Goal: Task Accomplishment & Management: Manage account settings

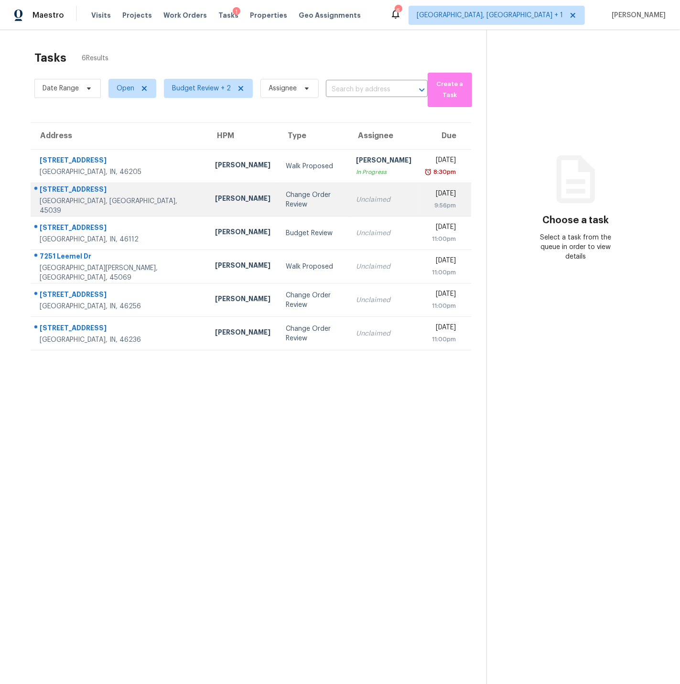
click at [130, 195] on td "6107 Driftwood Ct Maineville, OH, 45039" at bounding box center [119, 199] width 177 height 33
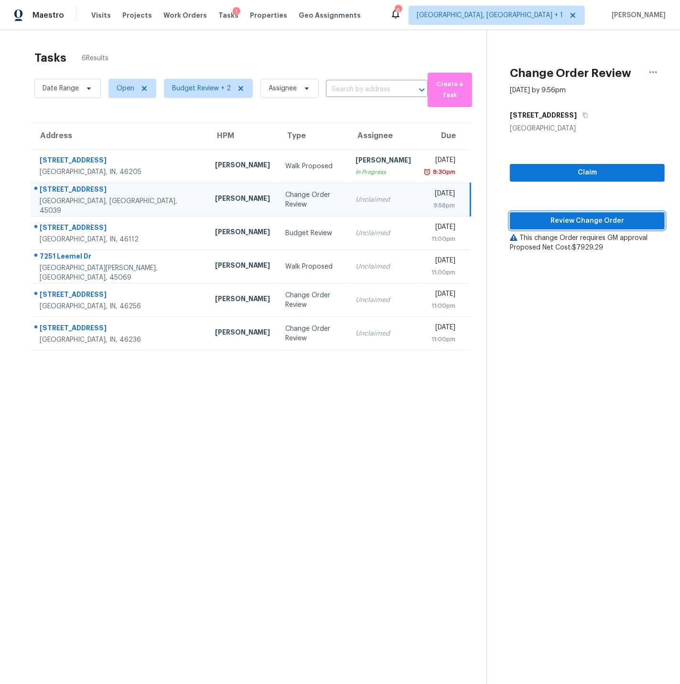
click at [580, 221] on span "Review Change Order" at bounding box center [588, 221] width 140 height 12
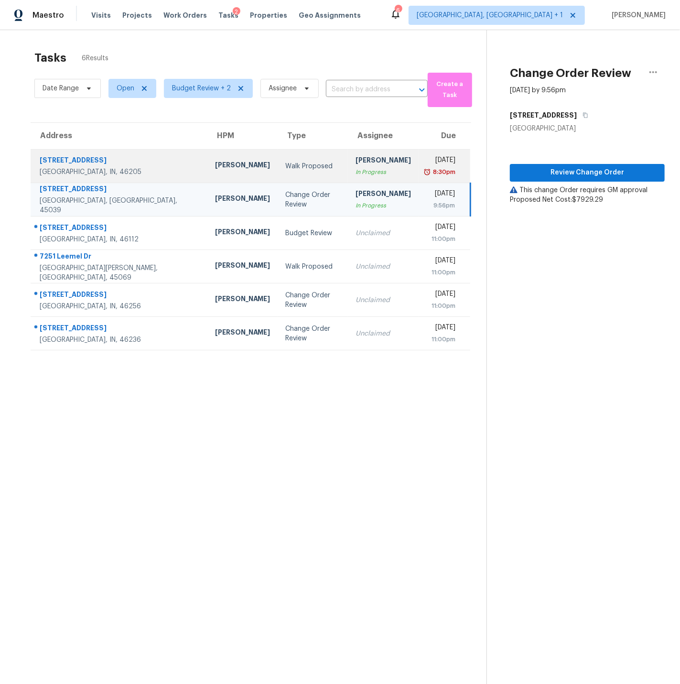
click at [110, 162] on div "3645 Glencairn Ln" at bounding box center [120, 161] width 160 height 12
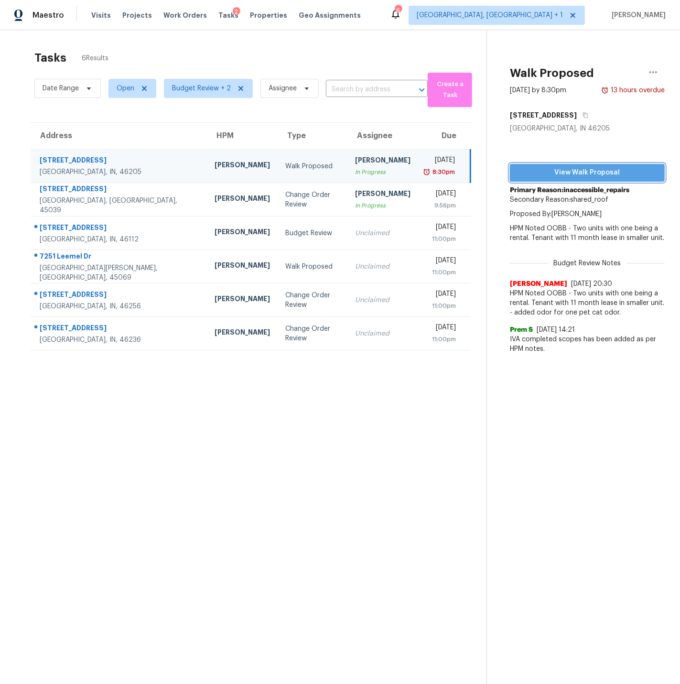
click at [571, 171] on span "View Walk Proposal" at bounding box center [588, 173] width 140 height 12
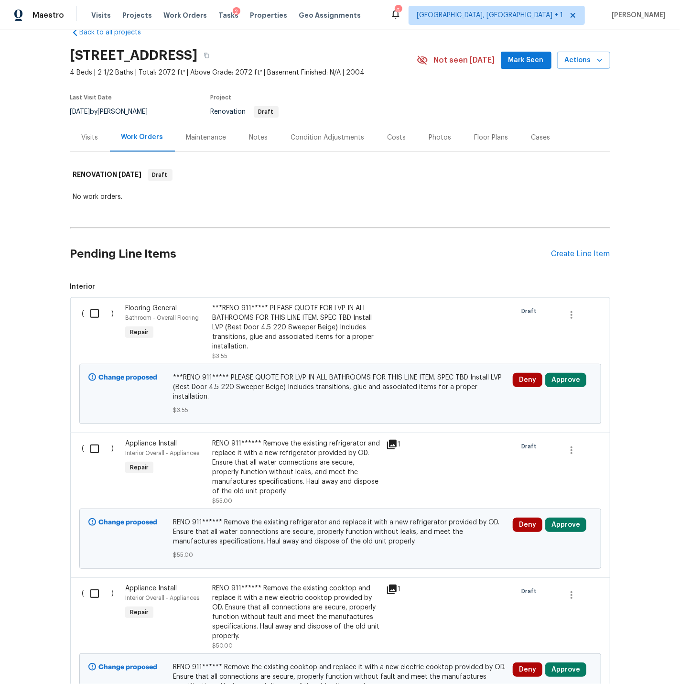
scroll to position [34, 0]
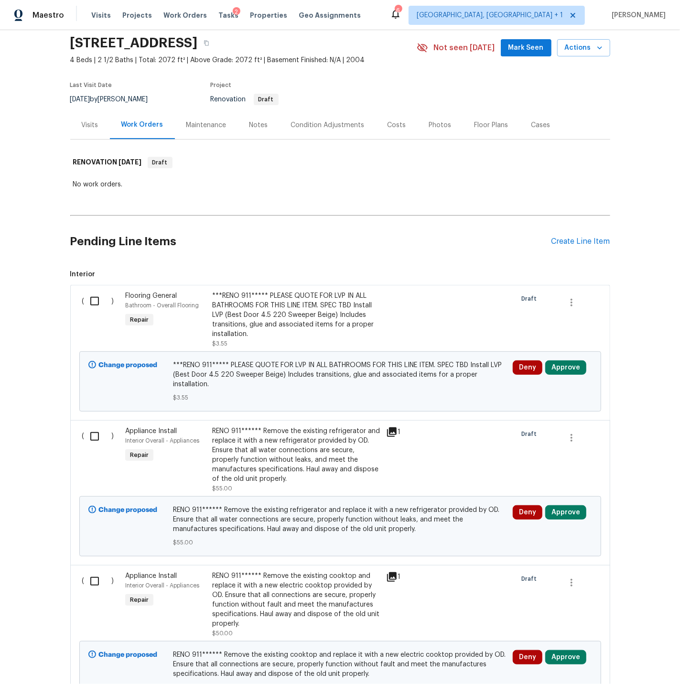
click at [257, 122] on div "Notes" at bounding box center [259, 125] width 19 height 10
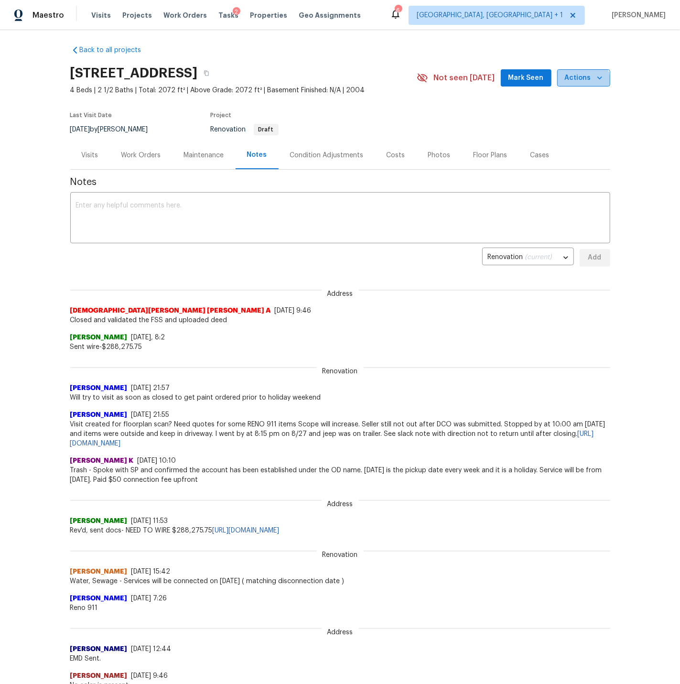
click at [582, 80] on span "Actions" at bounding box center [584, 78] width 38 height 12
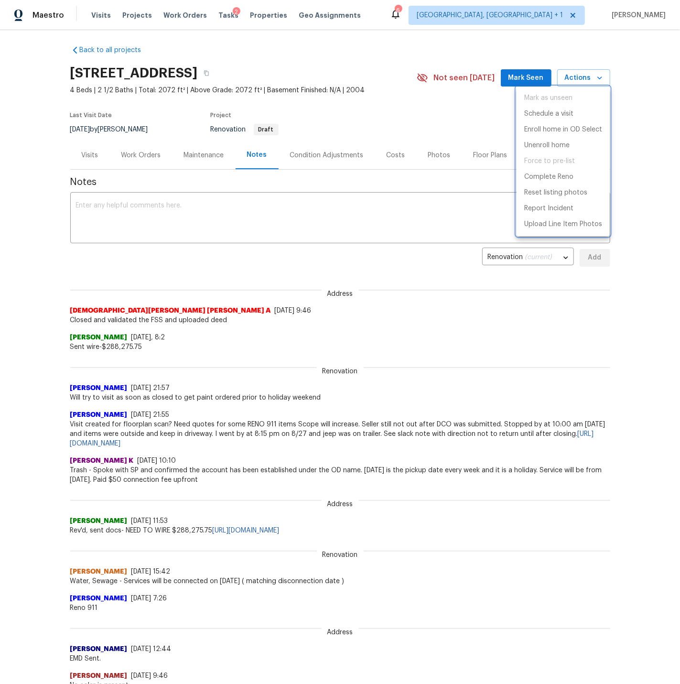
click at [367, 115] on div at bounding box center [340, 342] width 680 height 684
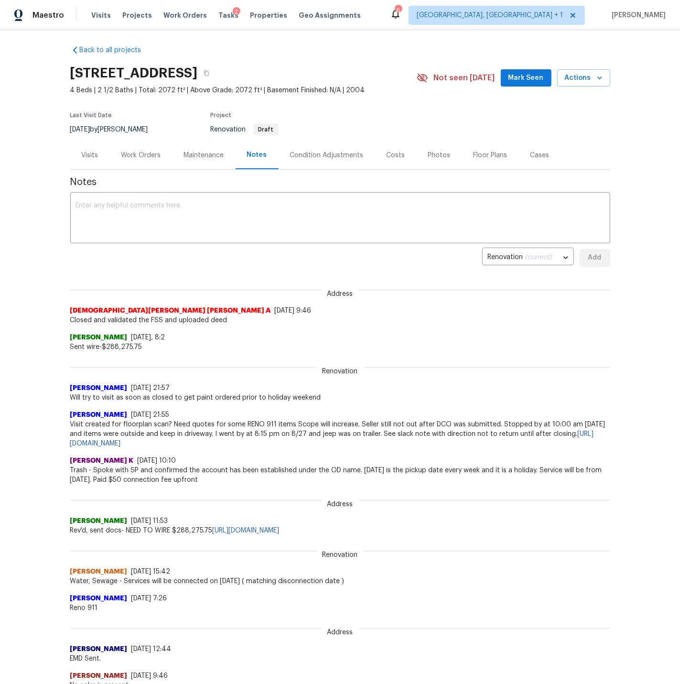
click at [342, 155] on div "Condition Adjustments" at bounding box center [327, 156] width 74 height 10
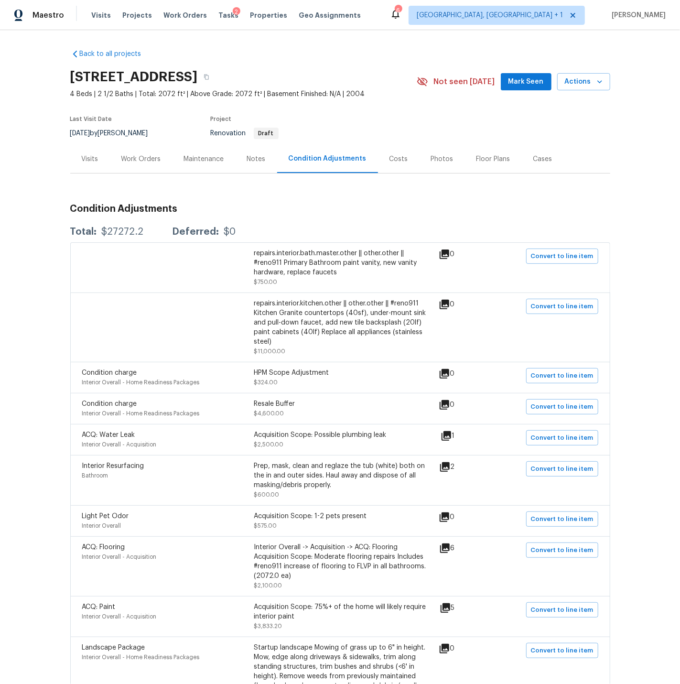
click at [394, 160] on div "Costs" at bounding box center [399, 159] width 19 height 10
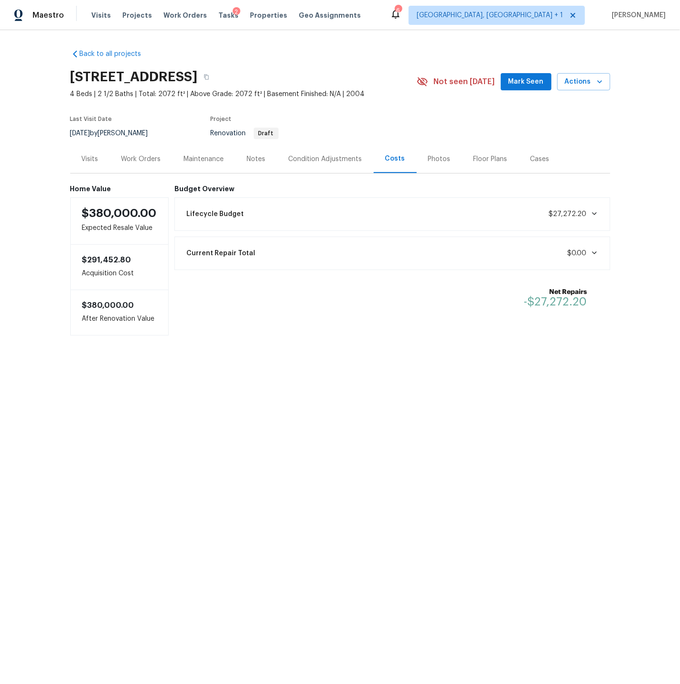
click at [140, 157] on div "Work Orders" at bounding box center [141, 159] width 40 height 10
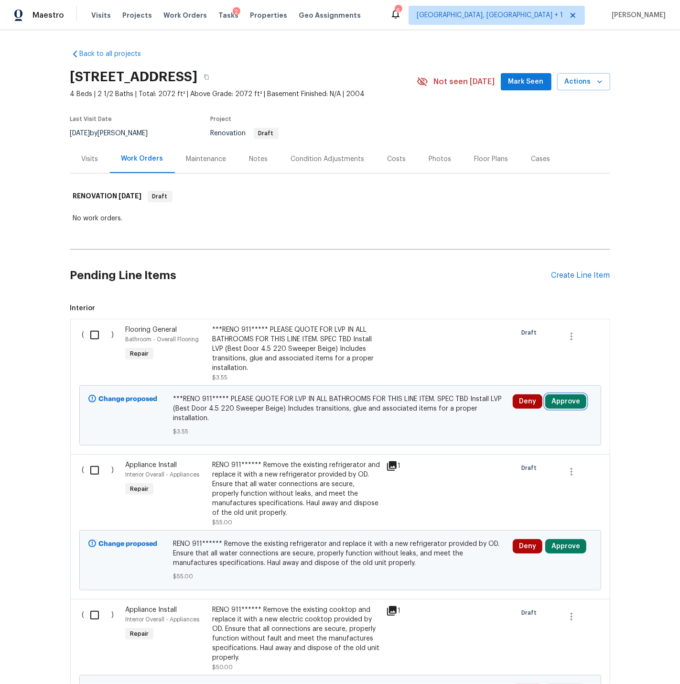
click at [556, 402] on button "Approve" at bounding box center [565, 401] width 41 height 14
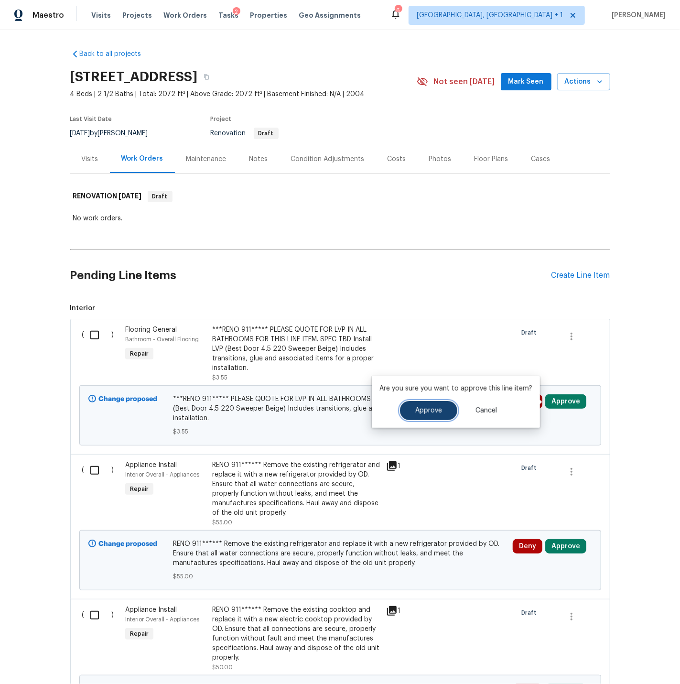
click at [409, 414] on button "Approve" at bounding box center [428, 410] width 57 height 19
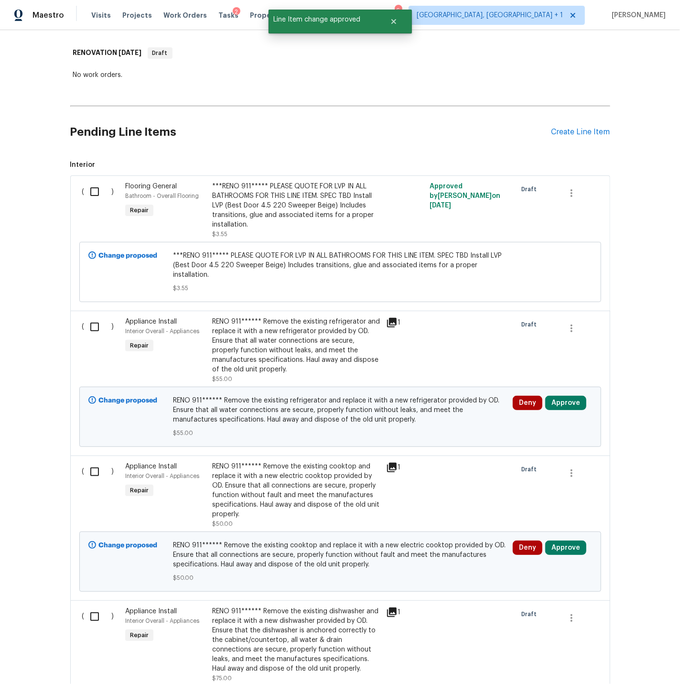
scroll to position [147, 0]
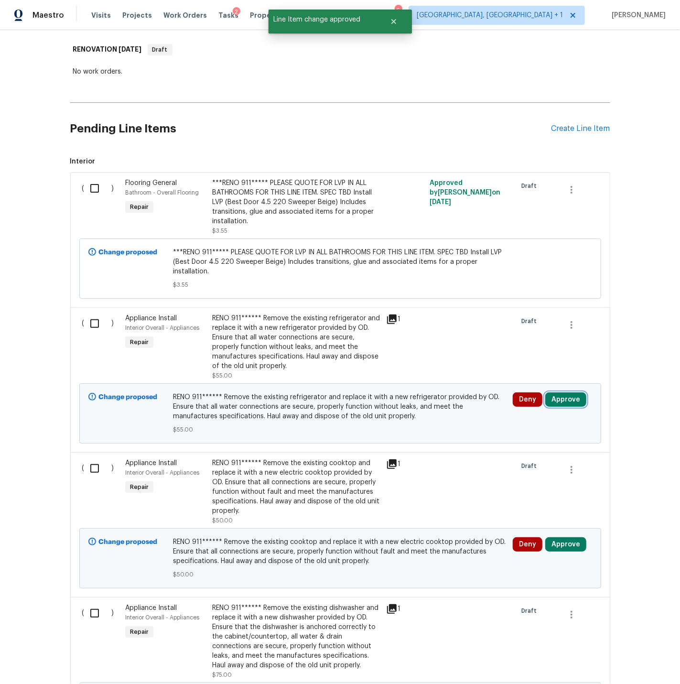
click at [563, 392] on button "Approve" at bounding box center [565, 399] width 41 height 14
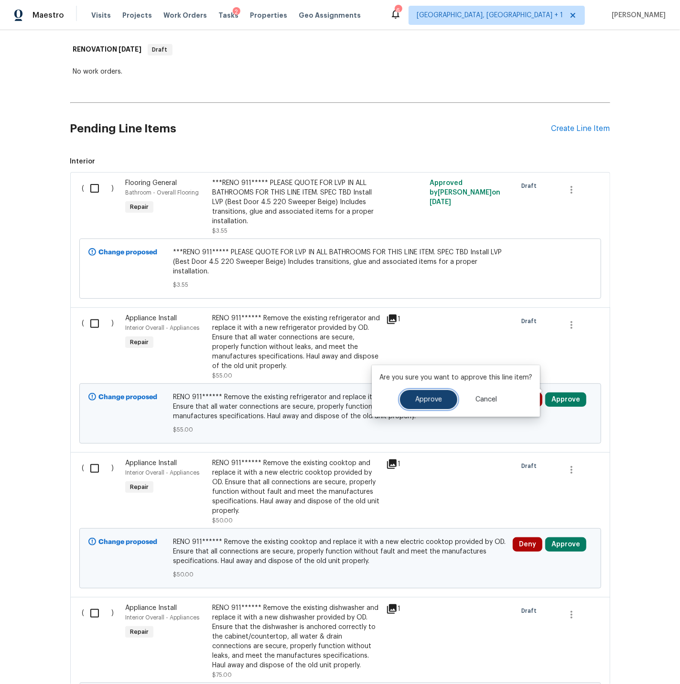
click at [423, 402] on span "Approve" at bounding box center [428, 399] width 27 height 7
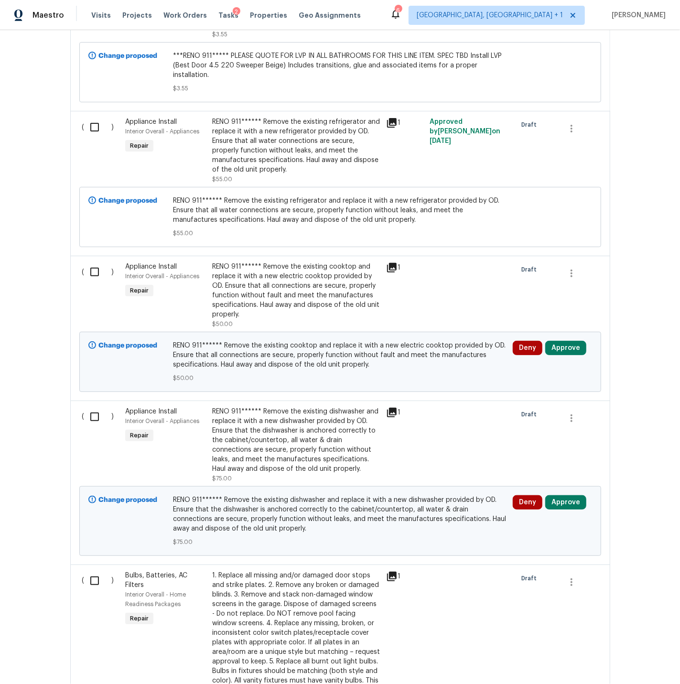
scroll to position [344, 0]
click at [562, 341] on button "Approve" at bounding box center [565, 347] width 41 height 14
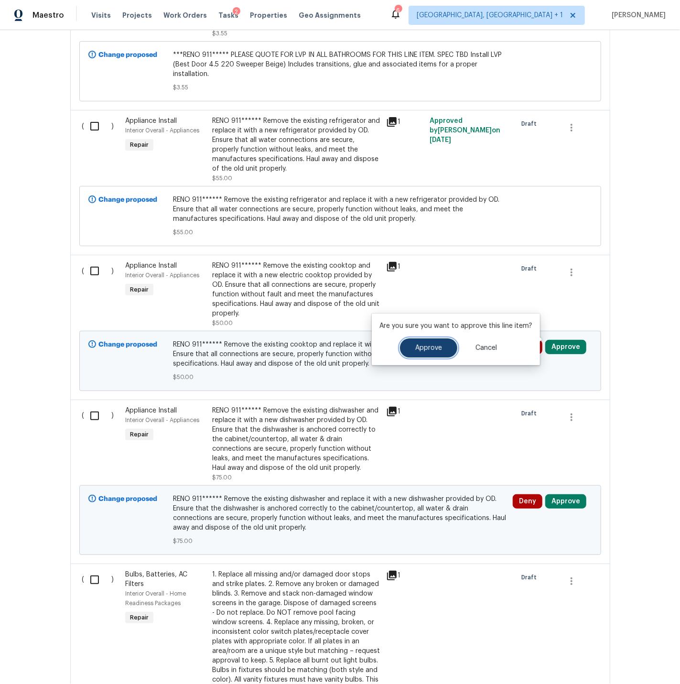
click at [423, 345] on span "Approve" at bounding box center [428, 348] width 27 height 7
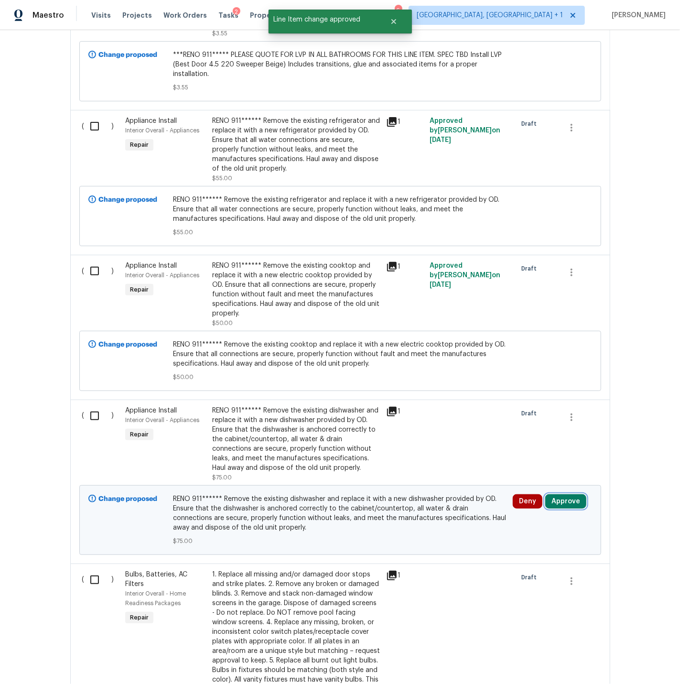
click at [568, 495] on button "Approve" at bounding box center [565, 501] width 41 height 14
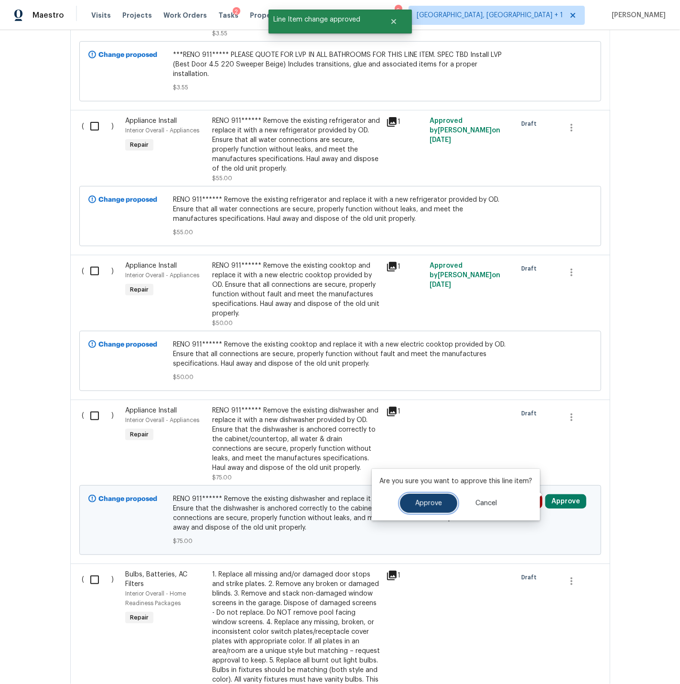
click at [436, 499] on button "Approve" at bounding box center [428, 503] width 57 height 19
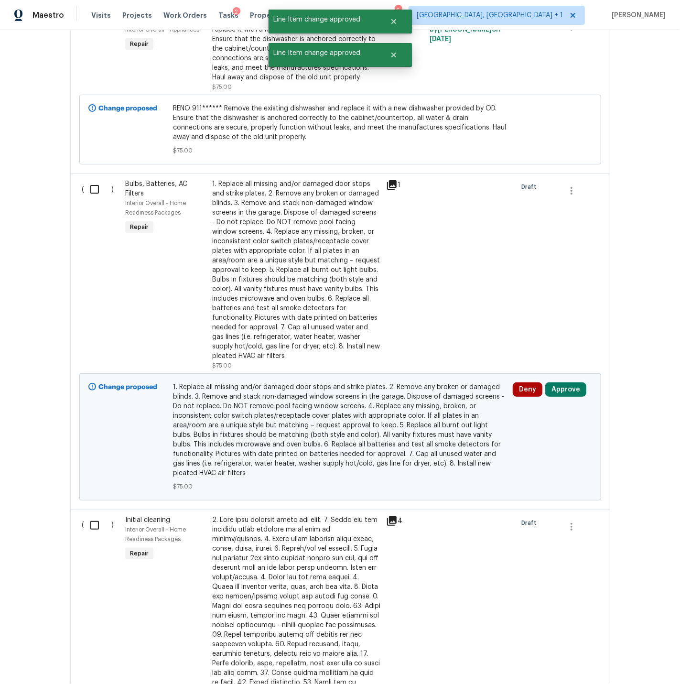
scroll to position [737, 0]
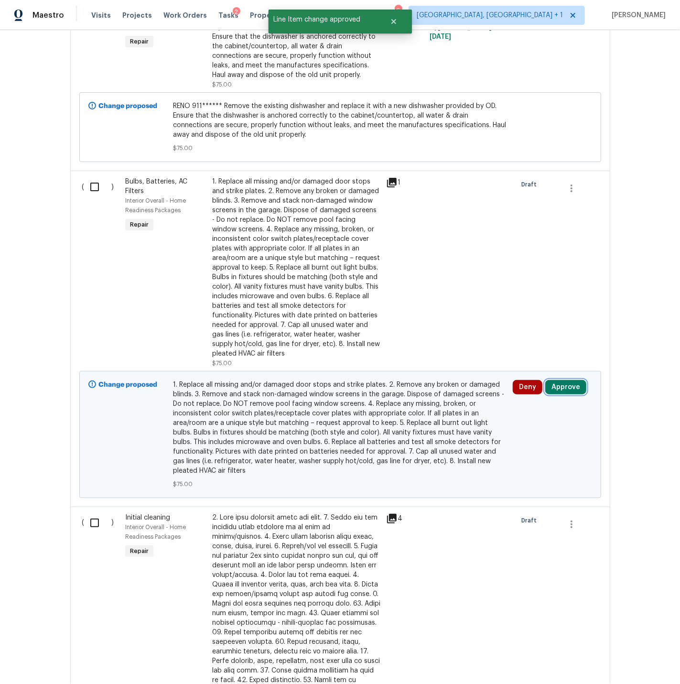
click at [567, 381] on button "Approve" at bounding box center [565, 387] width 41 height 14
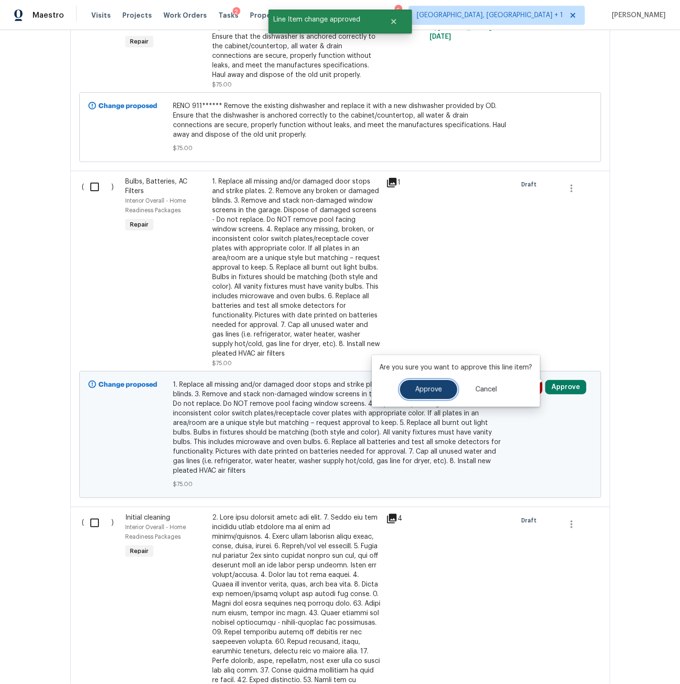
click at [434, 388] on span "Approve" at bounding box center [428, 389] width 27 height 7
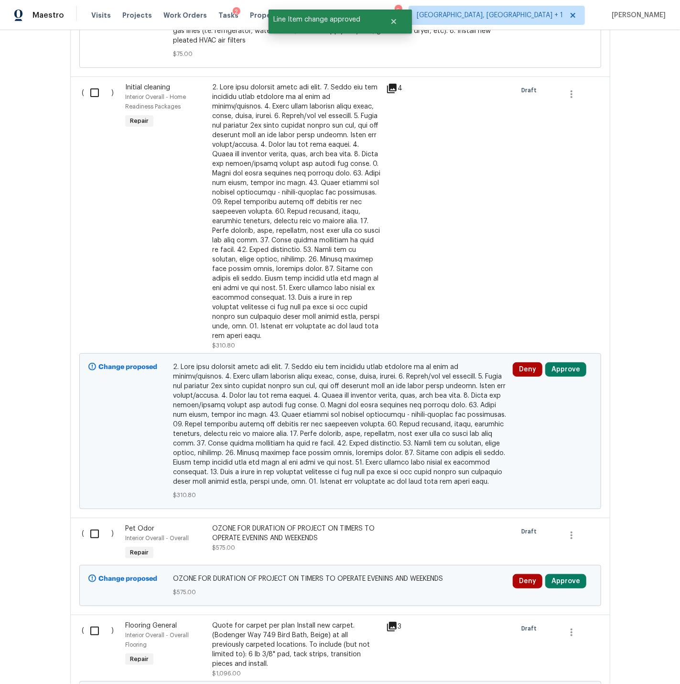
scroll to position [1173, 0]
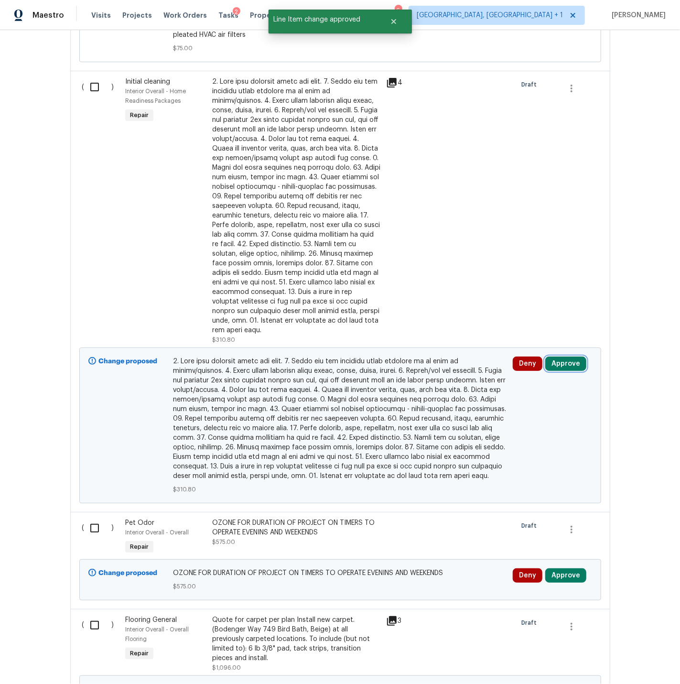
click at [557, 357] on button "Approve" at bounding box center [565, 364] width 41 height 14
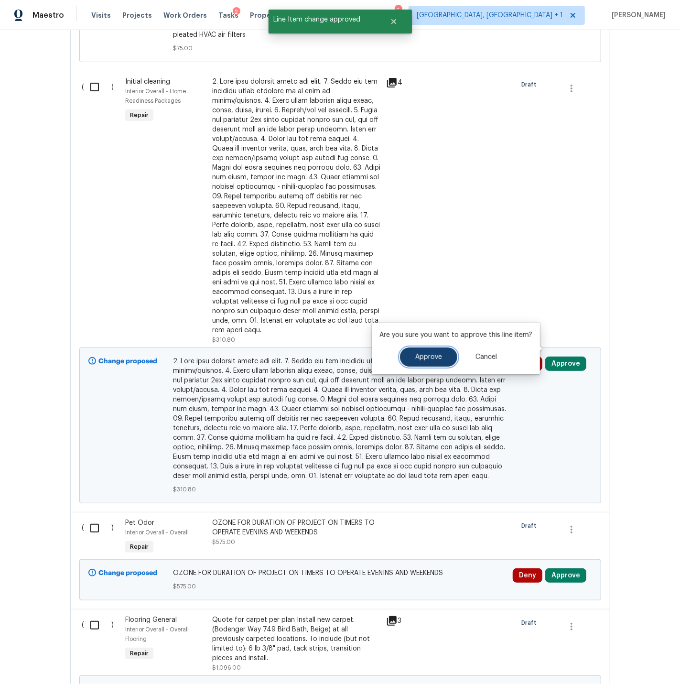
click at [429, 360] on span "Approve" at bounding box center [428, 357] width 27 height 7
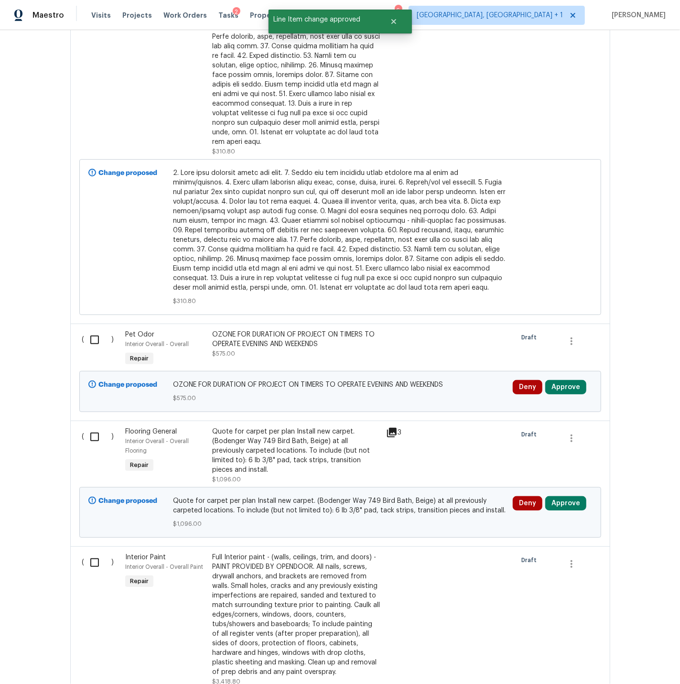
scroll to position [1381, 0]
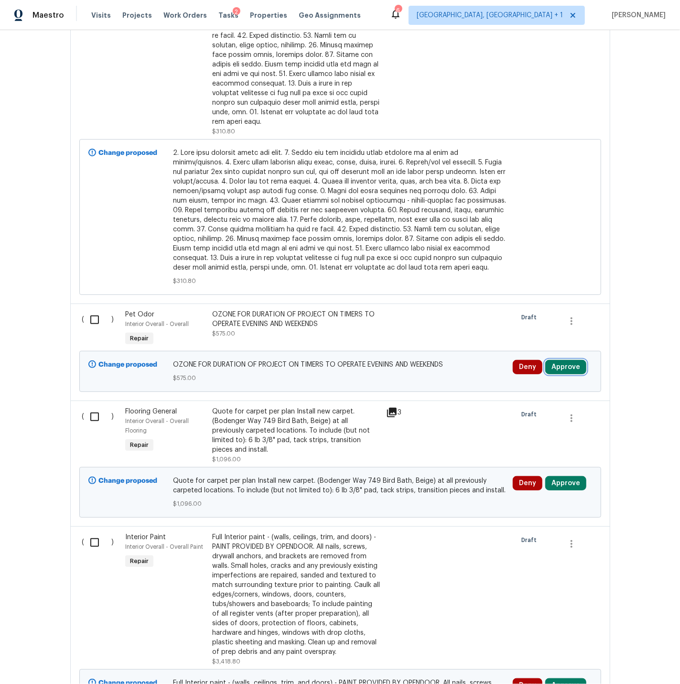
click at [567, 360] on button "Approve" at bounding box center [565, 367] width 41 height 14
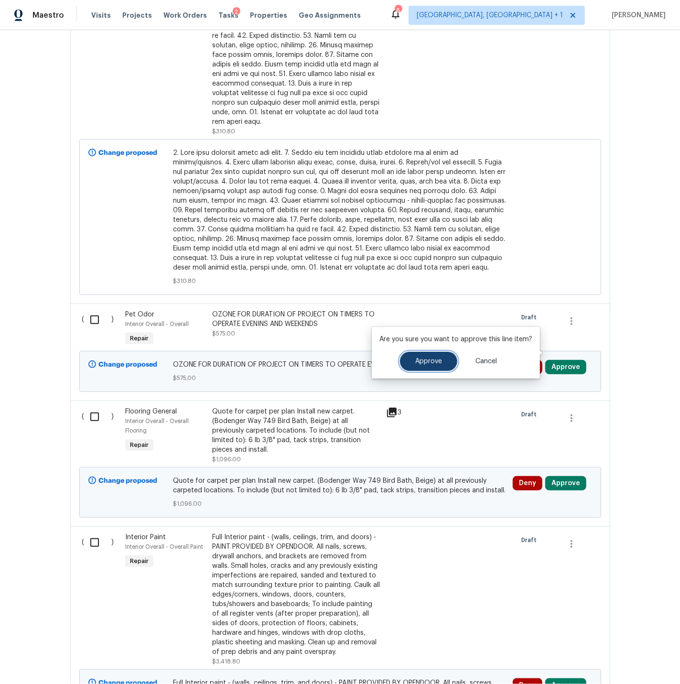
click at [434, 361] on span "Approve" at bounding box center [428, 361] width 27 height 7
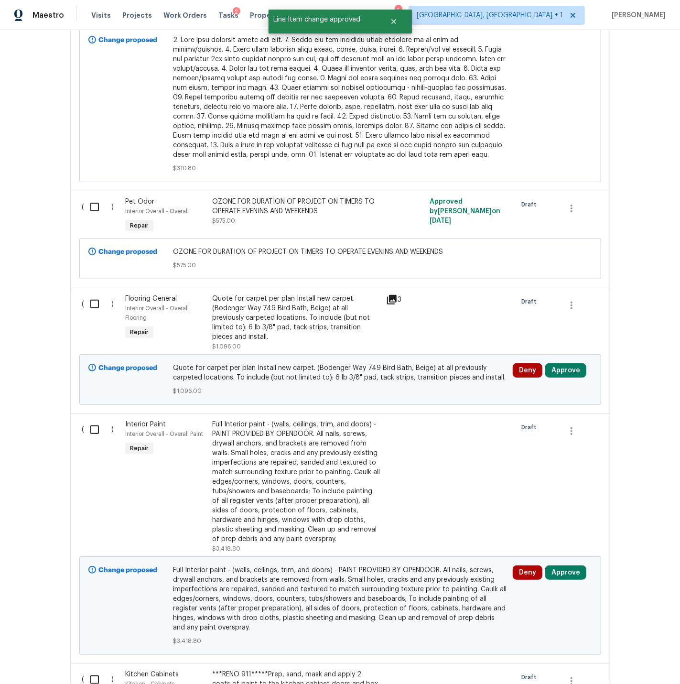
scroll to position [1517, 0]
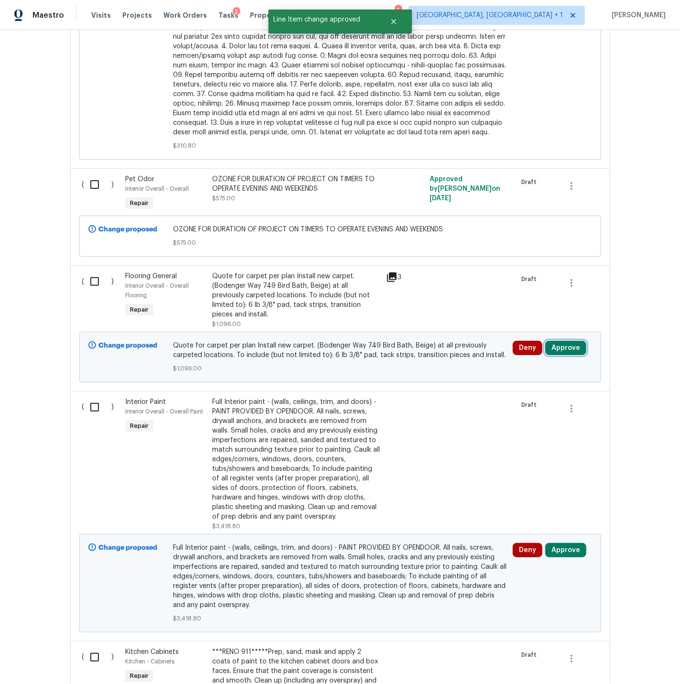
click at [561, 341] on button "Approve" at bounding box center [565, 348] width 41 height 14
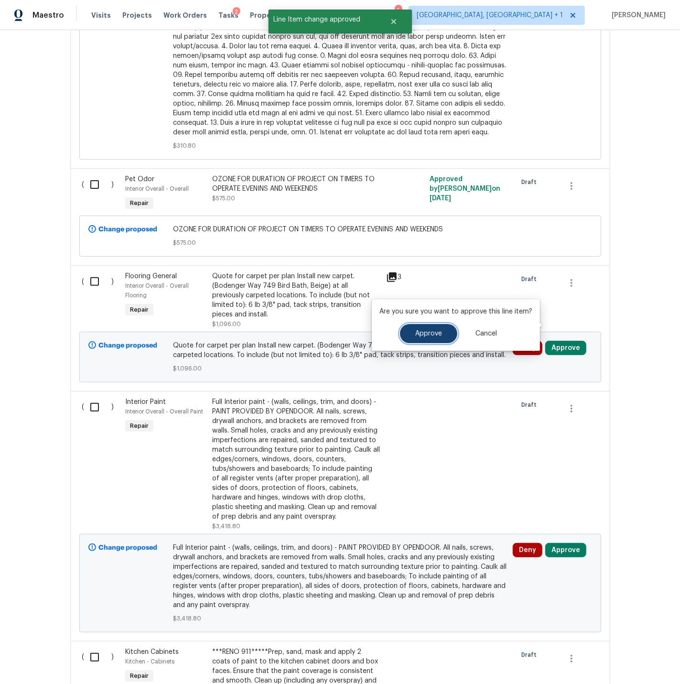
click at [431, 333] on span "Approve" at bounding box center [428, 333] width 27 height 7
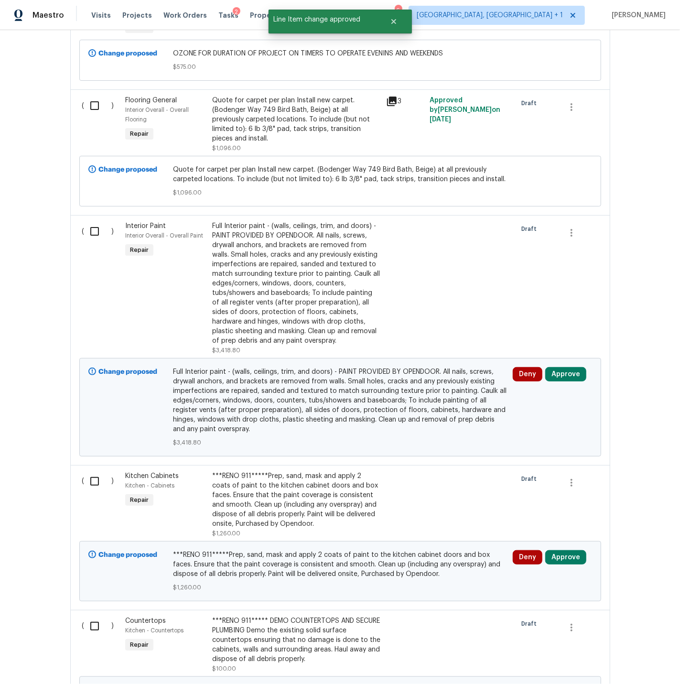
scroll to position [1718, 0]
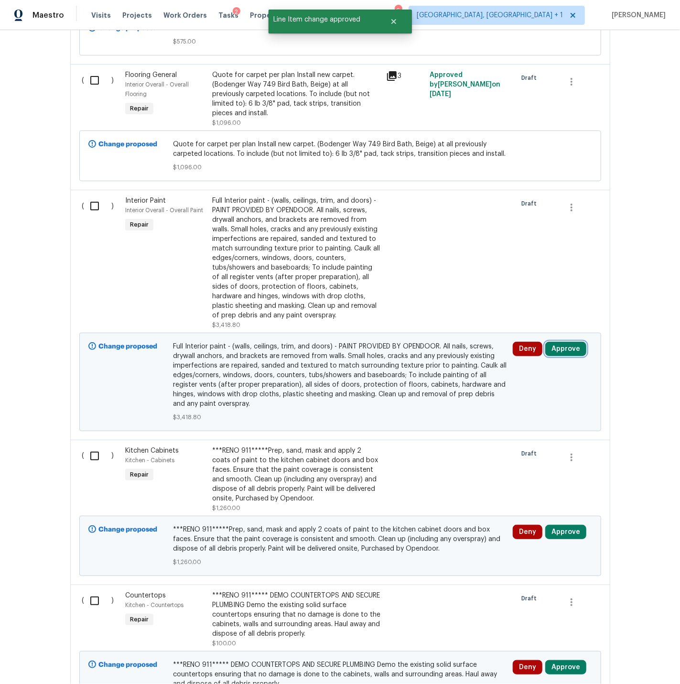
click at [569, 342] on button "Approve" at bounding box center [565, 349] width 41 height 14
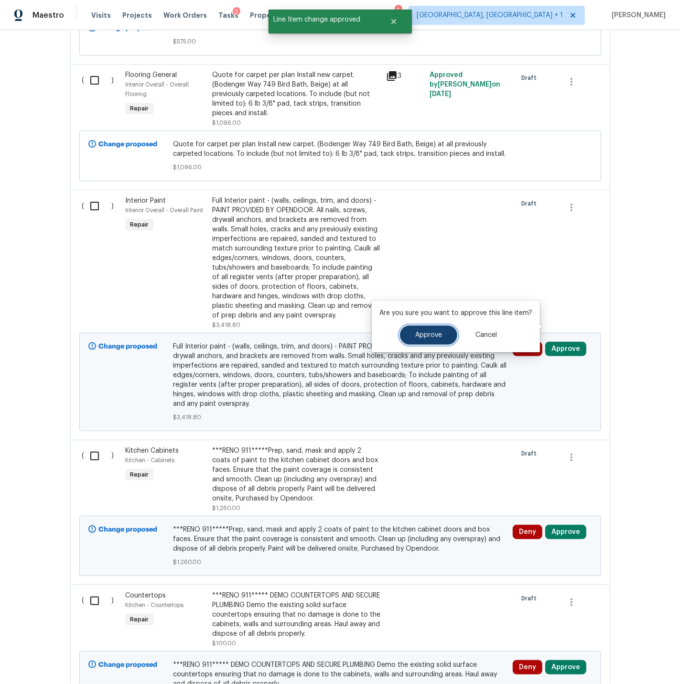
click at [423, 336] on span "Approve" at bounding box center [428, 335] width 27 height 7
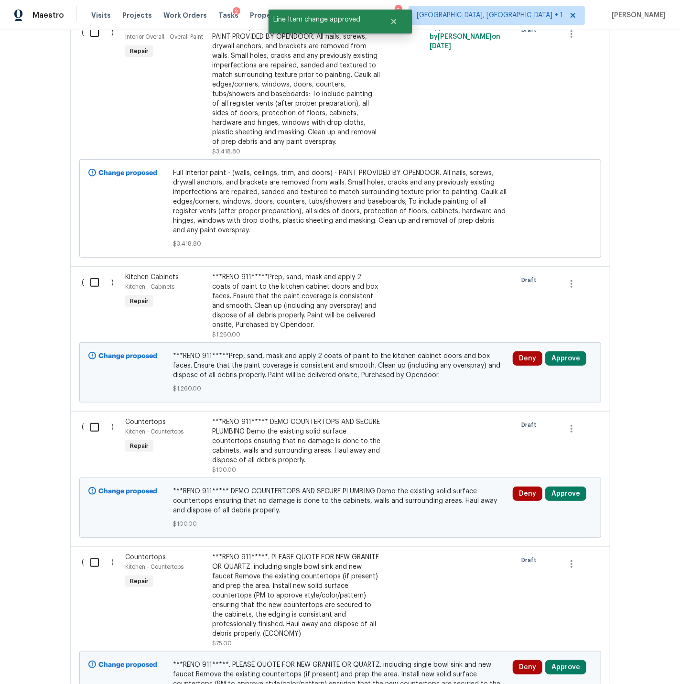
scroll to position [1898, 0]
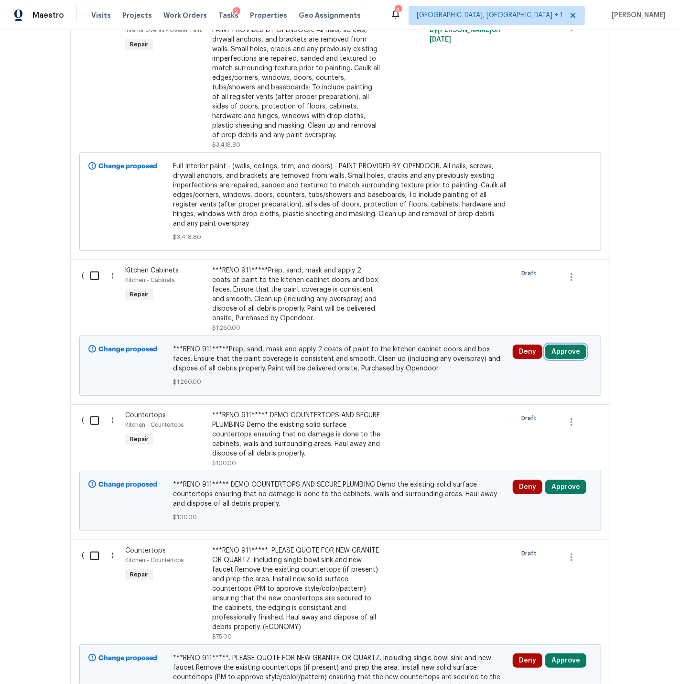
click at [566, 345] on button "Approve" at bounding box center [565, 352] width 41 height 14
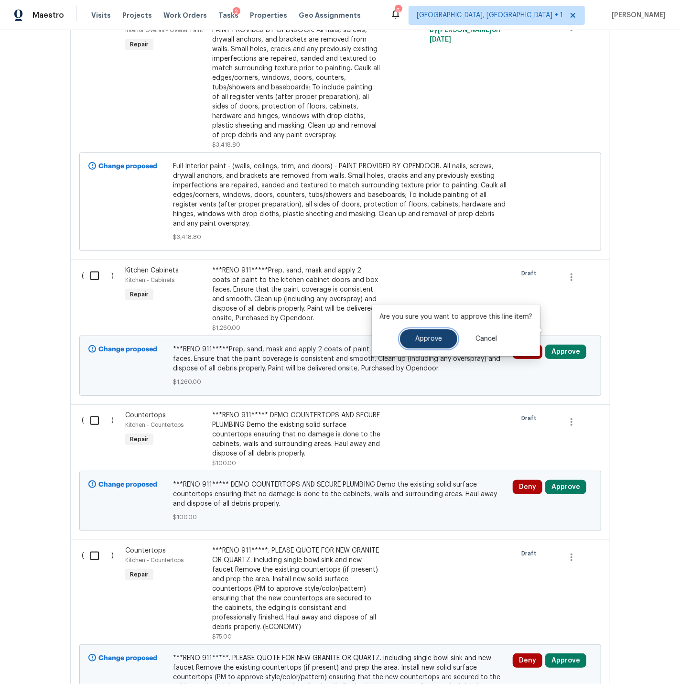
click at [435, 340] on span "Approve" at bounding box center [428, 339] width 27 height 7
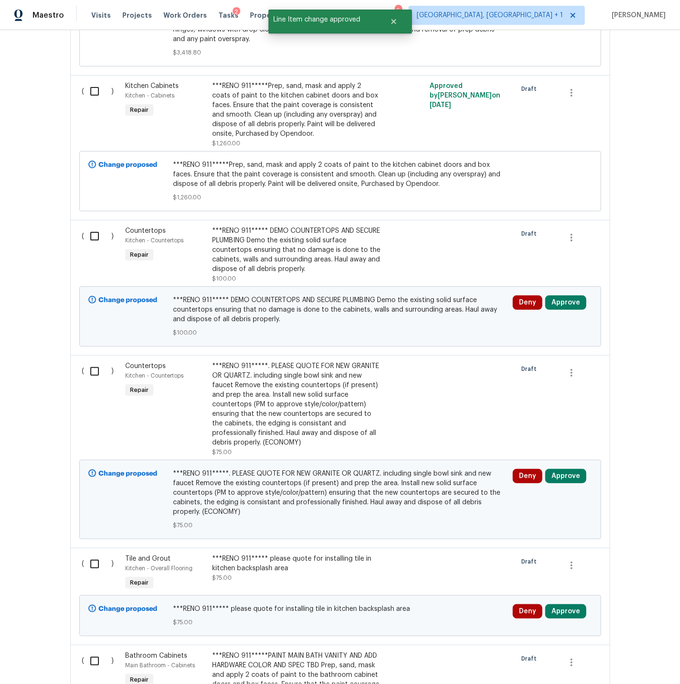
scroll to position [2091, 0]
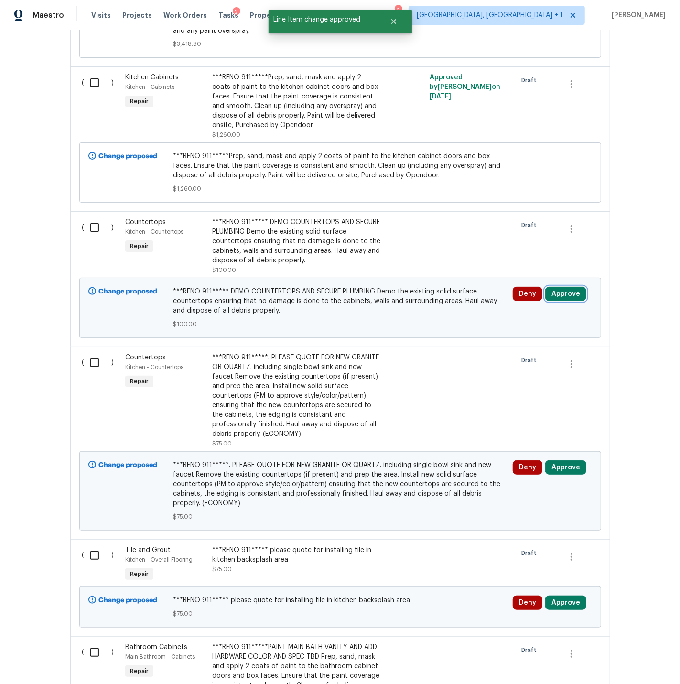
click at [567, 287] on button "Approve" at bounding box center [565, 294] width 41 height 14
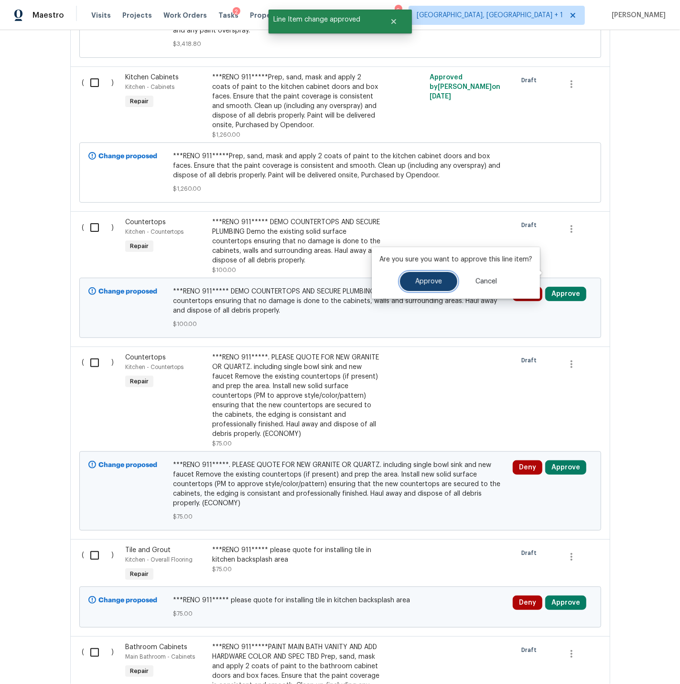
click at [421, 282] on span "Approve" at bounding box center [428, 281] width 27 height 7
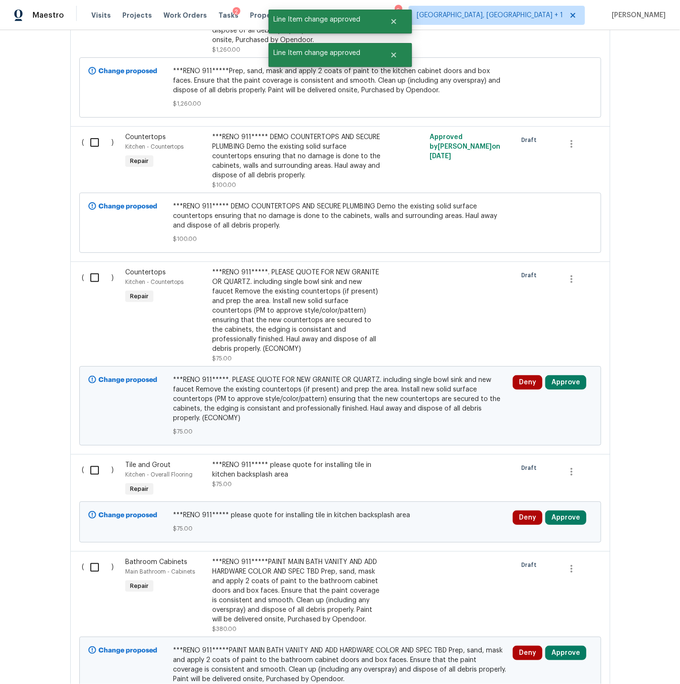
scroll to position [2180, 0]
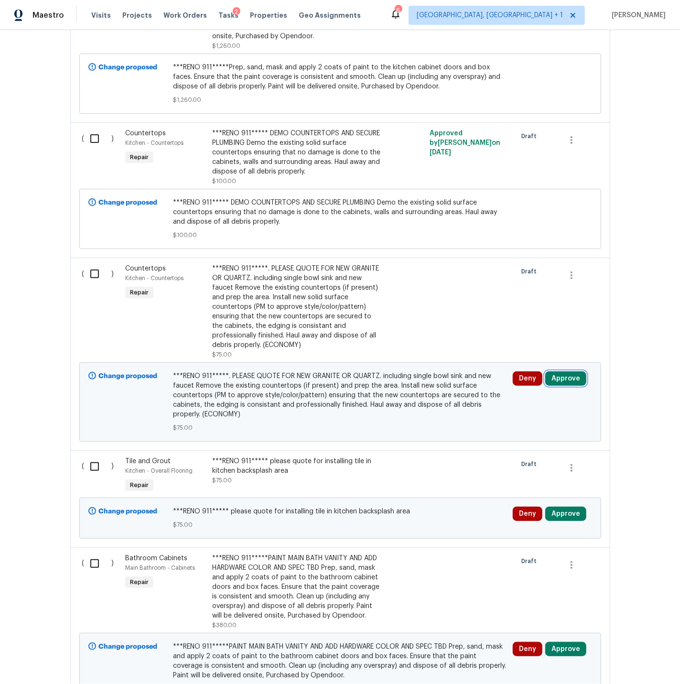
click at [563, 371] on button "Approve" at bounding box center [565, 378] width 41 height 14
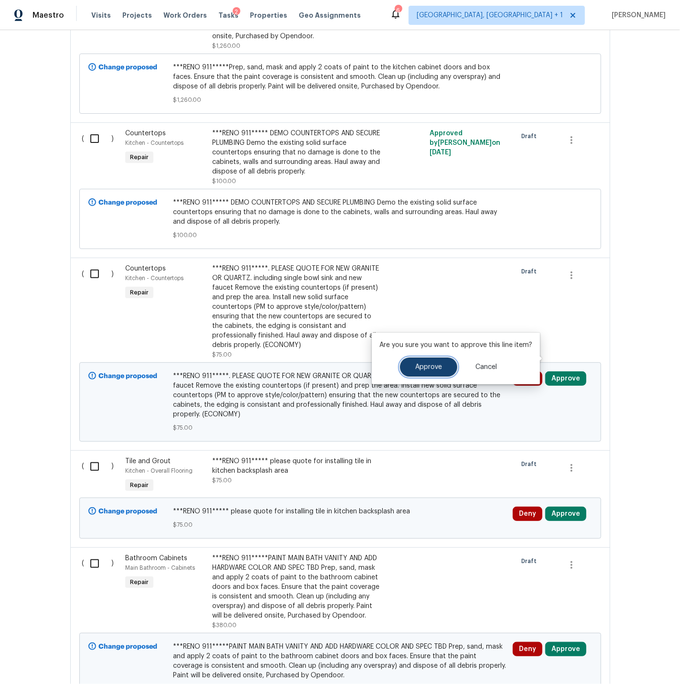
click at [425, 367] on span "Approve" at bounding box center [428, 367] width 27 height 7
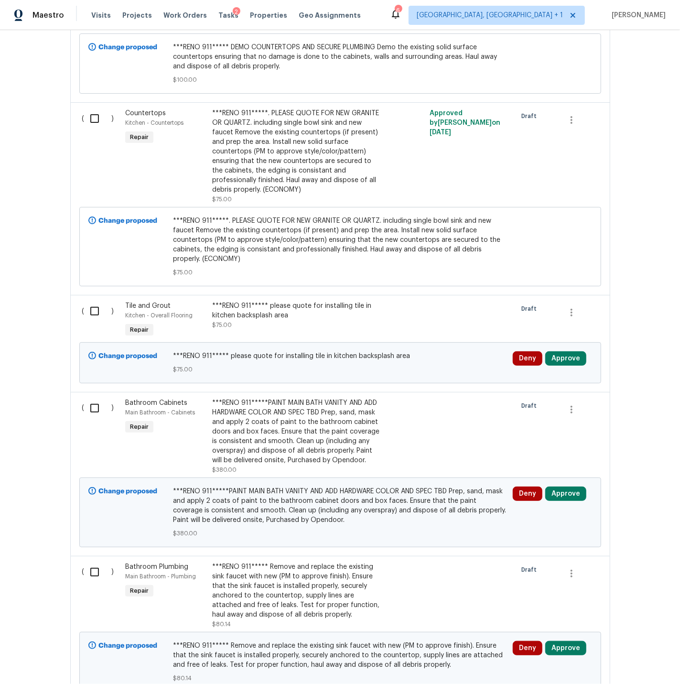
scroll to position [2351, 0]
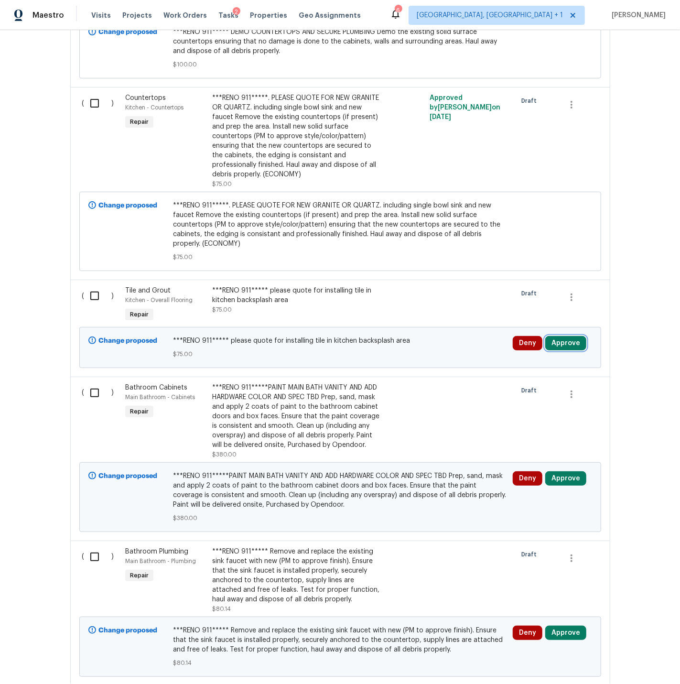
click at [559, 336] on button "Approve" at bounding box center [565, 343] width 41 height 14
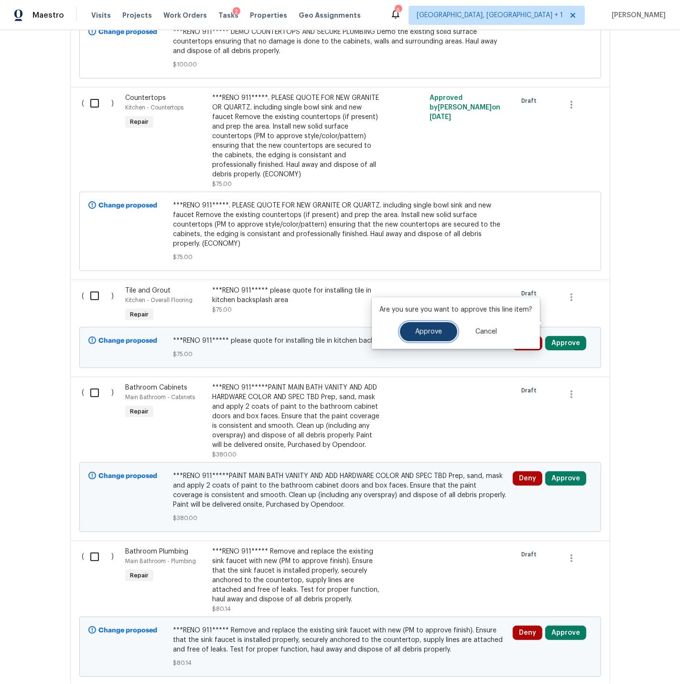
click at [432, 330] on span "Approve" at bounding box center [428, 331] width 27 height 7
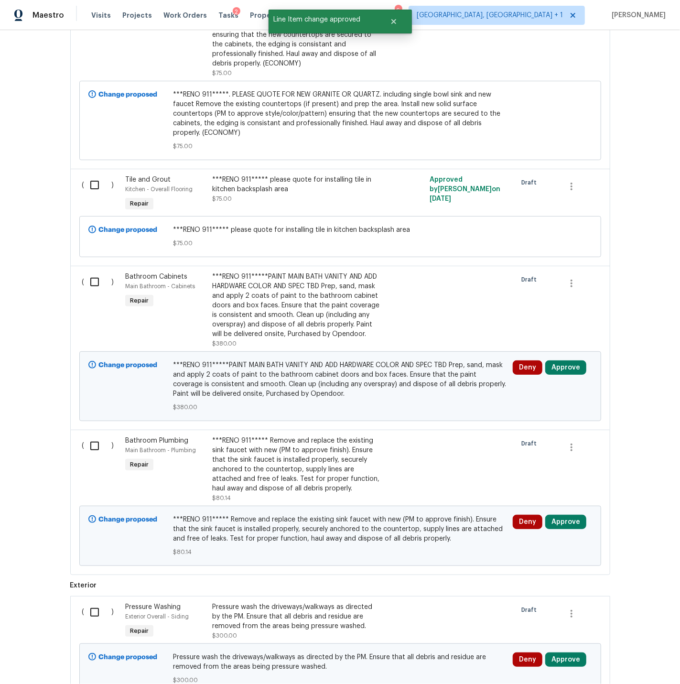
scroll to position [2515, 0]
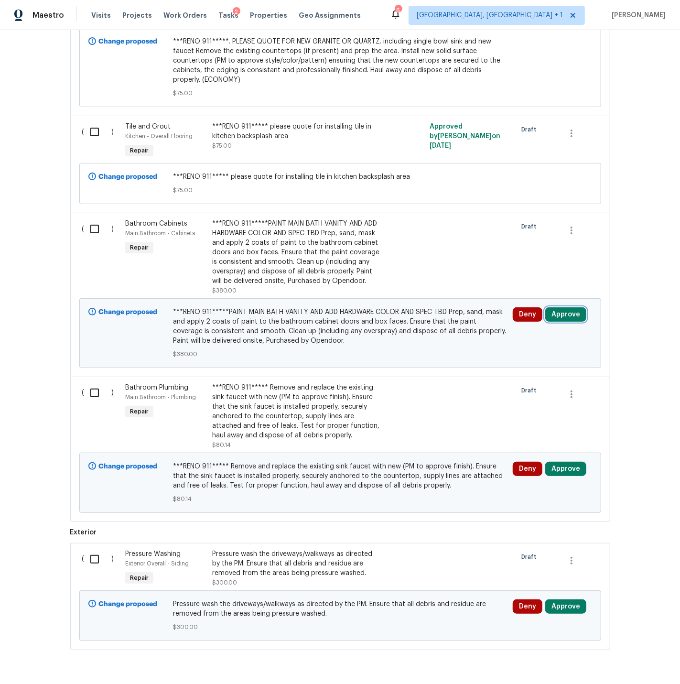
click at [559, 307] on button "Approve" at bounding box center [565, 314] width 41 height 14
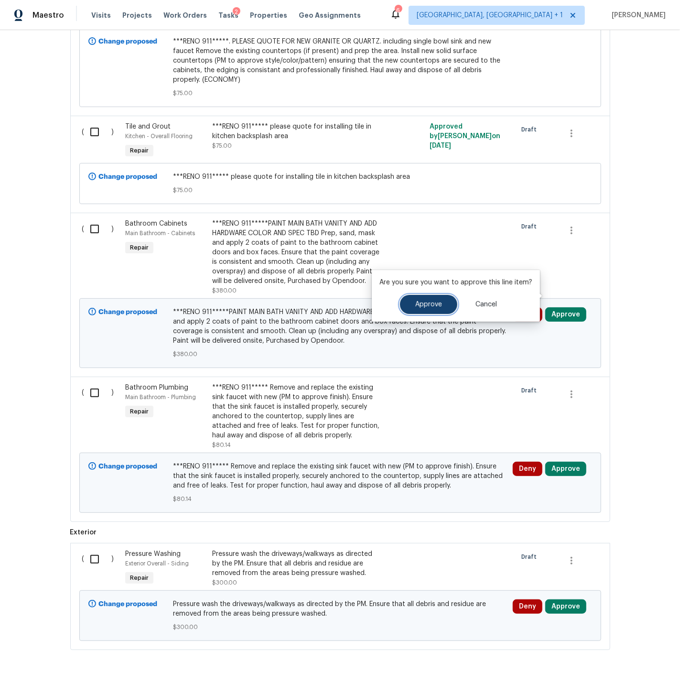
click at [418, 304] on span "Approve" at bounding box center [428, 304] width 27 height 7
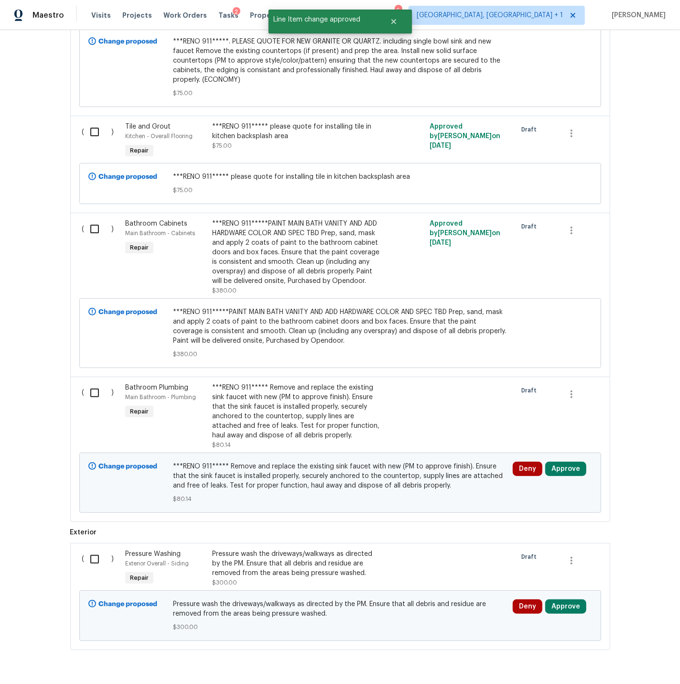
scroll to position [2529, 0]
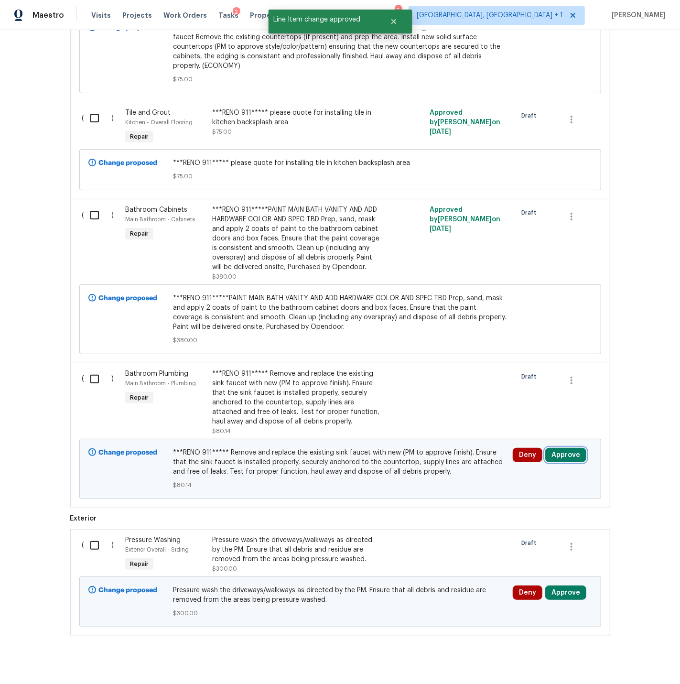
click at [566, 448] on button "Approve" at bounding box center [565, 455] width 41 height 14
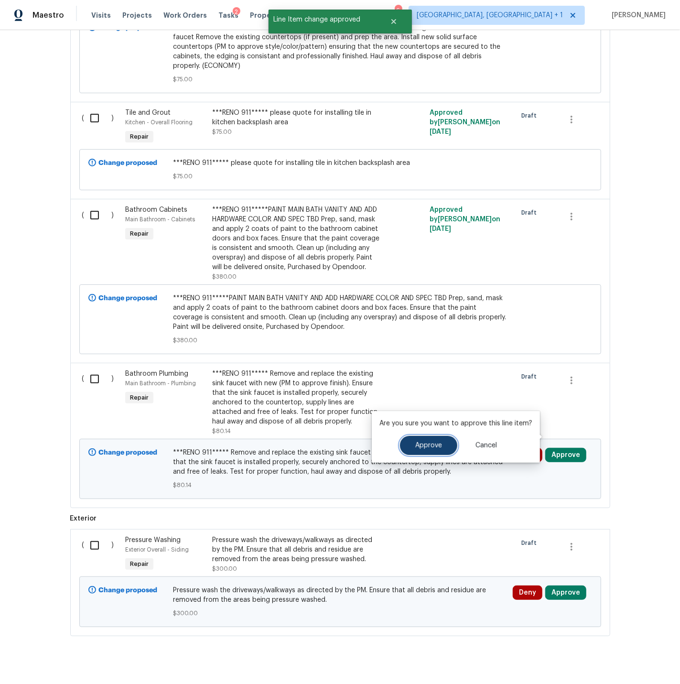
click at [422, 446] on span "Approve" at bounding box center [428, 445] width 27 height 7
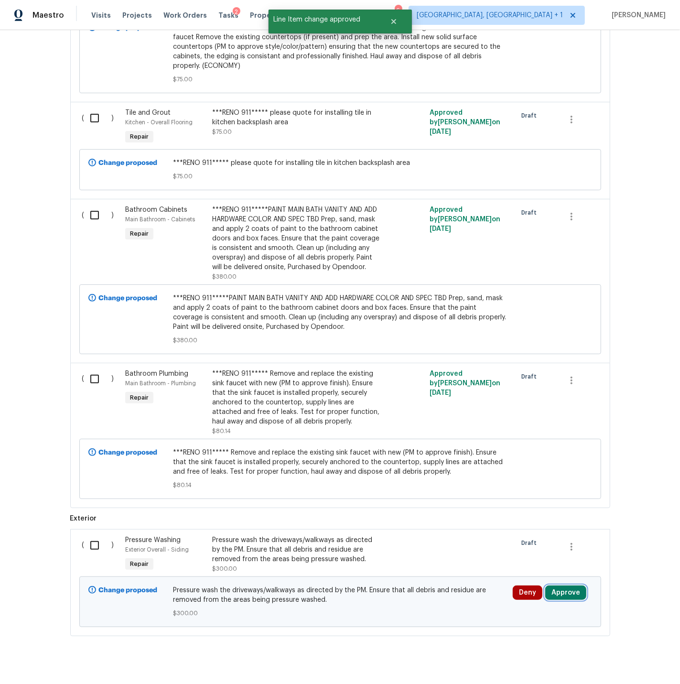
click at [564, 586] on button "Approve" at bounding box center [565, 593] width 41 height 14
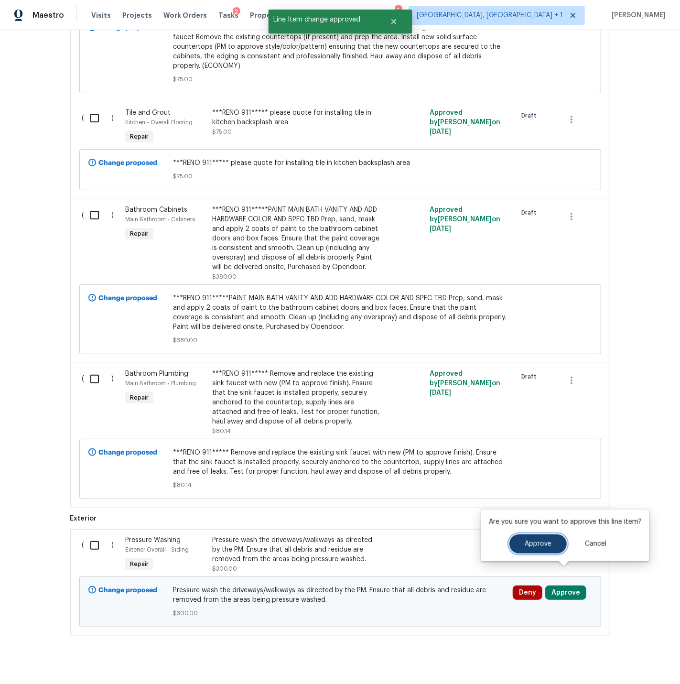
click at [528, 544] on span "Approve" at bounding box center [538, 544] width 27 height 7
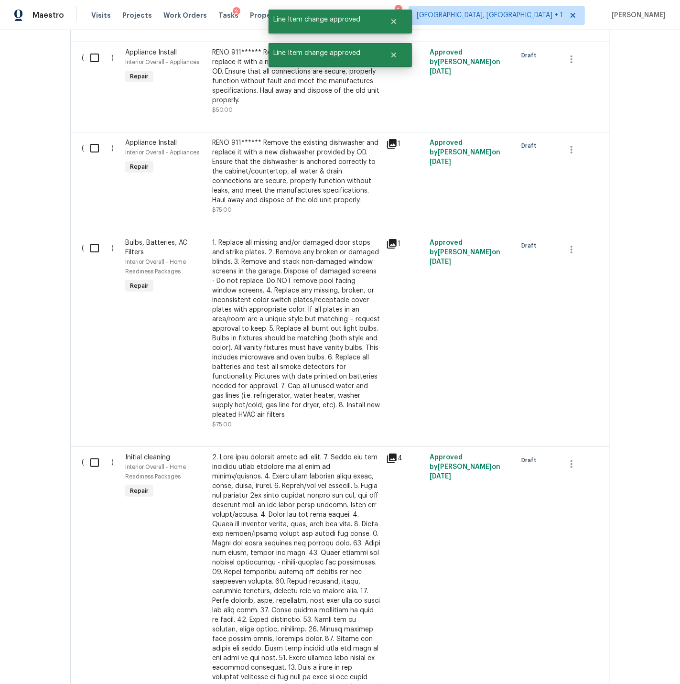
scroll to position [0, 0]
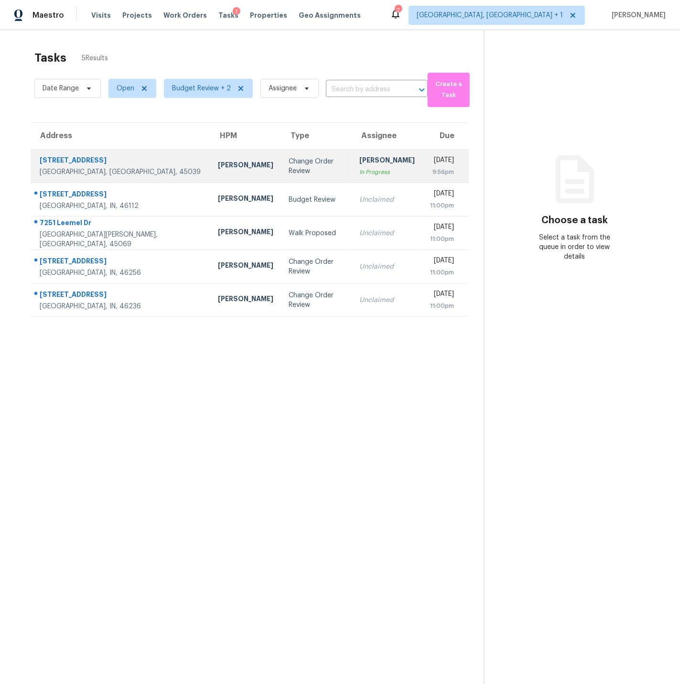
click at [129, 167] on td "[STREET_ADDRESS]" at bounding box center [121, 166] width 180 height 33
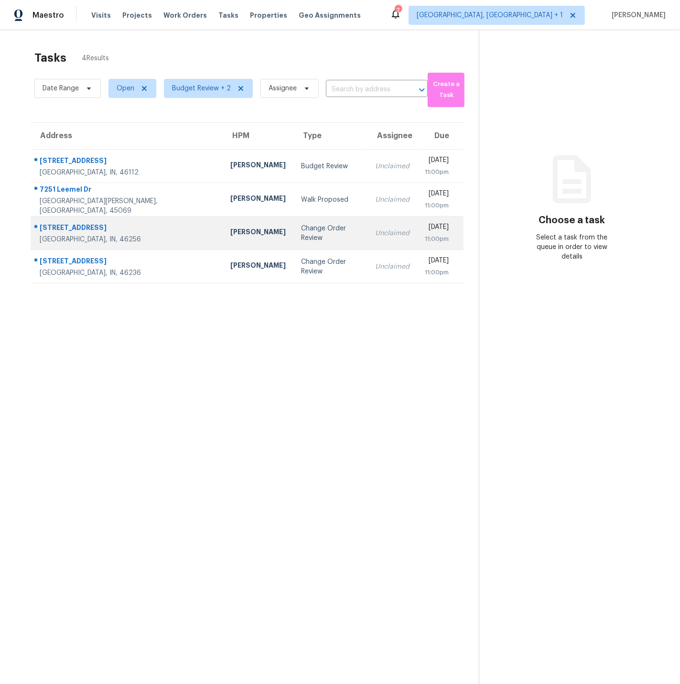
click at [127, 229] on div "[STREET_ADDRESS]" at bounding box center [127, 229] width 175 height 12
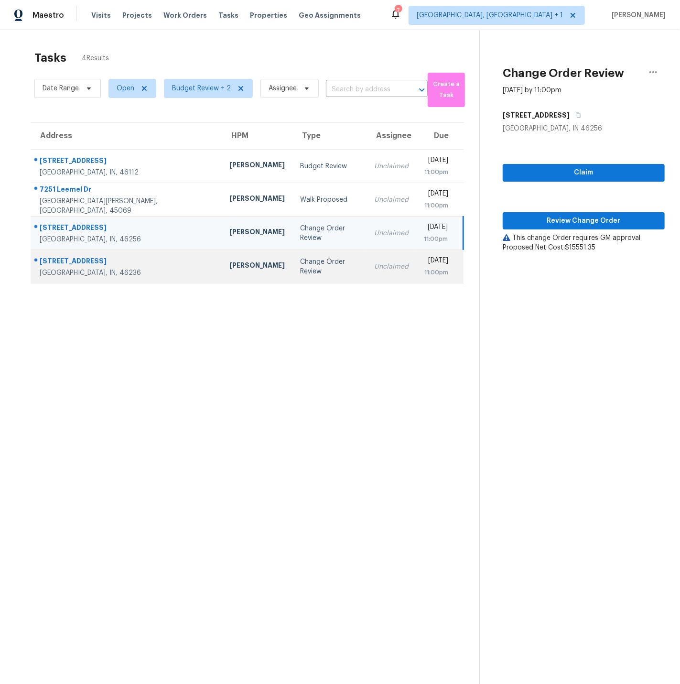
click at [129, 266] on div "7228 River Birch Ln" at bounding box center [127, 262] width 174 height 12
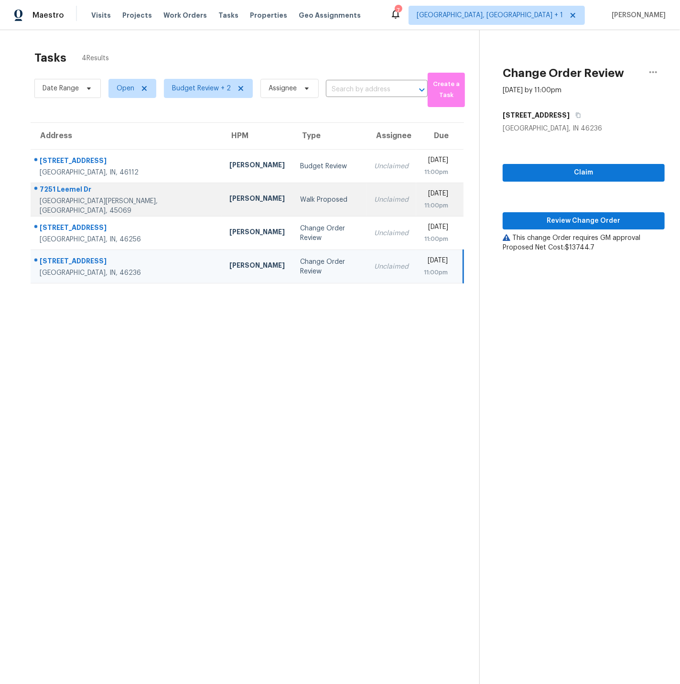
click at [130, 196] on div "7251 Leemel Dr" at bounding box center [127, 191] width 174 height 12
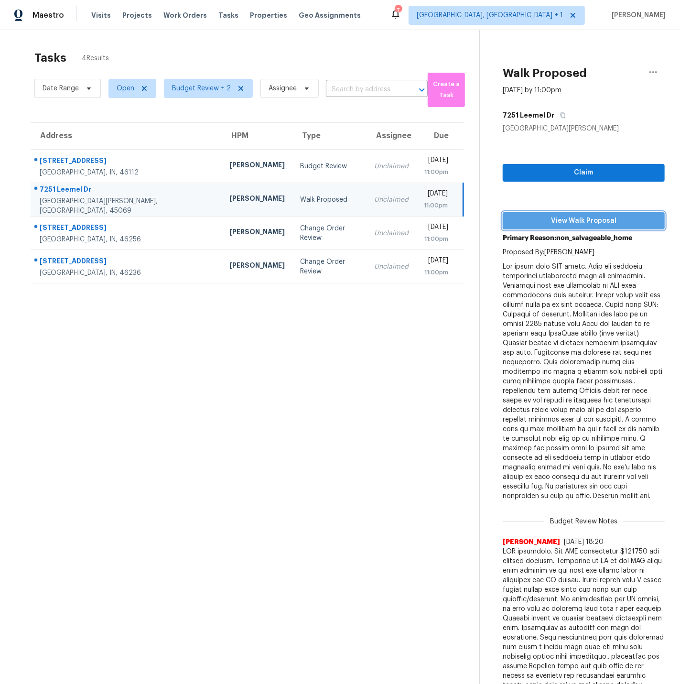
click at [576, 220] on span "View Walk Proposal" at bounding box center [583, 221] width 147 height 12
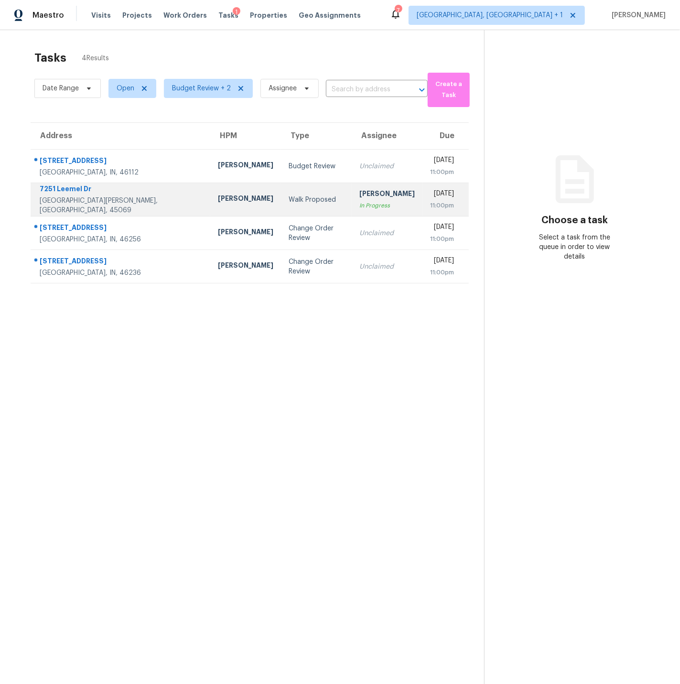
click at [281, 199] on td "Walk Proposed" at bounding box center [316, 199] width 71 height 33
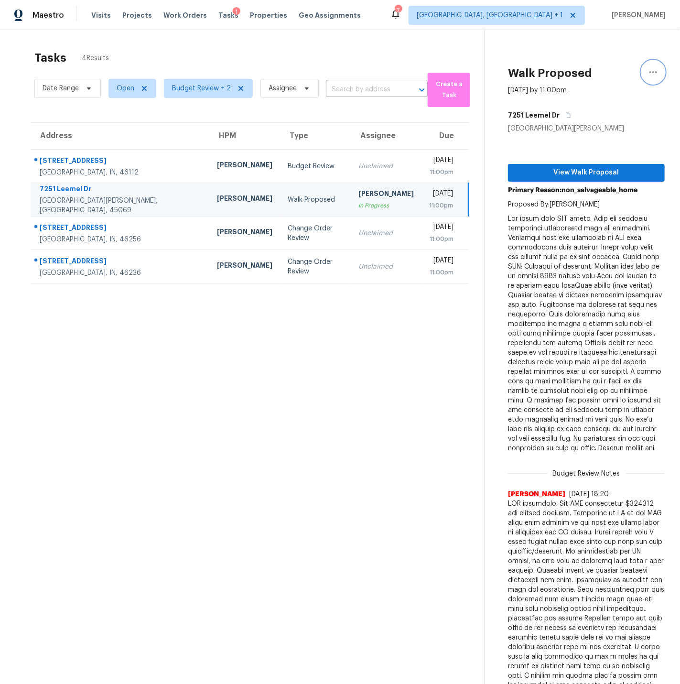
click at [654, 73] on icon "button" at bounding box center [653, 71] width 11 height 11
click at [587, 58] on div "Cancel this task" at bounding box center [599, 60] width 75 height 10
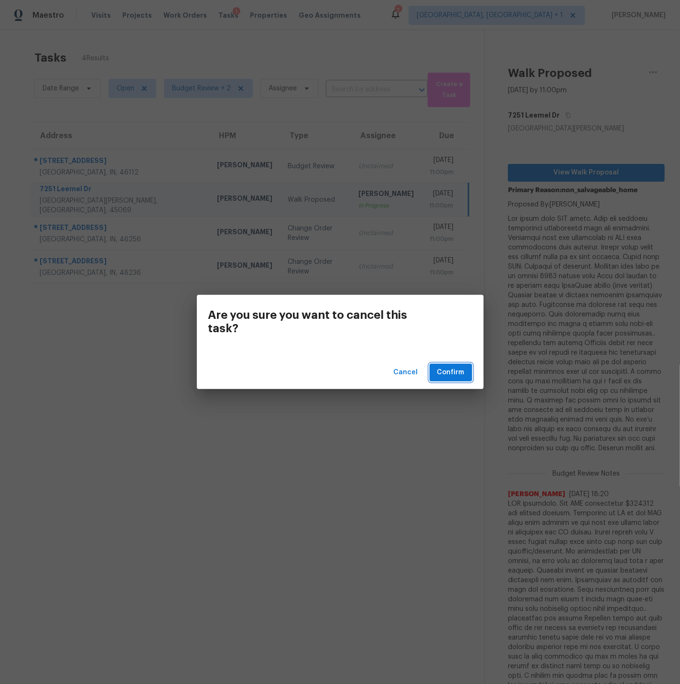
click at [459, 371] on span "Confirm" at bounding box center [450, 373] width 27 height 12
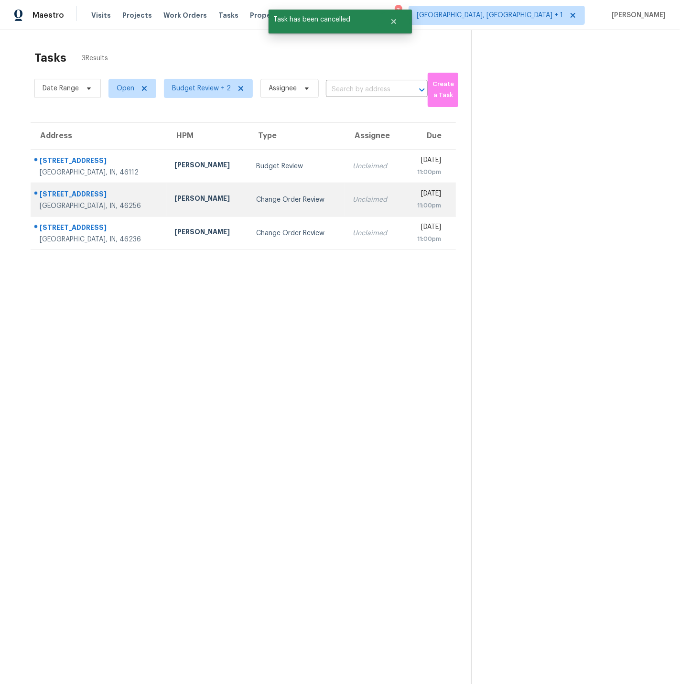
click at [119, 197] on div "8259 Hampton Cir W" at bounding box center [99, 195] width 119 height 12
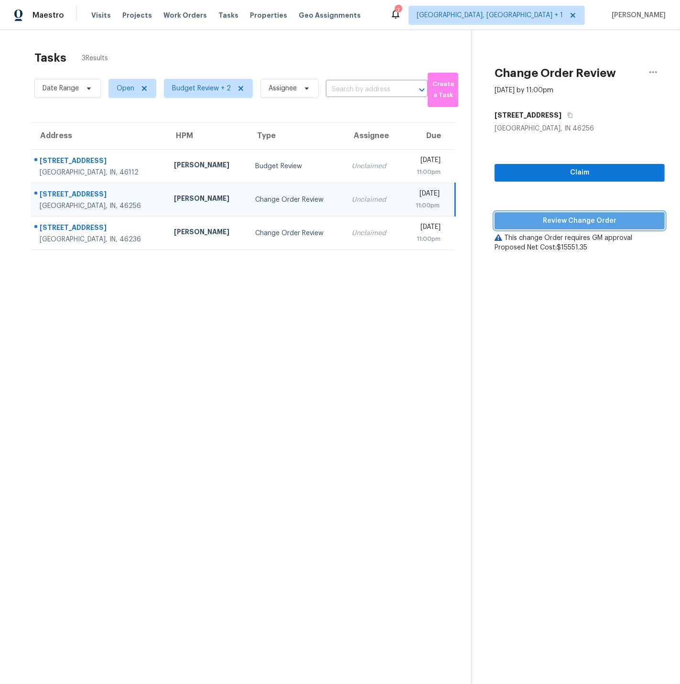
click at [584, 217] on span "Review Change Order" at bounding box center [579, 221] width 155 height 12
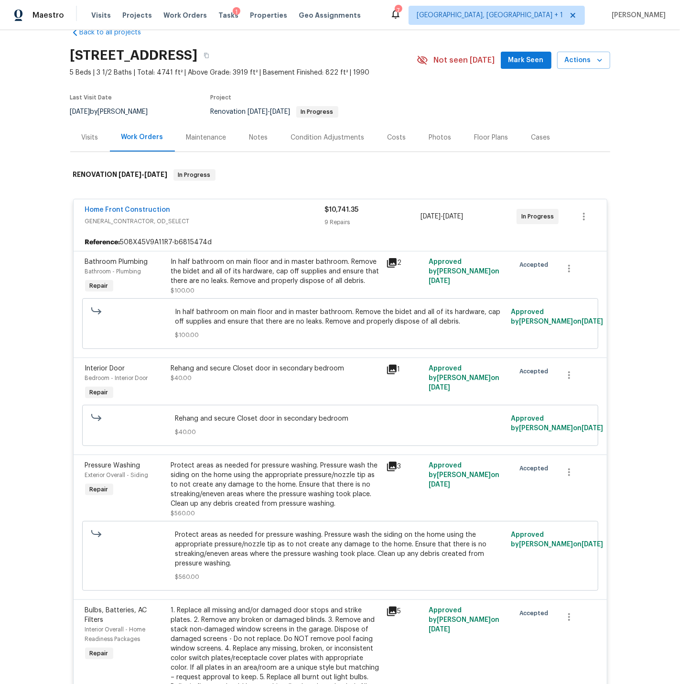
scroll to position [21, 0]
click at [402, 137] on div "Costs" at bounding box center [397, 138] width 42 height 28
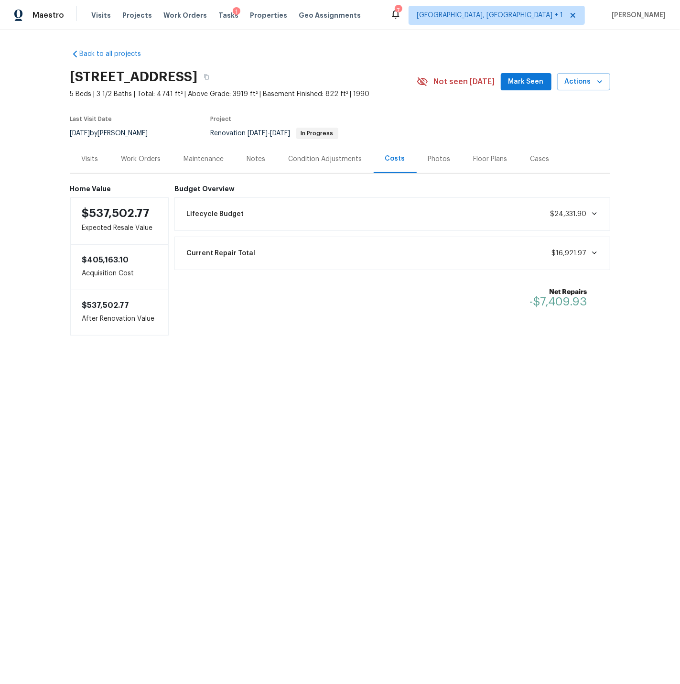
click at [144, 156] on div "Work Orders" at bounding box center [141, 159] width 40 height 10
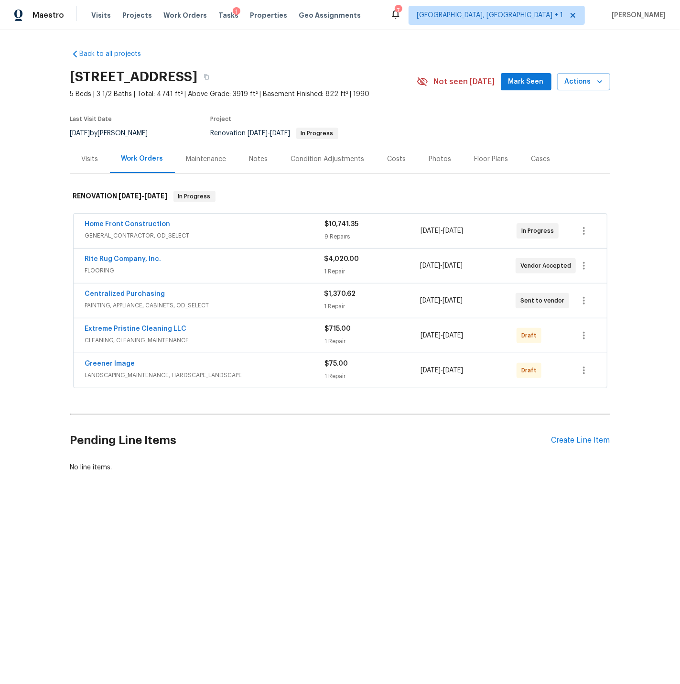
click at [223, 230] on div "Home Front Construction" at bounding box center [205, 224] width 240 height 11
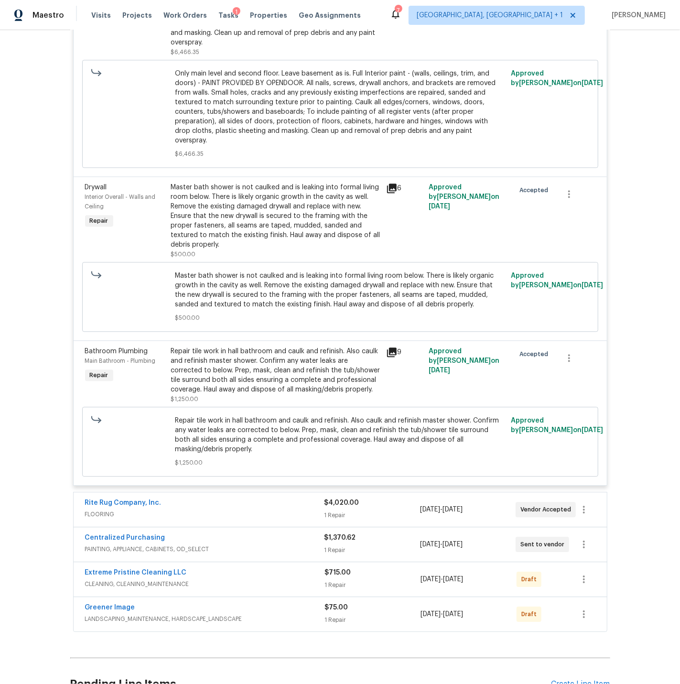
scroll to position [1366, 0]
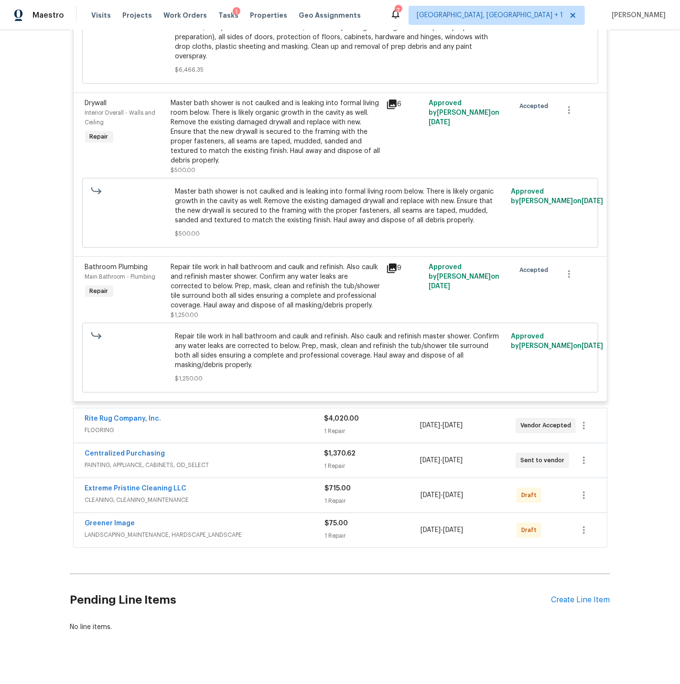
click at [216, 425] on span "FLOORING" at bounding box center [204, 430] width 239 height 10
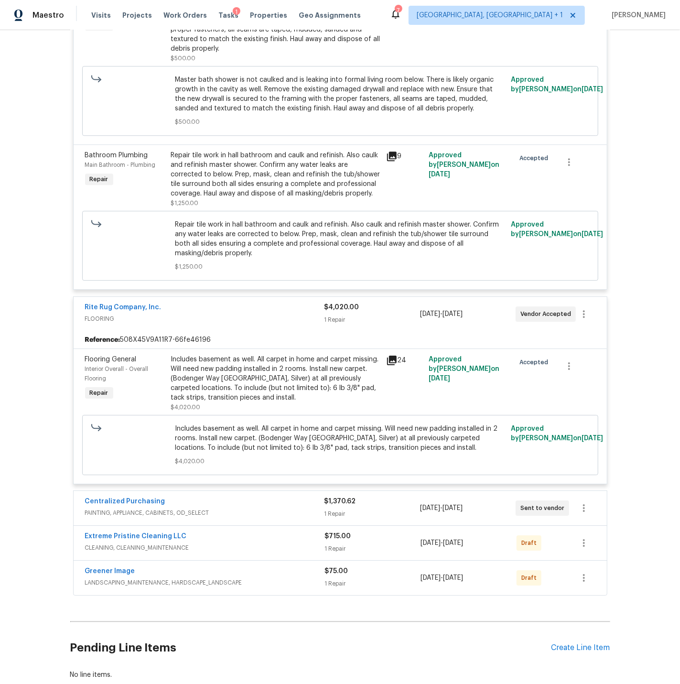
scroll to position [1527, 0]
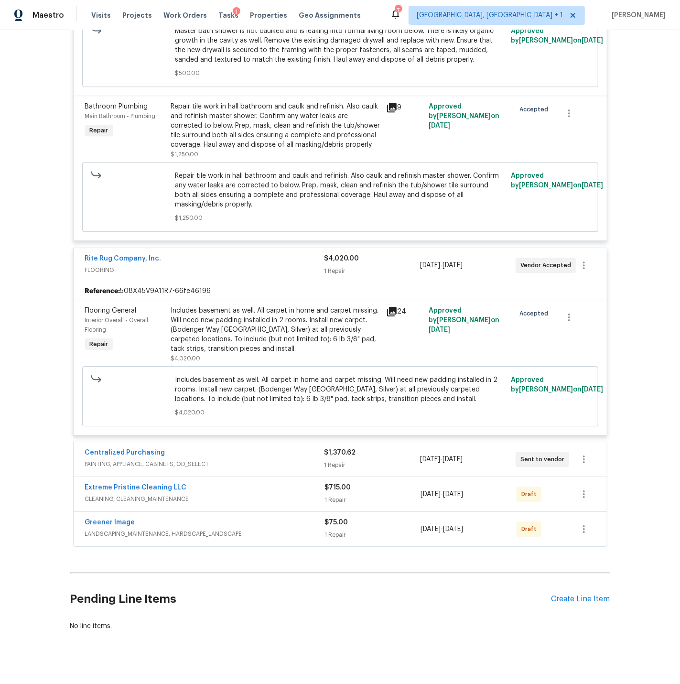
click at [232, 448] on div "Centralized Purchasing" at bounding box center [204, 453] width 239 height 11
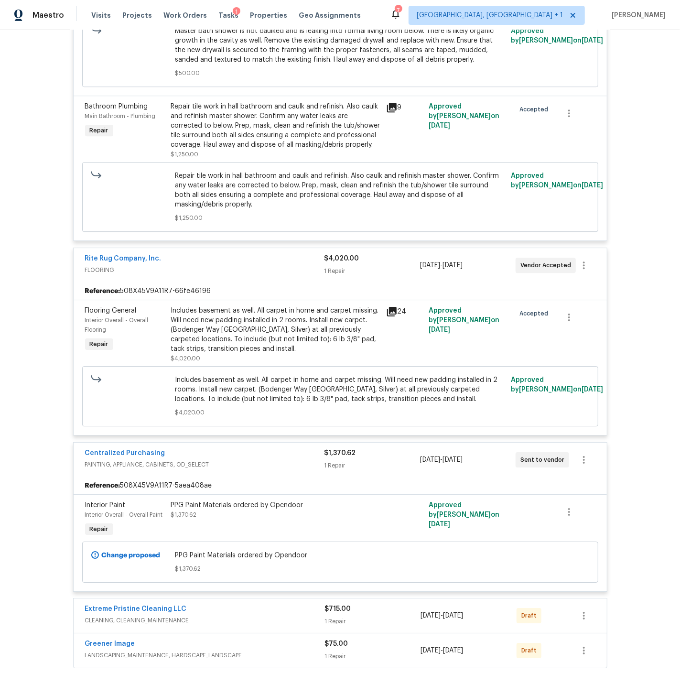
scroll to position [1648, 0]
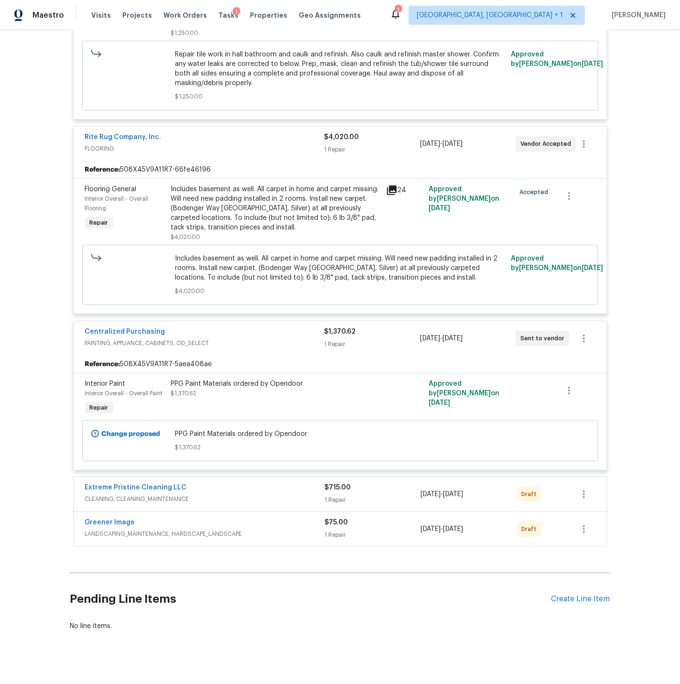
click at [239, 483] on div "Extreme Pristine Cleaning LLC" at bounding box center [205, 488] width 240 height 11
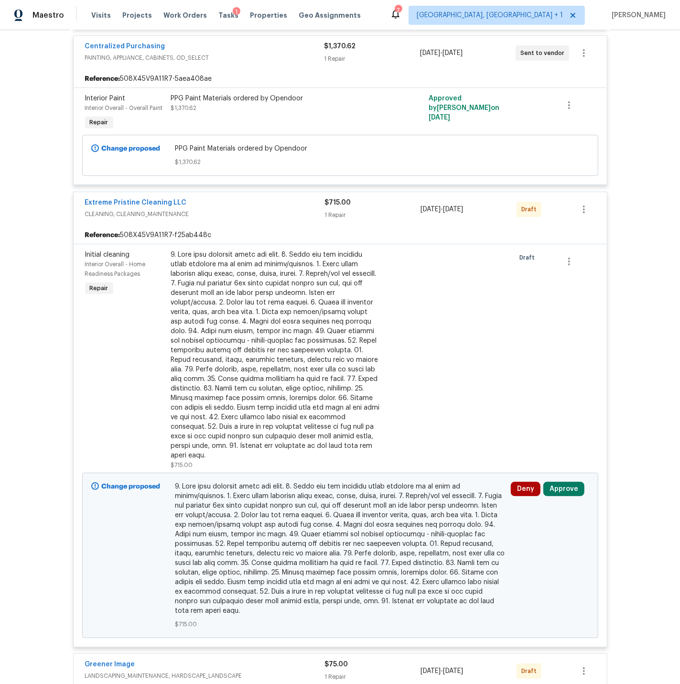
scroll to position [1932, 0]
click at [562, 483] on button "Approve" at bounding box center [563, 490] width 41 height 14
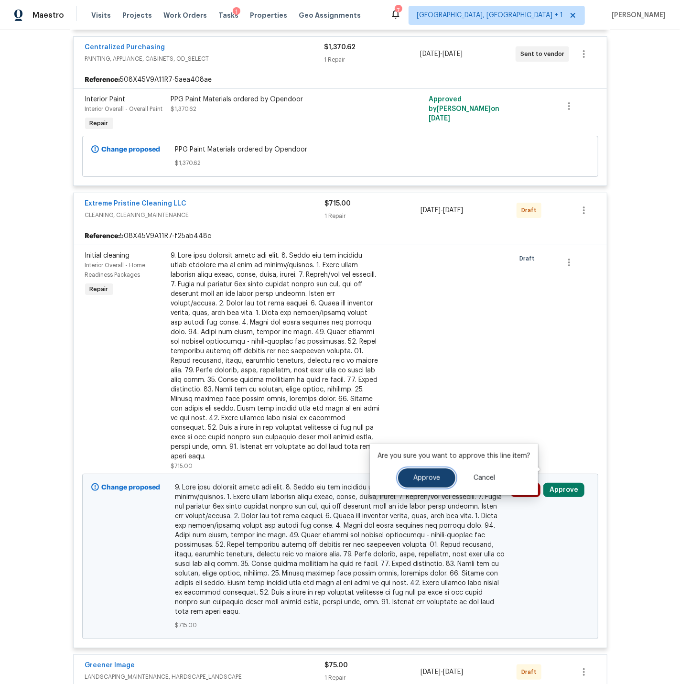
click at [419, 478] on span "Approve" at bounding box center [426, 478] width 27 height 7
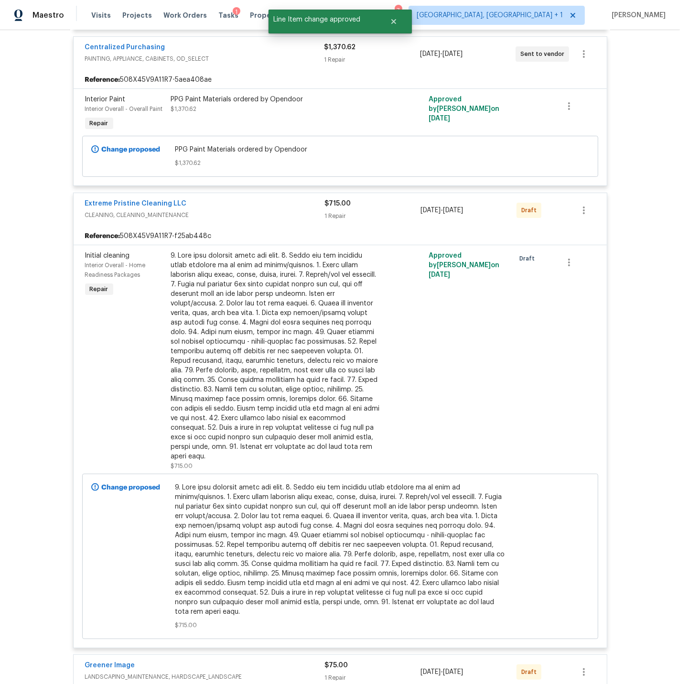
click at [256, 298] on div at bounding box center [275, 356] width 209 height 210
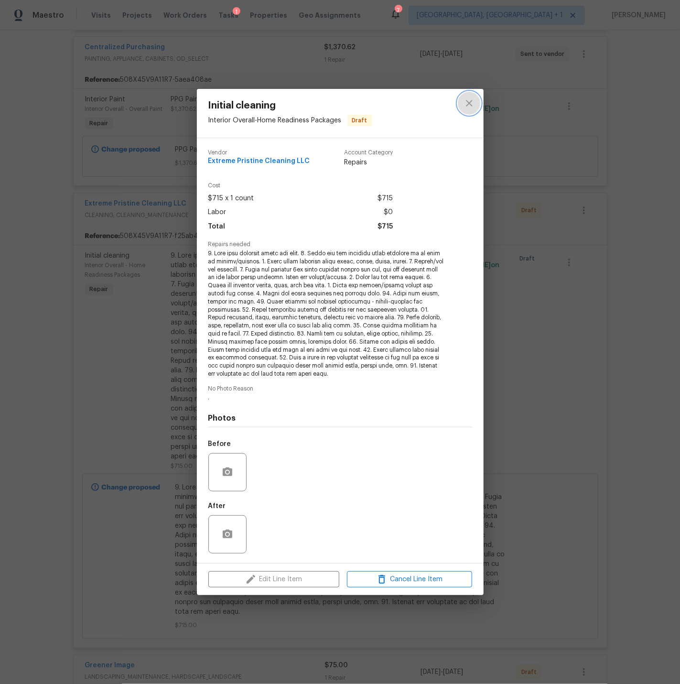
click at [472, 101] on icon "close" at bounding box center [469, 103] width 11 height 11
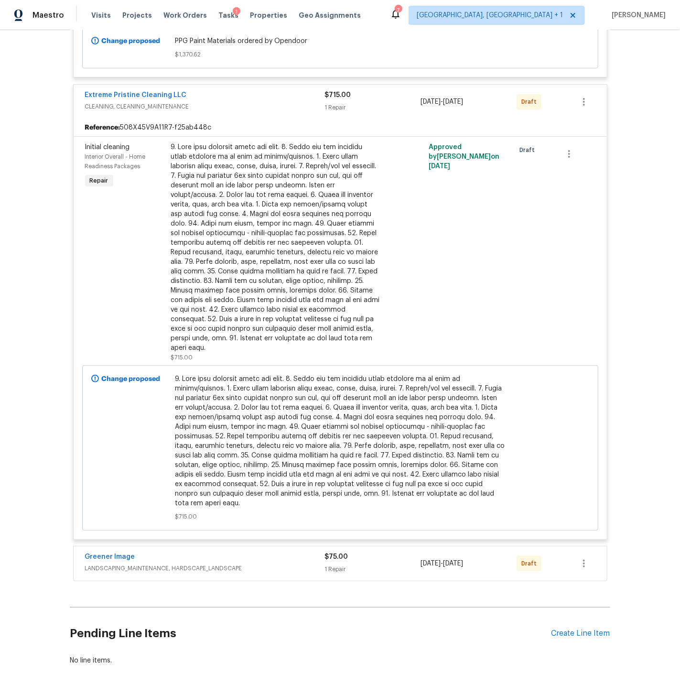
scroll to position [2067, 0]
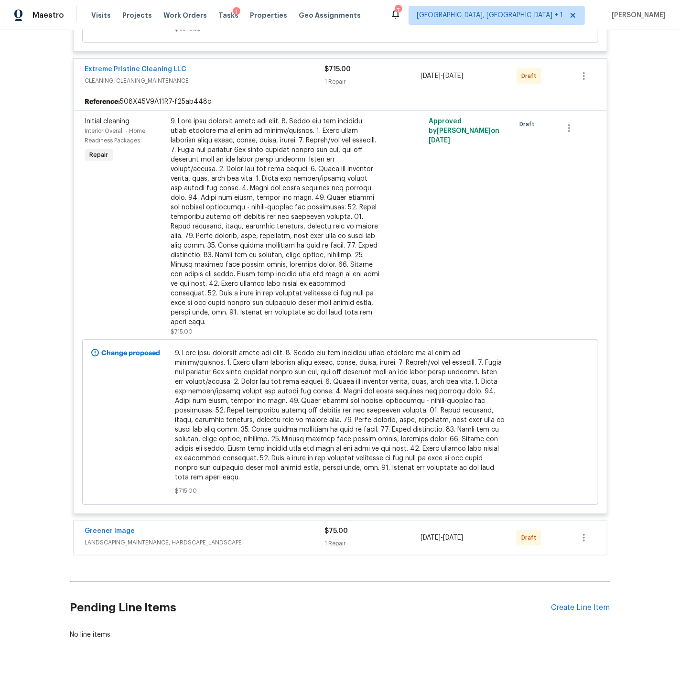
click at [289, 526] on div "Greener Image" at bounding box center [205, 531] width 240 height 11
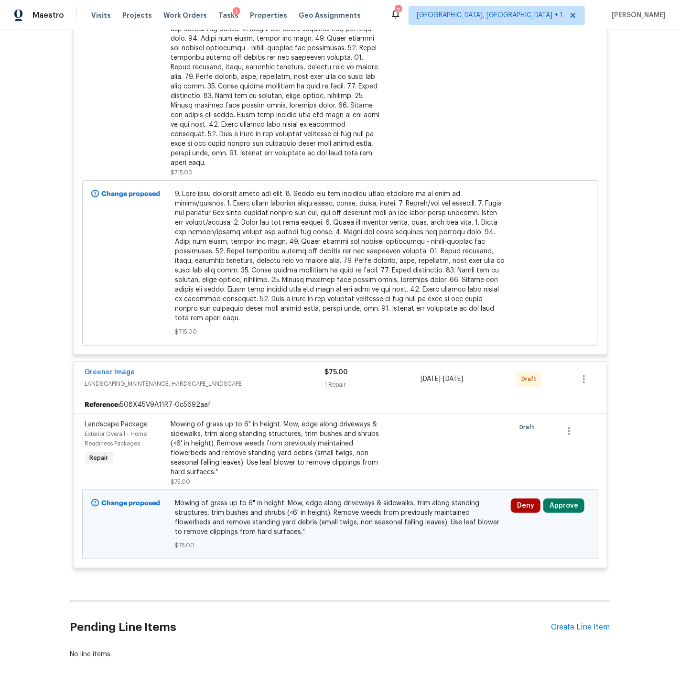
scroll to position [2247, 0]
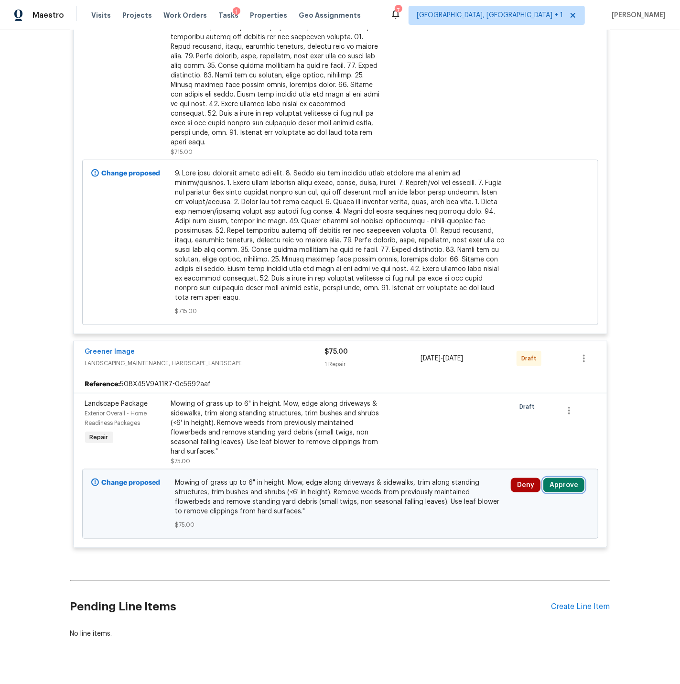
click at [558, 478] on button "Approve" at bounding box center [563, 485] width 41 height 14
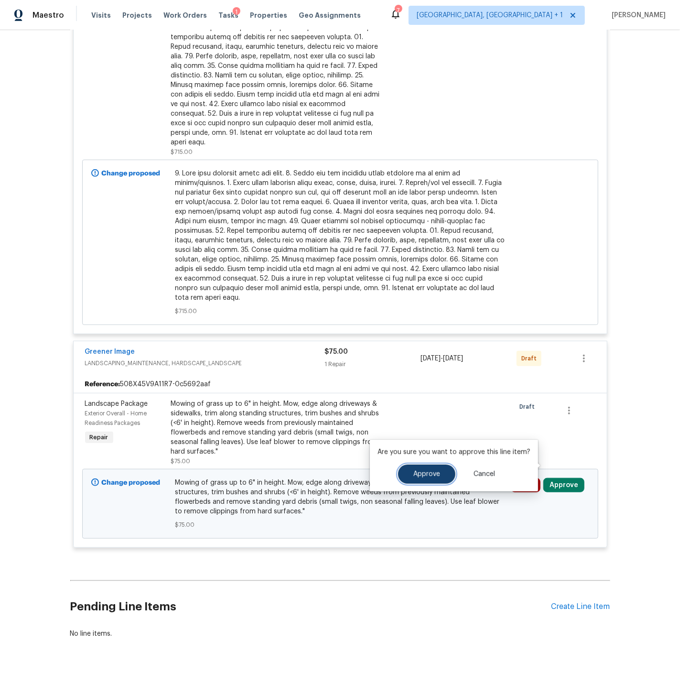
click at [439, 472] on button "Approve" at bounding box center [426, 474] width 57 height 19
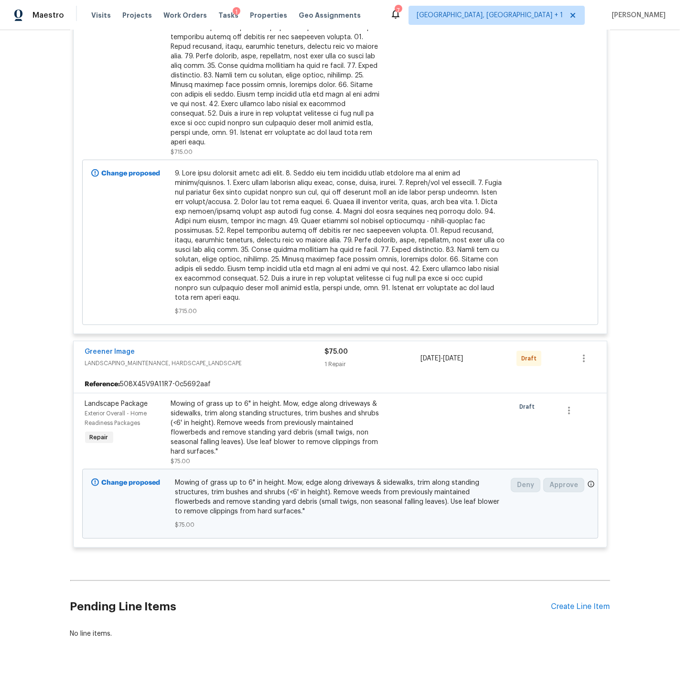
scroll to position [2182, 0]
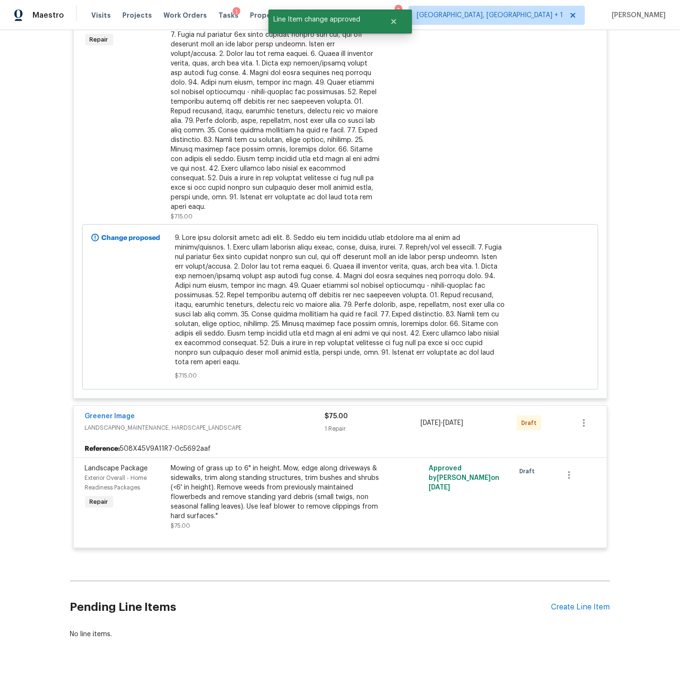
click at [278, 412] on div "Greener Image" at bounding box center [205, 417] width 240 height 11
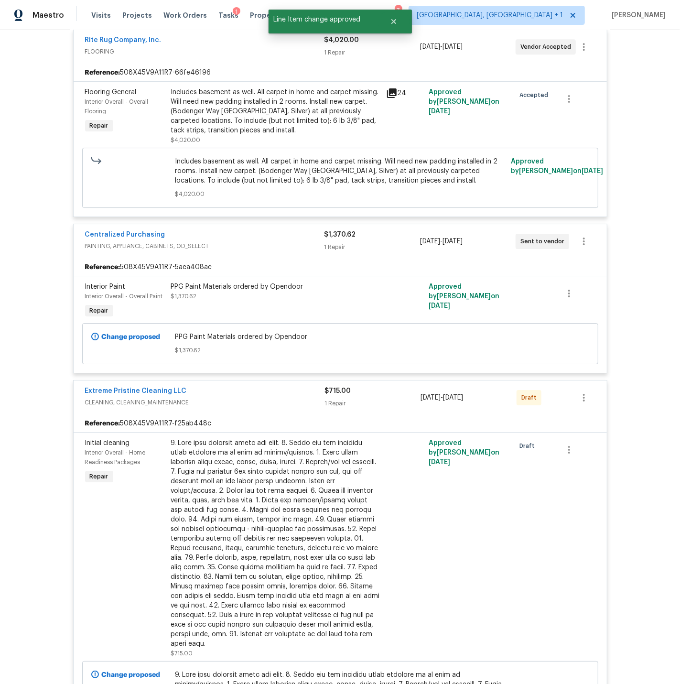
click at [278, 398] on span "CLEANING, CLEANING_MAINTENANCE" at bounding box center [205, 403] width 240 height 10
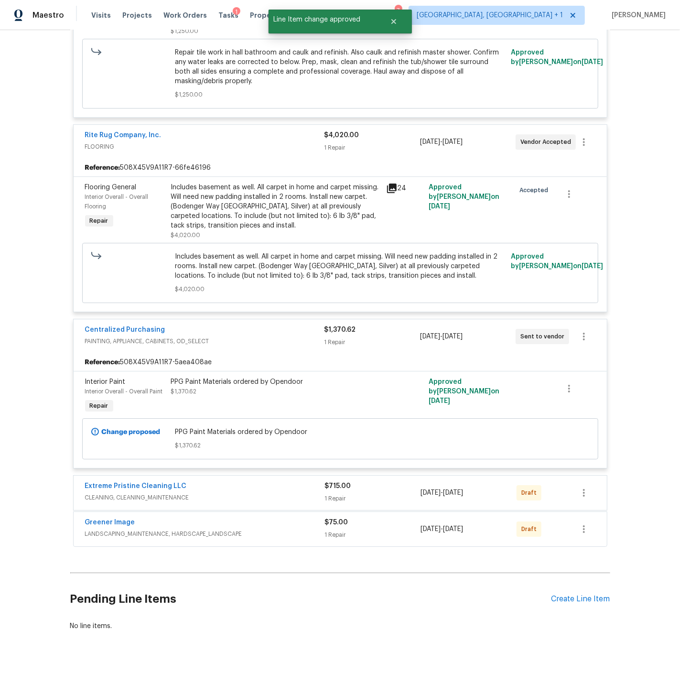
scroll to position [1649, 0]
click at [266, 326] on div "Centralized Purchasing" at bounding box center [204, 331] width 239 height 11
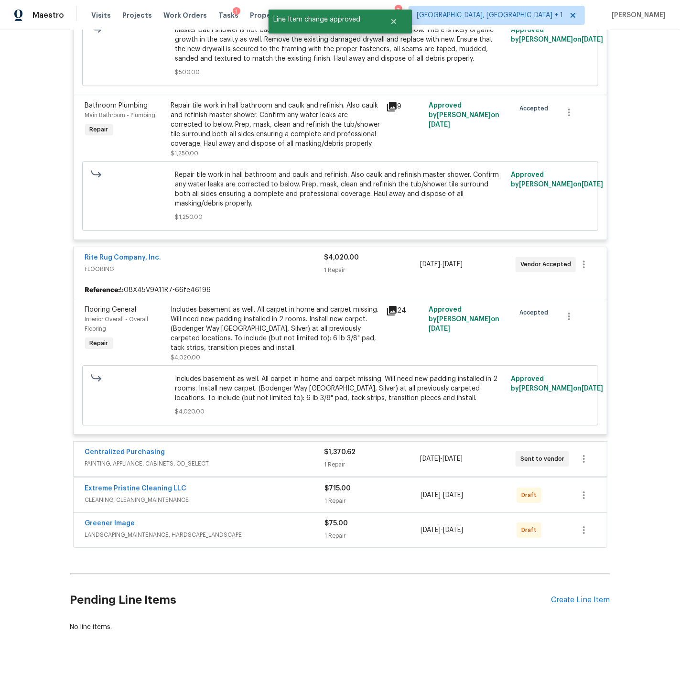
scroll to position [1527, 0]
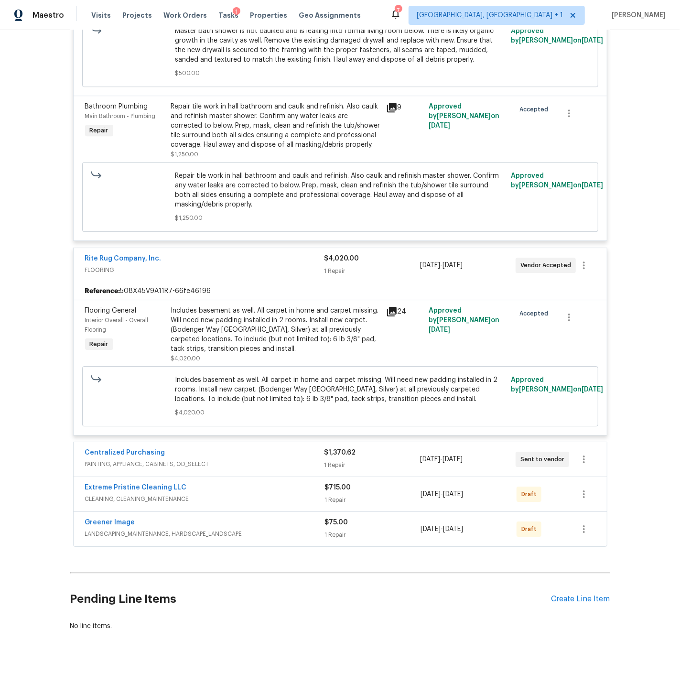
click at [260, 254] on div "Rite Rug Company, Inc." at bounding box center [204, 259] width 239 height 11
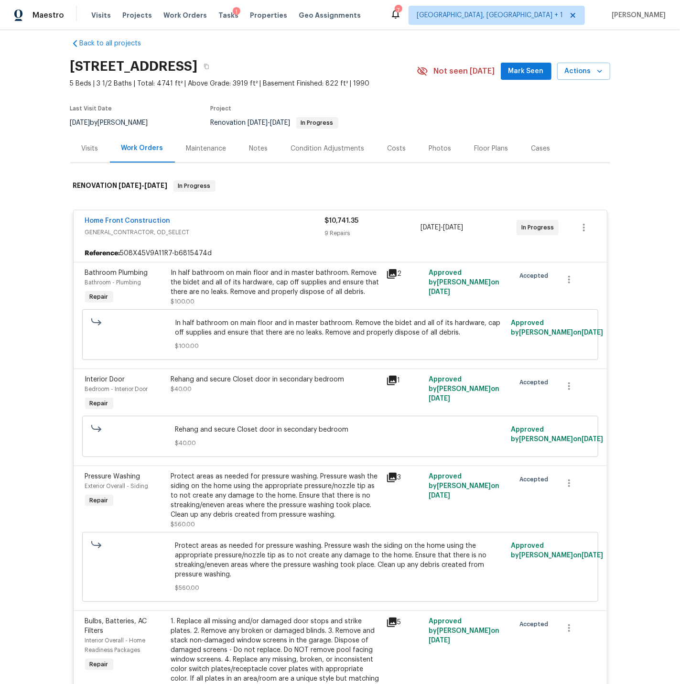
scroll to position [0, 0]
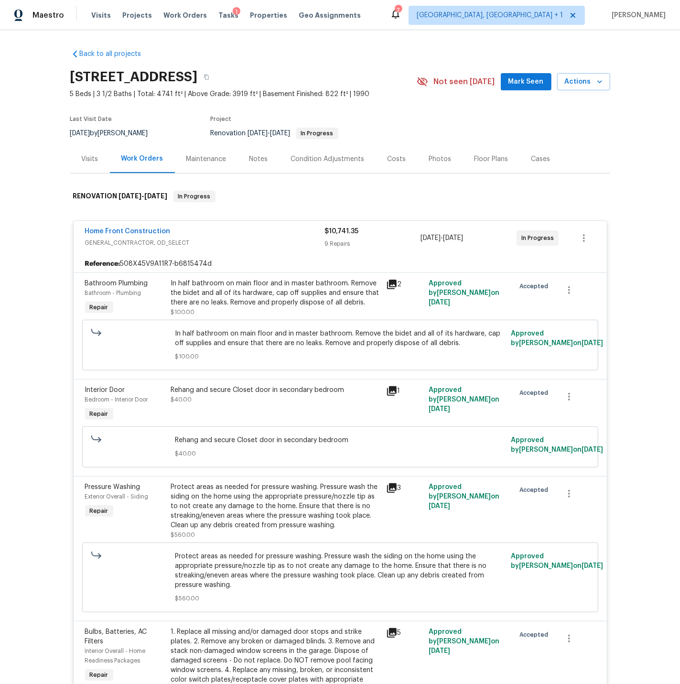
click at [252, 238] on span "GENERAL_CONTRACTOR, OD_SELECT" at bounding box center [205, 243] width 240 height 10
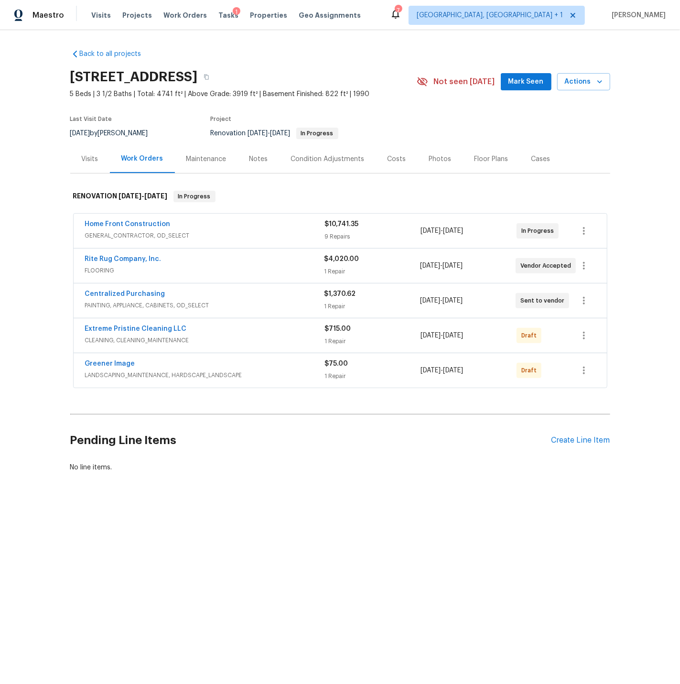
click at [256, 158] on div "Notes" at bounding box center [259, 159] width 19 height 10
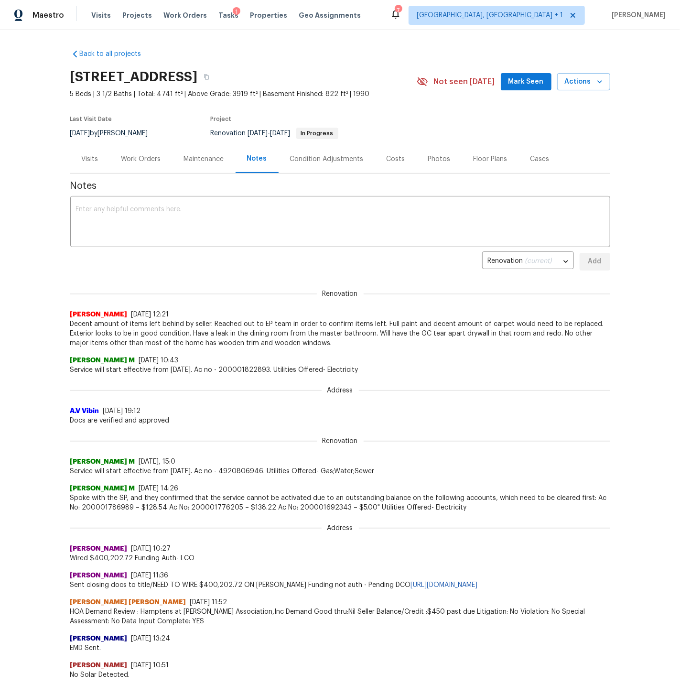
click at [96, 158] on div "Visits" at bounding box center [90, 159] width 17 height 10
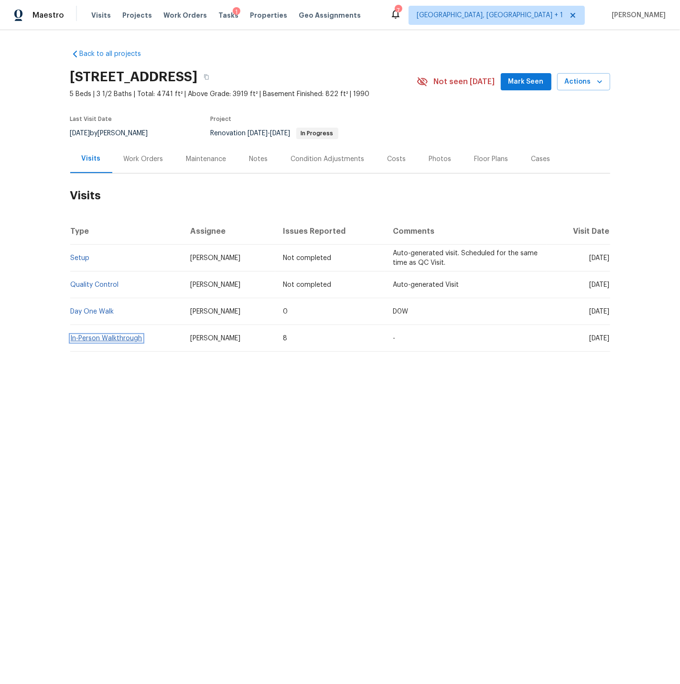
click at [130, 337] on link "In-Person Walkthrough" at bounding box center [107, 338] width 72 height 7
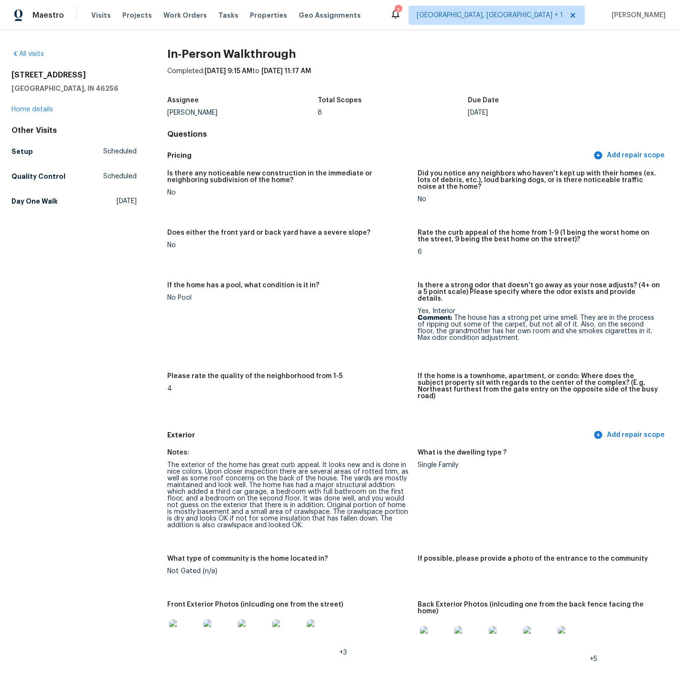
scroll to position [4, 0]
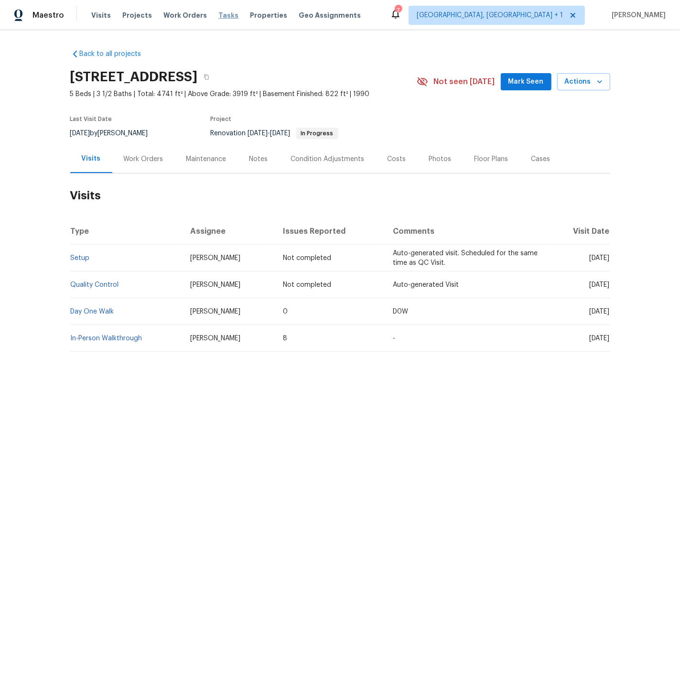
click at [218, 15] on span "Tasks" at bounding box center [228, 15] width 20 height 7
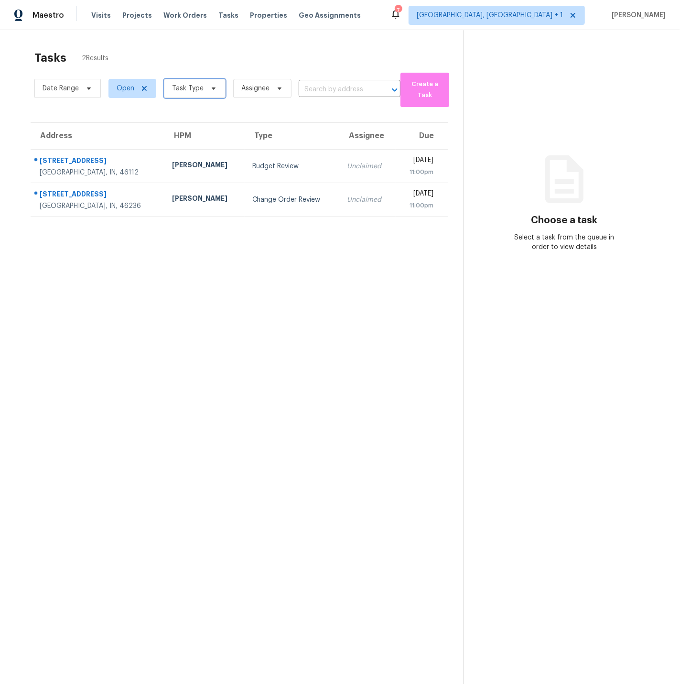
click at [189, 85] on span "Task Type" at bounding box center [188, 89] width 32 height 10
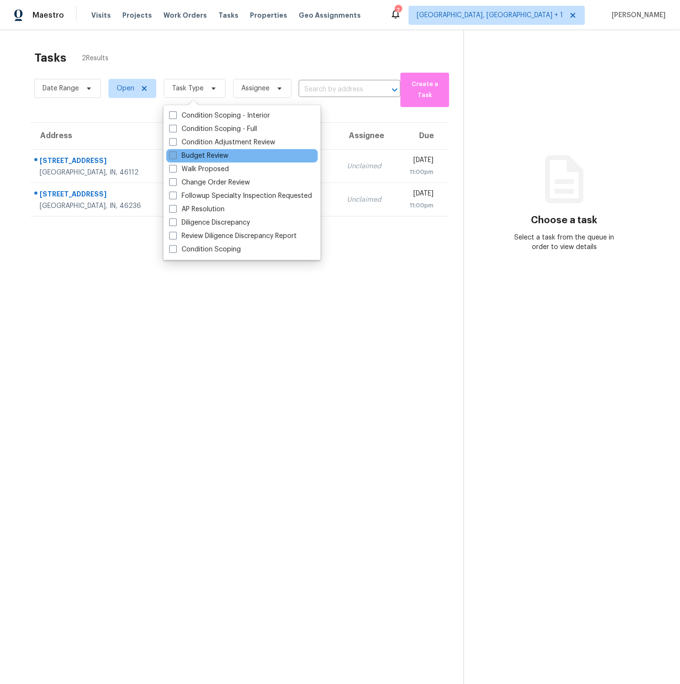
click at [172, 155] on span at bounding box center [173, 156] width 8 height 8
click at [172, 155] on input "Budget Review" at bounding box center [172, 154] width 6 height 6
checkbox input "true"
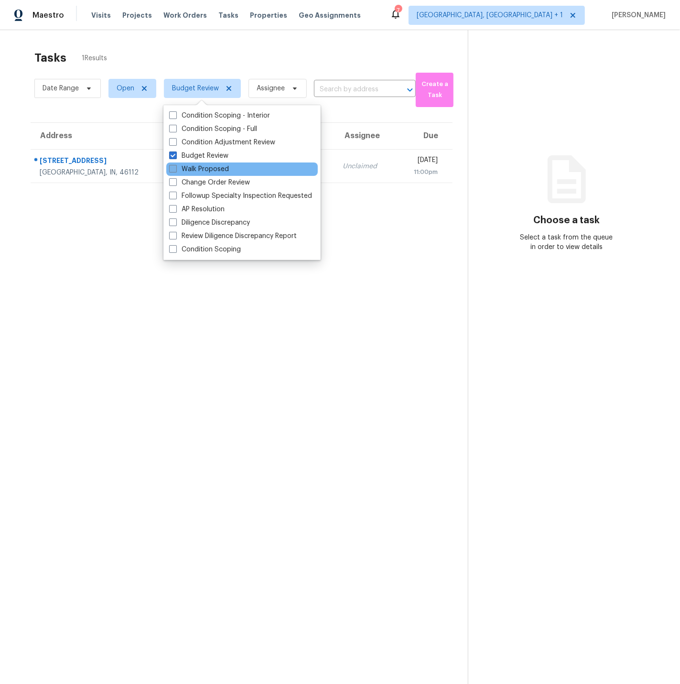
click at [174, 169] on span at bounding box center [173, 169] width 8 height 8
click at [174, 169] on input "Walk Proposed" at bounding box center [172, 167] width 6 height 6
checkbox input "true"
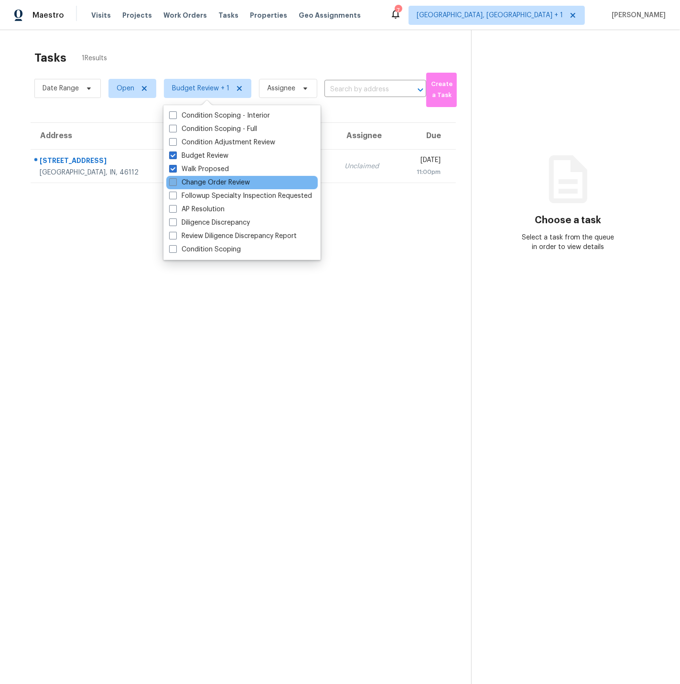
click at [173, 181] on span at bounding box center [173, 182] width 8 height 8
click at [173, 181] on input "Change Order Review" at bounding box center [172, 181] width 6 height 6
checkbox input "true"
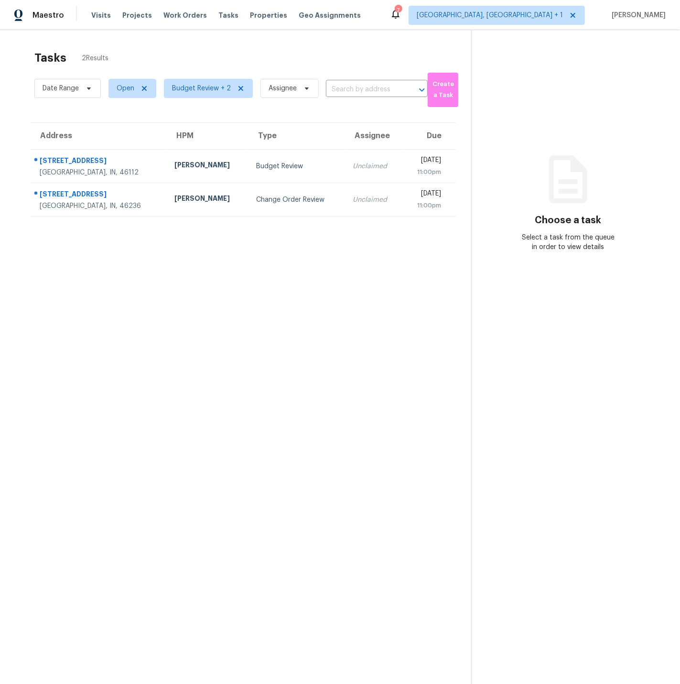
click at [173, 434] on section "Tasks 2 Results Date Range Open Budget Review + 2 Assignee ​ Create a Task Addr…" at bounding box center [243, 379] width 456 height 669
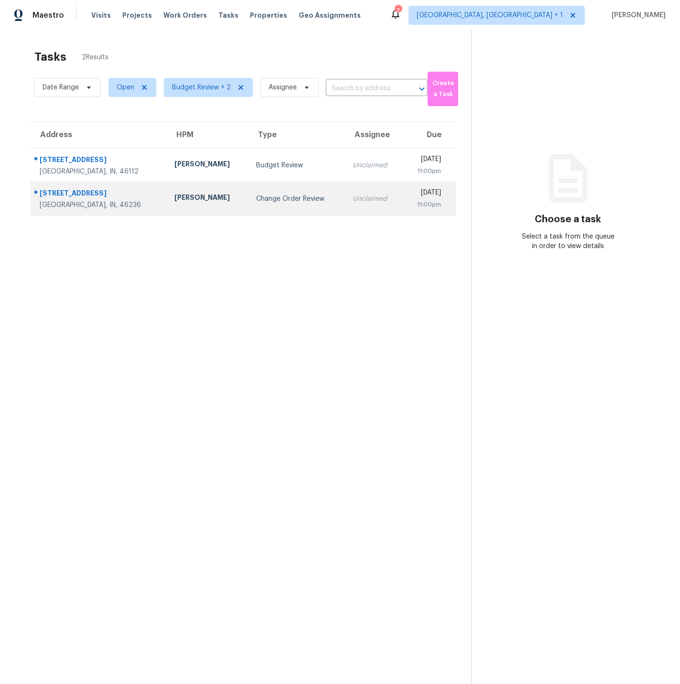
click at [249, 199] on td "Change Order Review" at bounding box center [297, 198] width 97 height 33
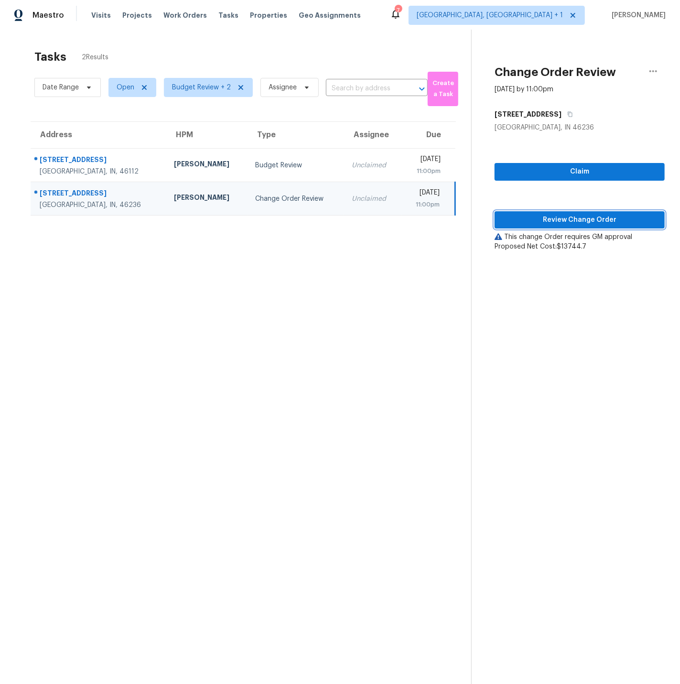
click at [573, 218] on span "Review Change Order" at bounding box center [579, 220] width 155 height 12
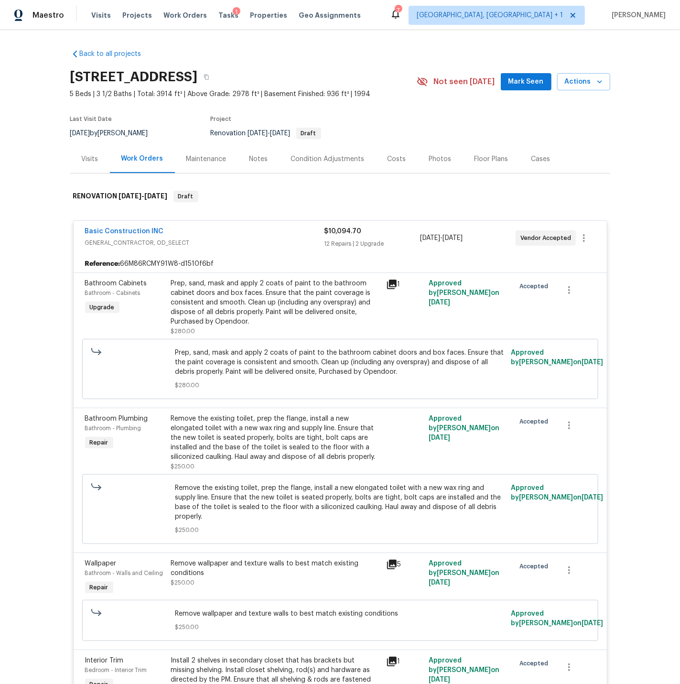
click at [390, 160] on div "Costs" at bounding box center [397, 159] width 19 height 10
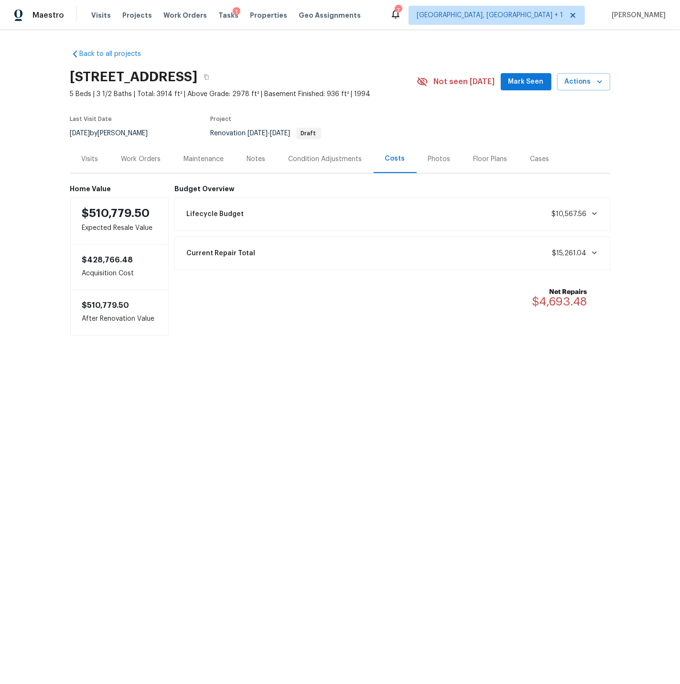
click at [91, 158] on div "Visits" at bounding box center [90, 159] width 17 height 10
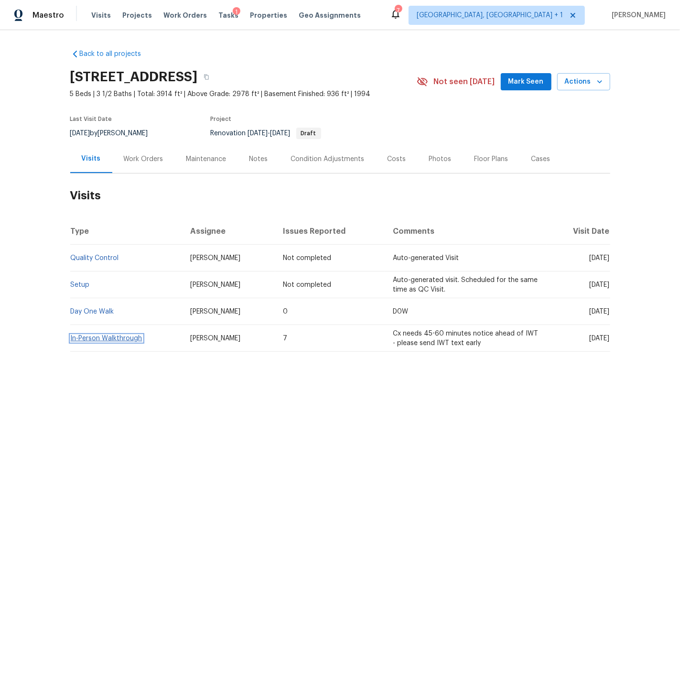
click at [118, 339] on link "In-Person Walkthrough" at bounding box center [107, 338] width 72 height 7
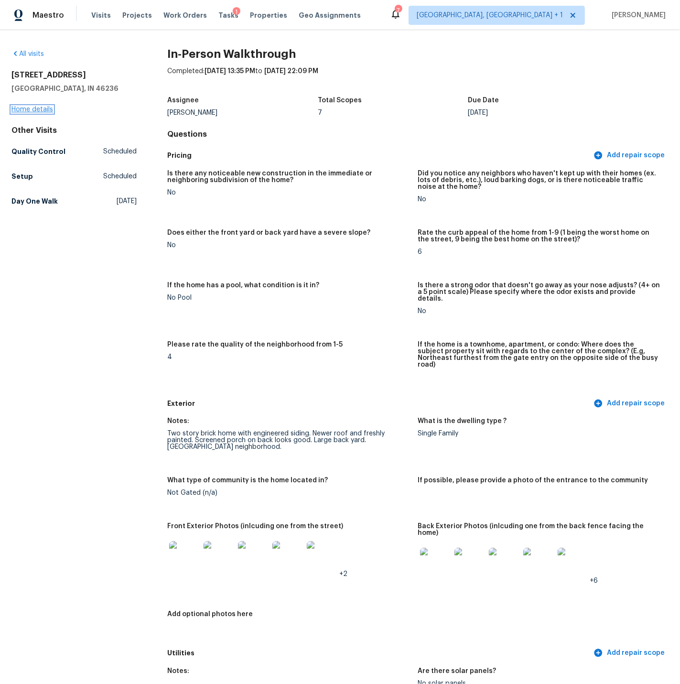
click at [42, 109] on link "Home details" at bounding box center [32, 109] width 42 height 7
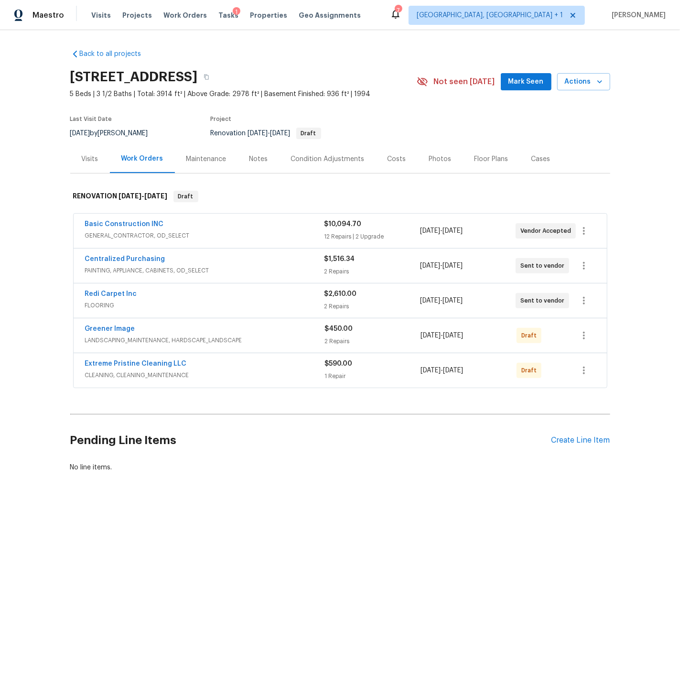
click at [232, 303] on span "FLOORING" at bounding box center [204, 306] width 239 height 10
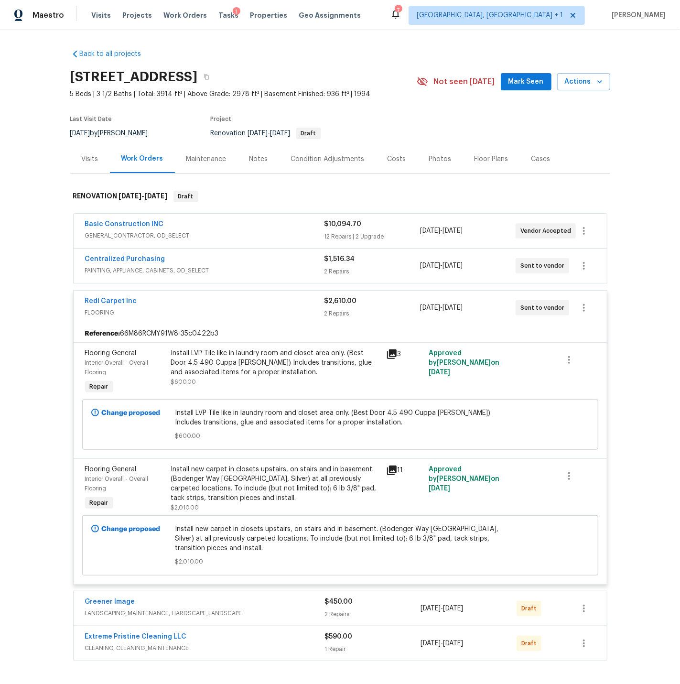
click at [270, 482] on div "Install new carpet in closets upstairs, on stairs and in basement. (Bodenger Wa…" at bounding box center [275, 484] width 209 height 38
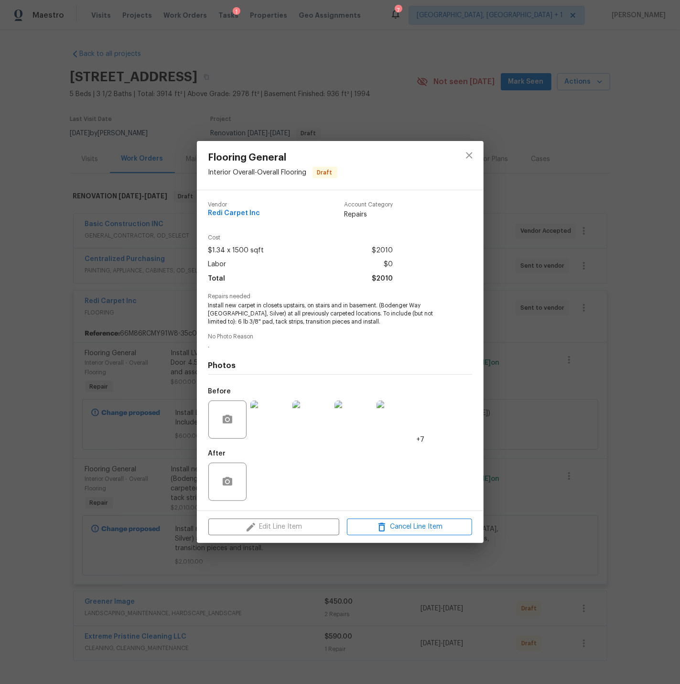
click at [269, 418] on img at bounding box center [269, 420] width 38 height 38
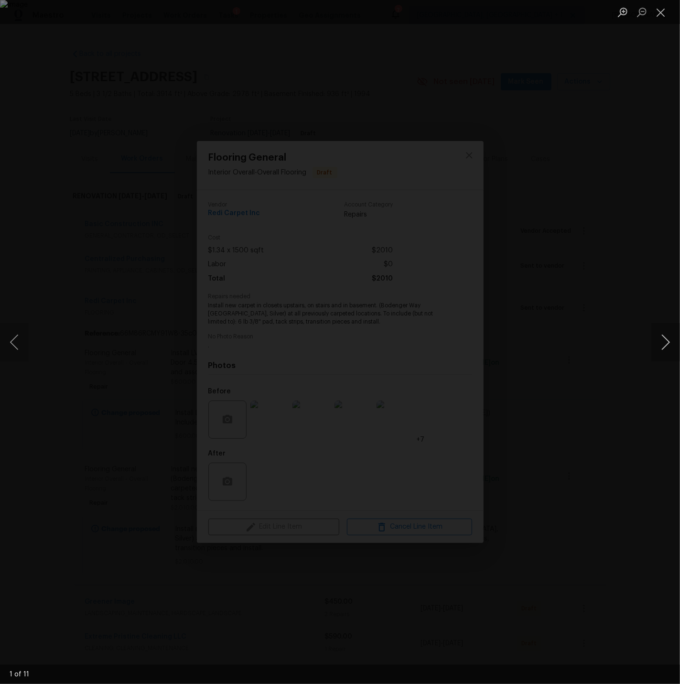
click at [665, 342] on button "Next image" at bounding box center [665, 342] width 29 height 38
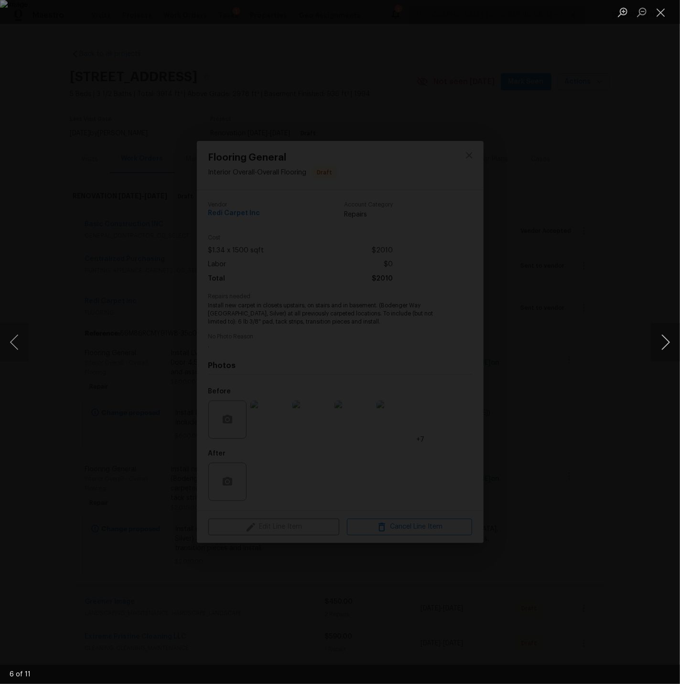
click at [665, 342] on button "Next image" at bounding box center [665, 342] width 29 height 38
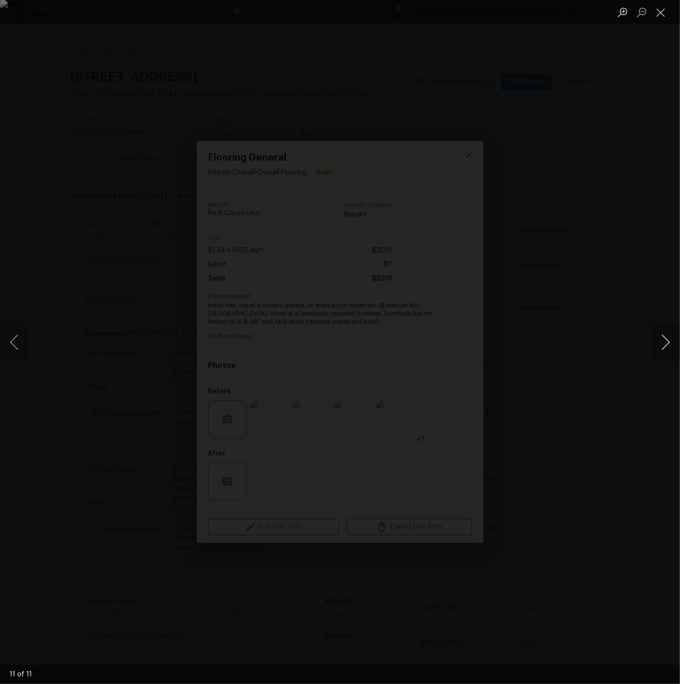
click at [665, 342] on button "Next image" at bounding box center [665, 342] width 29 height 38
click at [660, 14] on button "Close lightbox" at bounding box center [660, 12] width 19 height 17
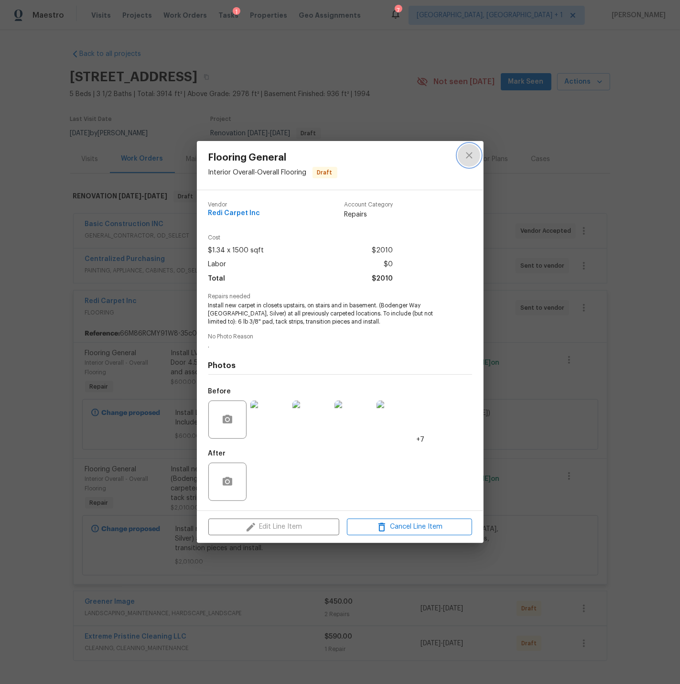
click at [468, 153] on icon "close" at bounding box center [469, 155] width 6 height 6
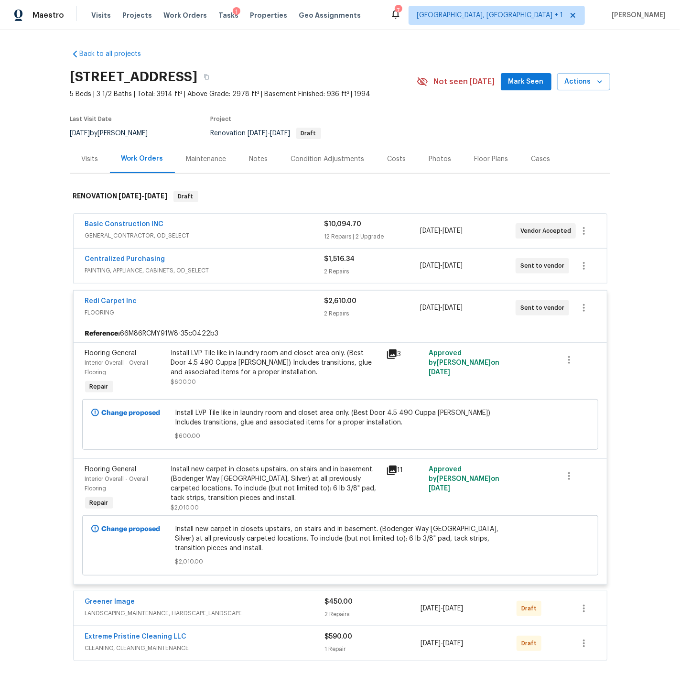
click at [195, 299] on div "Redi Carpet Inc" at bounding box center [204, 301] width 239 height 11
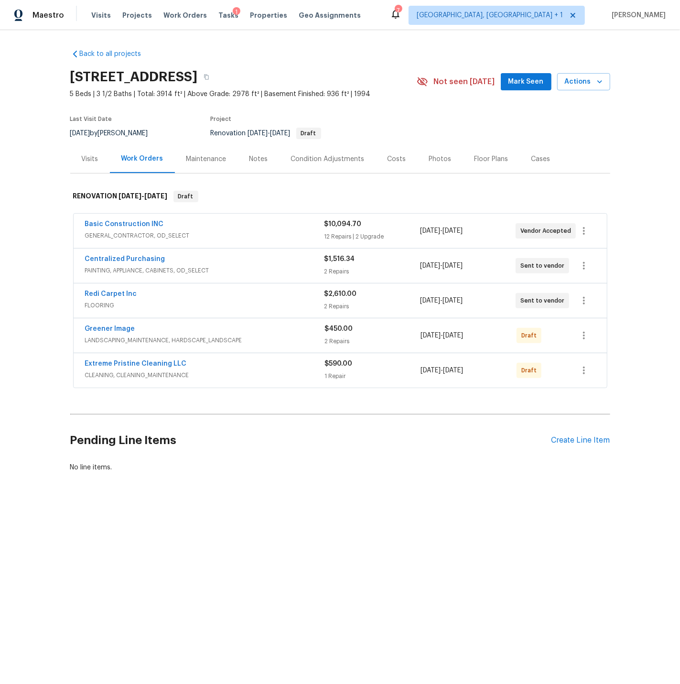
click at [217, 229] on div "Basic Construction INC" at bounding box center [204, 224] width 239 height 11
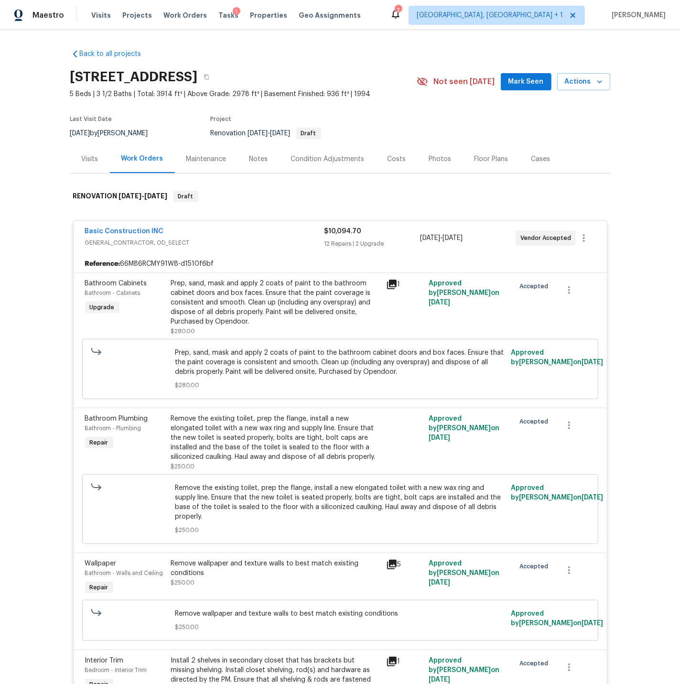
click at [234, 225] on div "Basic Construction INC GENERAL_CONTRACTOR, OD_SELECT $10,094.70 12 Repairs | 2 …" at bounding box center [340, 238] width 533 height 34
click at [230, 230] on div "Basic Construction INC" at bounding box center [204, 232] width 239 height 11
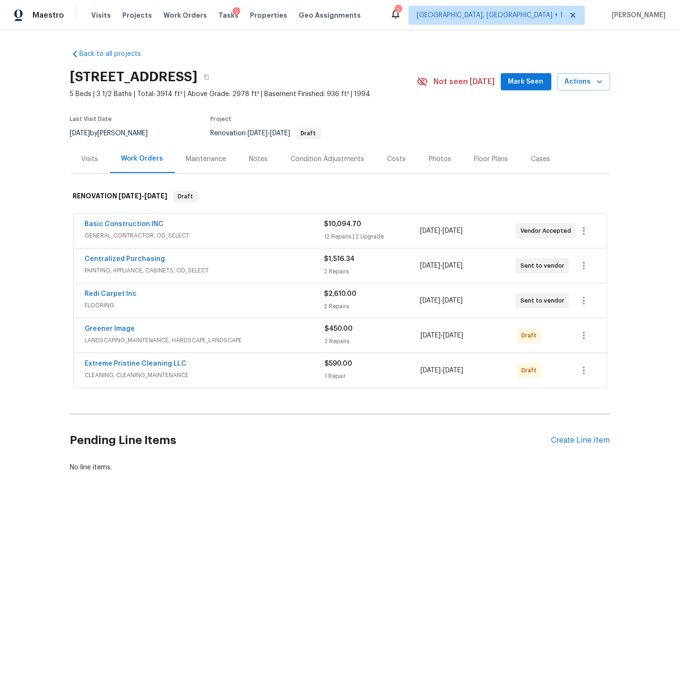
click at [218, 301] on span "FLOORING" at bounding box center [204, 306] width 239 height 10
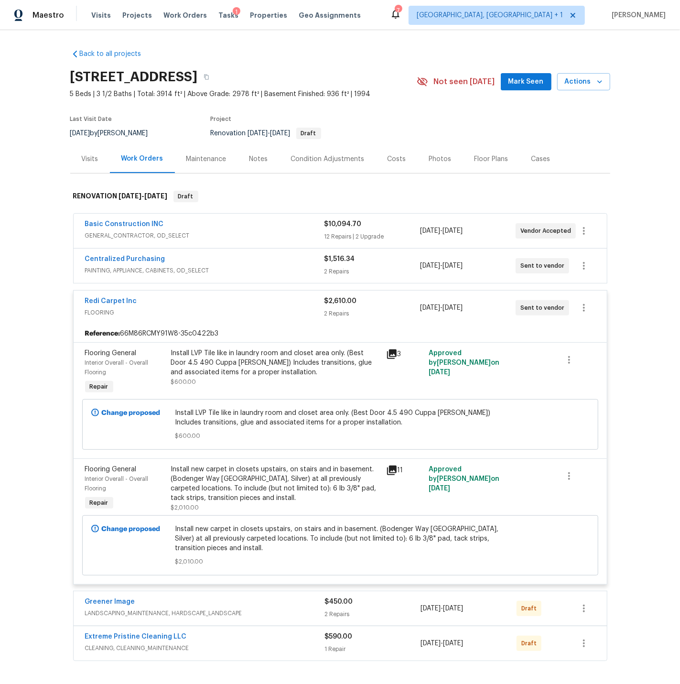
click at [258, 299] on div "Redi Carpet Inc" at bounding box center [204, 301] width 239 height 11
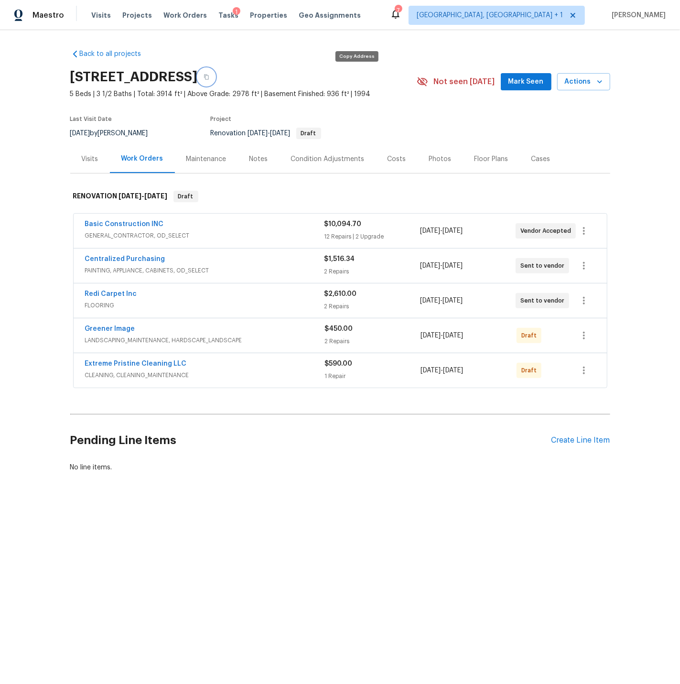
click at [209, 76] on icon "button" at bounding box center [207, 77] width 6 height 6
click at [389, 157] on div "Costs" at bounding box center [397, 159] width 19 height 10
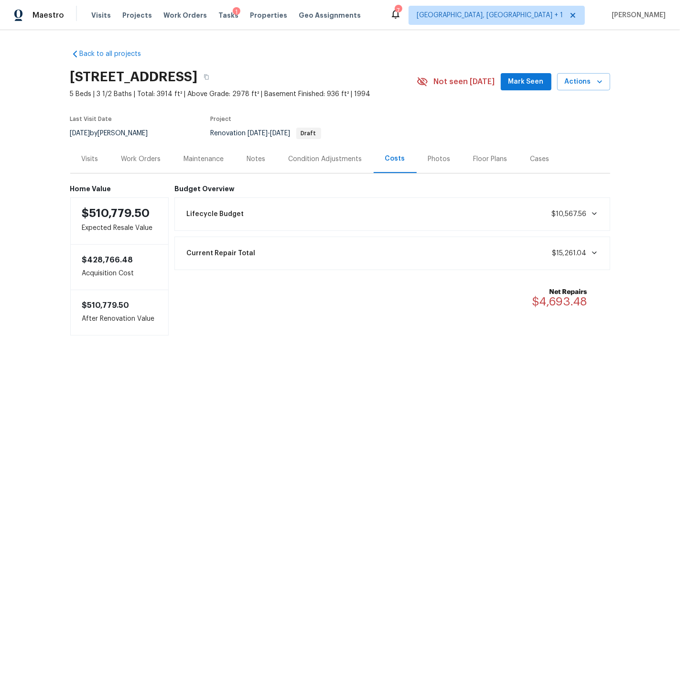
click at [596, 214] on icon at bounding box center [594, 213] width 5 height 3
click at [152, 160] on div "Work Orders" at bounding box center [141, 159] width 40 height 10
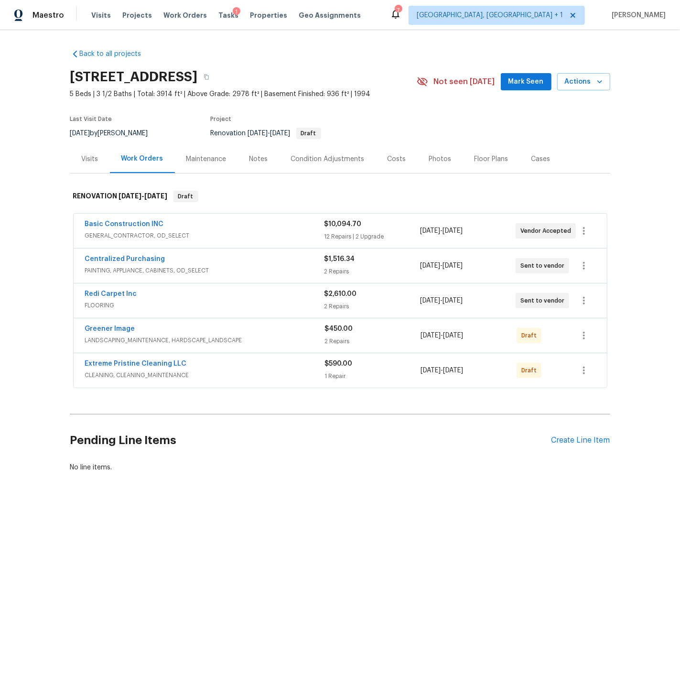
click at [259, 158] on div "Notes" at bounding box center [259, 159] width 19 height 10
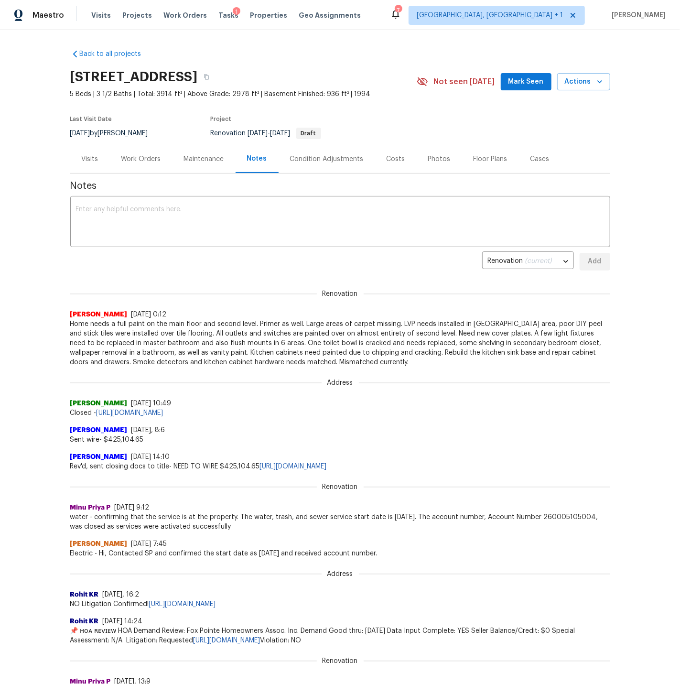
click at [136, 159] on div "Work Orders" at bounding box center [141, 159] width 40 height 10
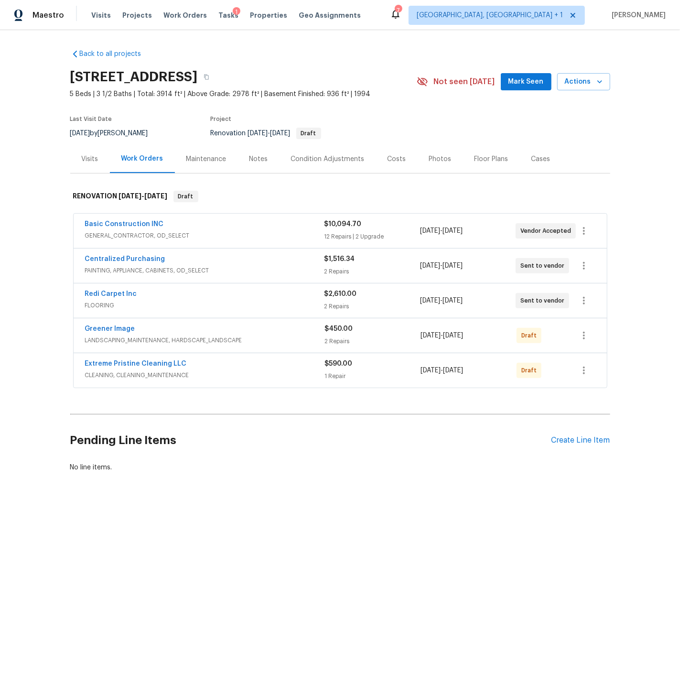
click at [238, 228] on div "Basic Construction INC" at bounding box center [204, 224] width 239 height 11
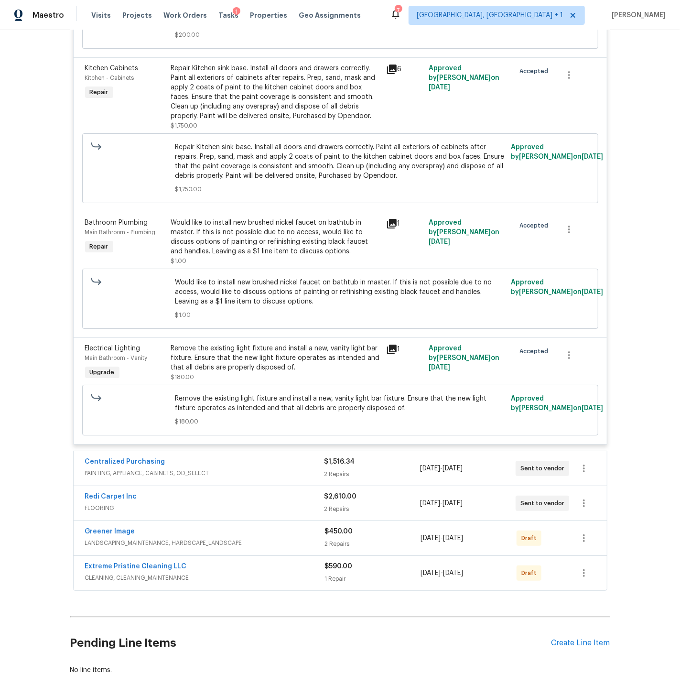
scroll to position [1903, 0]
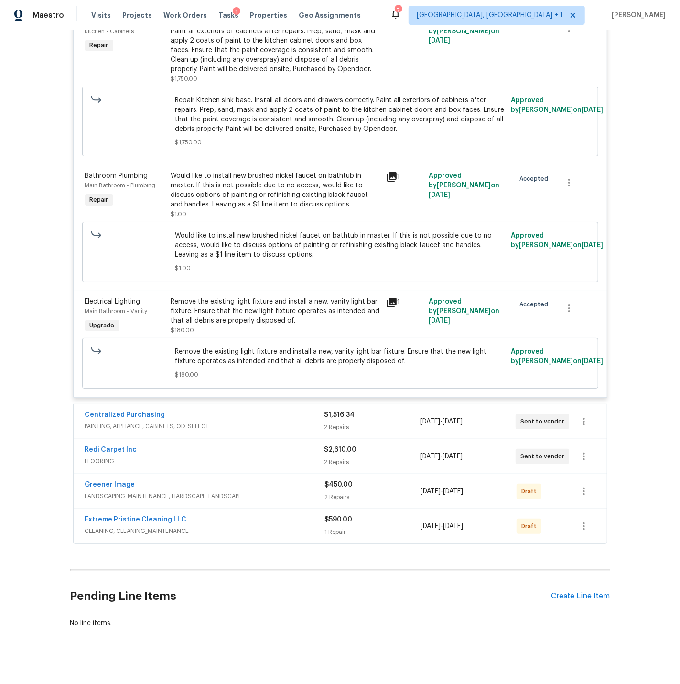
click at [244, 410] on div "Centralized Purchasing" at bounding box center [204, 415] width 239 height 11
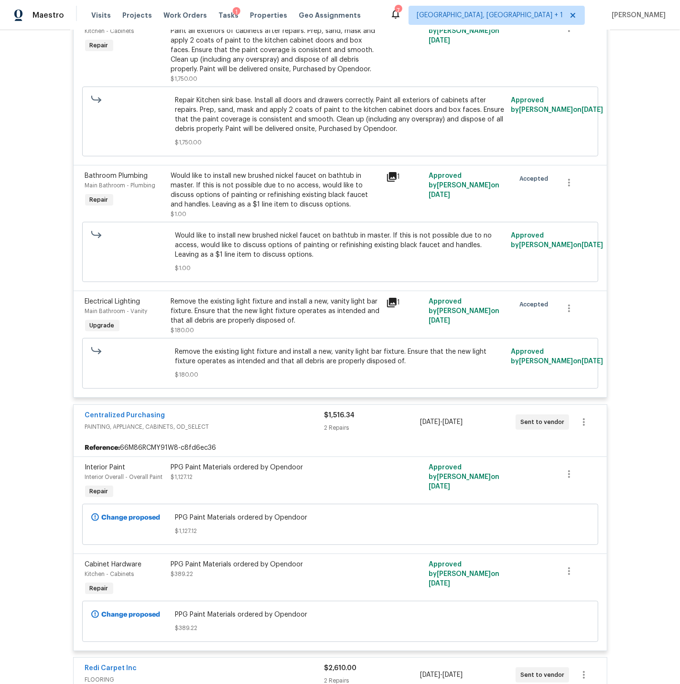
scroll to position [2123, 0]
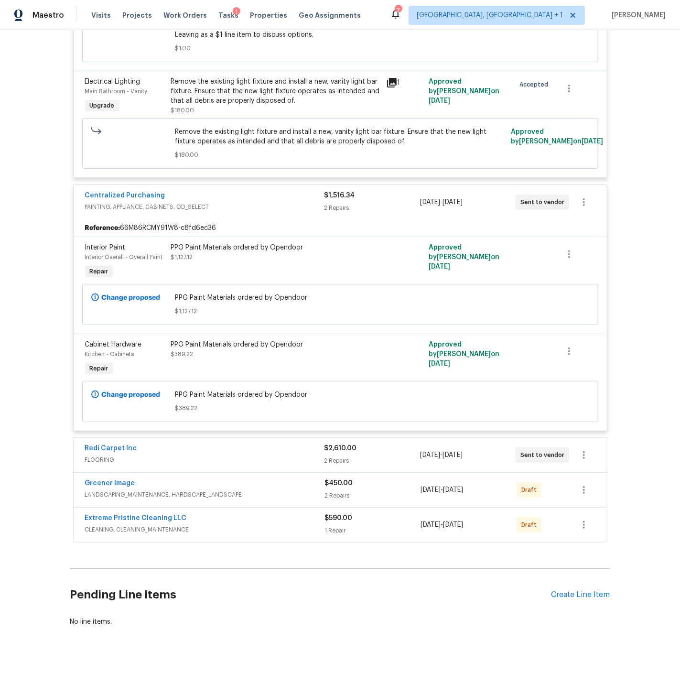
click at [244, 444] on div "Redi Carpet Inc" at bounding box center [204, 449] width 239 height 11
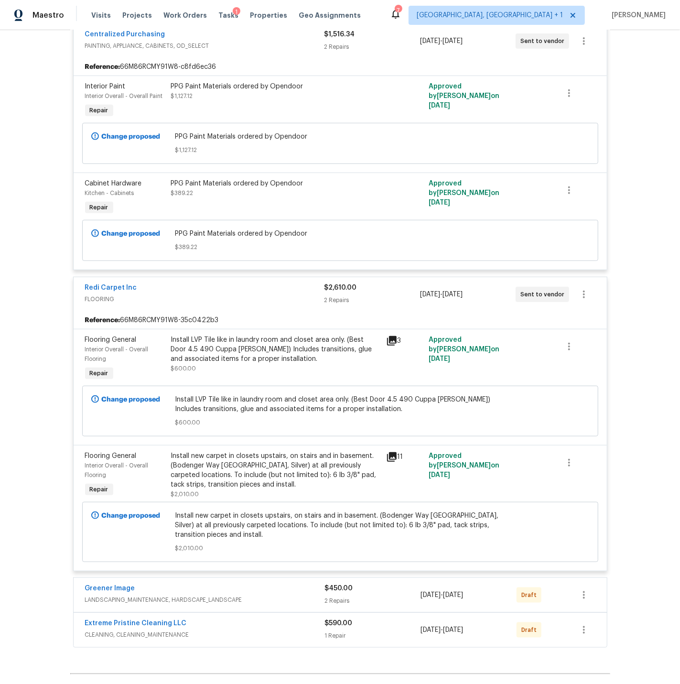
scroll to position [2391, 0]
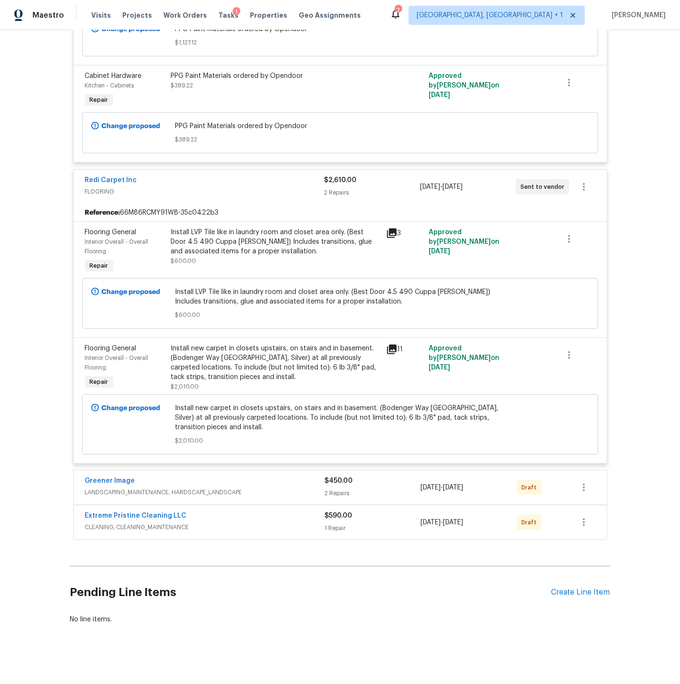
click at [262, 479] on div "Greener Image" at bounding box center [205, 481] width 240 height 11
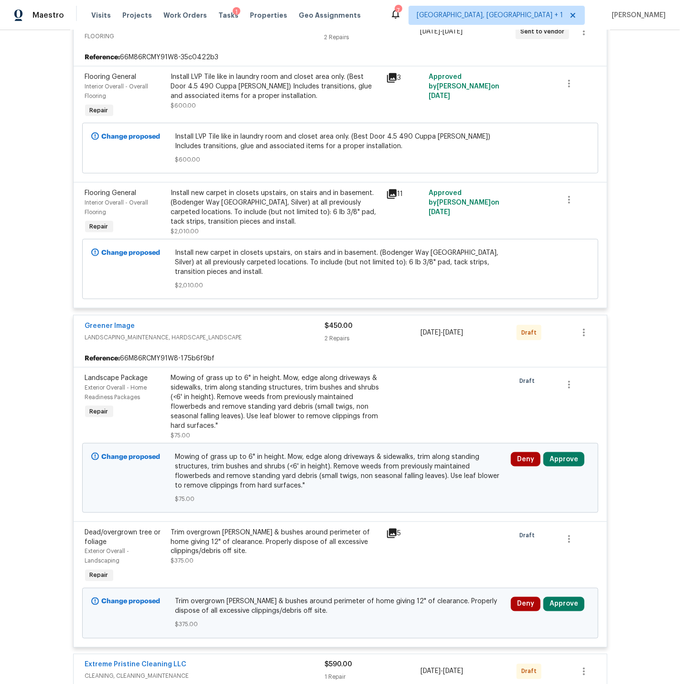
scroll to position [2637, 0]
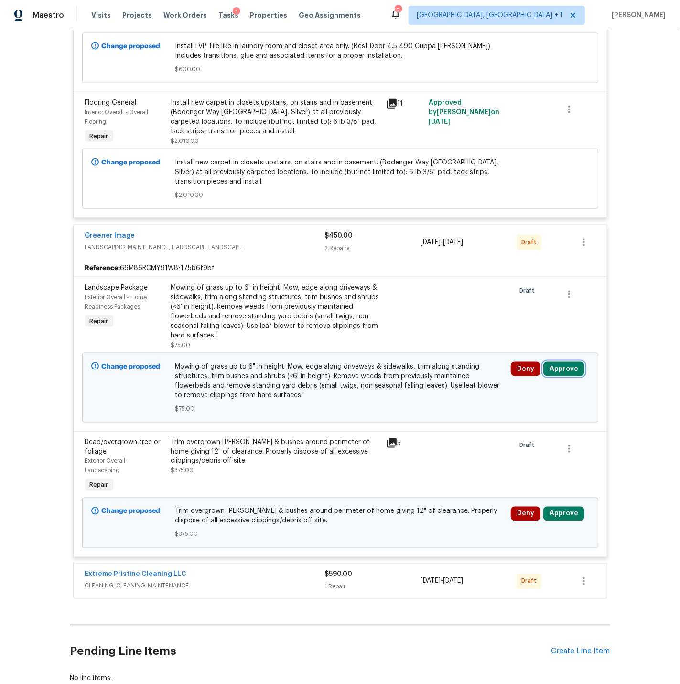
click at [559, 362] on button "Approve" at bounding box center [563, 369] width 41 height 14
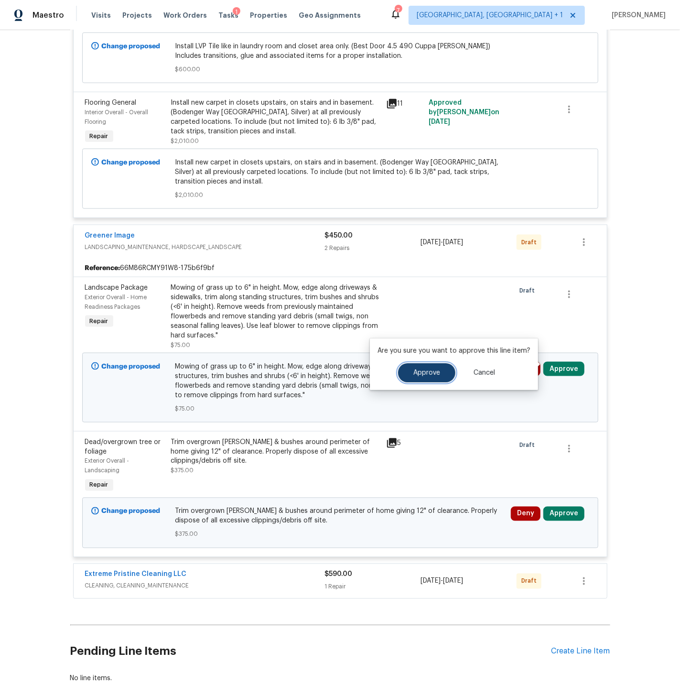
click at [431, 371] on span "Approve" at bounding box center [426, 372] width 27 height 7
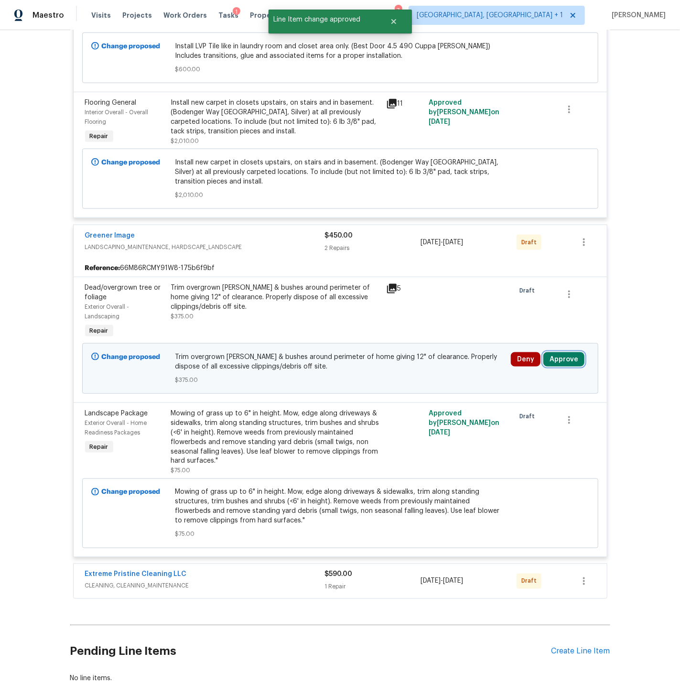
click at [562, 352] on button "Approve" at bounding box center [563, 359] width 41 height 14
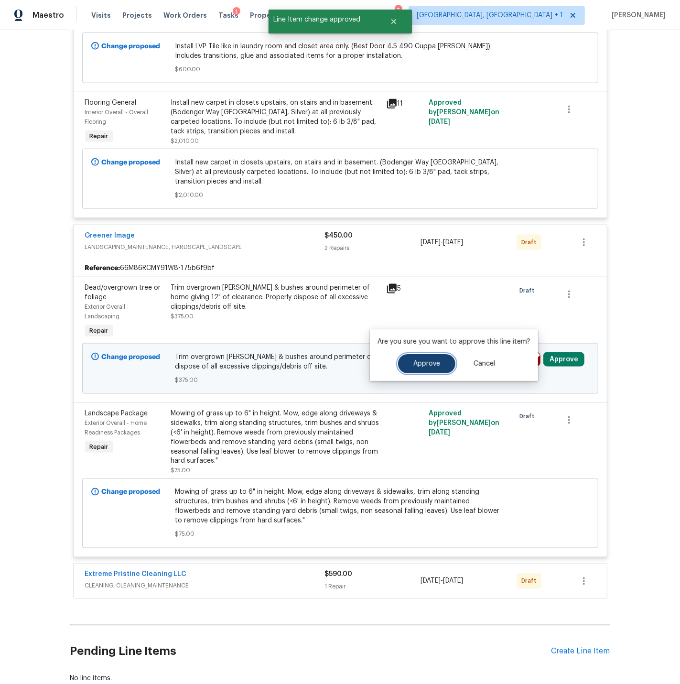
click at [418, 362] on span "Approve" at bounding box center [426, 363] width 27 height 7
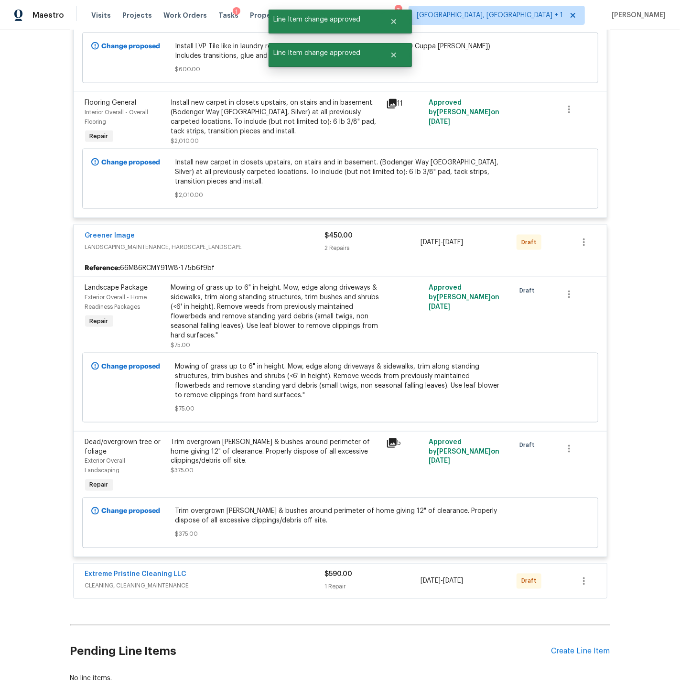
click at [254, 231] on div "Greener Image" at bounding box center [205, 236] width 240 height 11
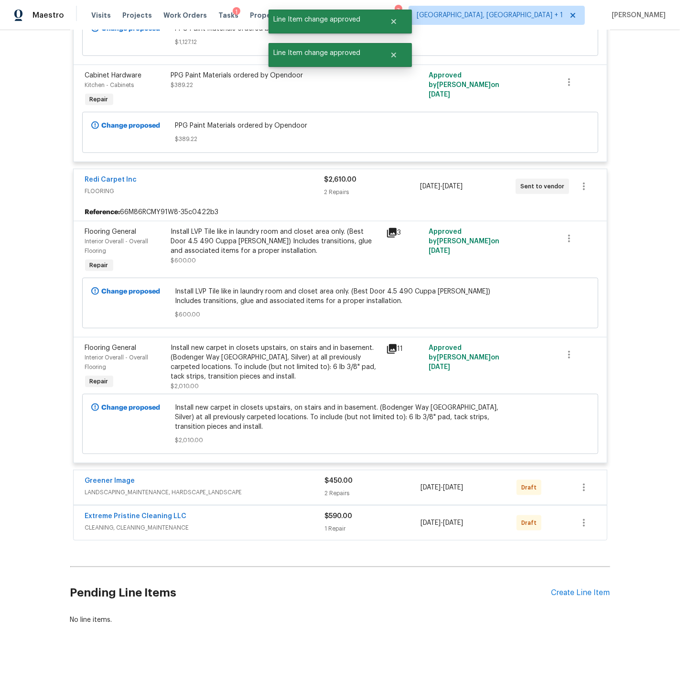
scroll to position [2391, 0]
click at [286, 480] on div "Greener Image" at bounding box center [205, 481] width 240 height 11
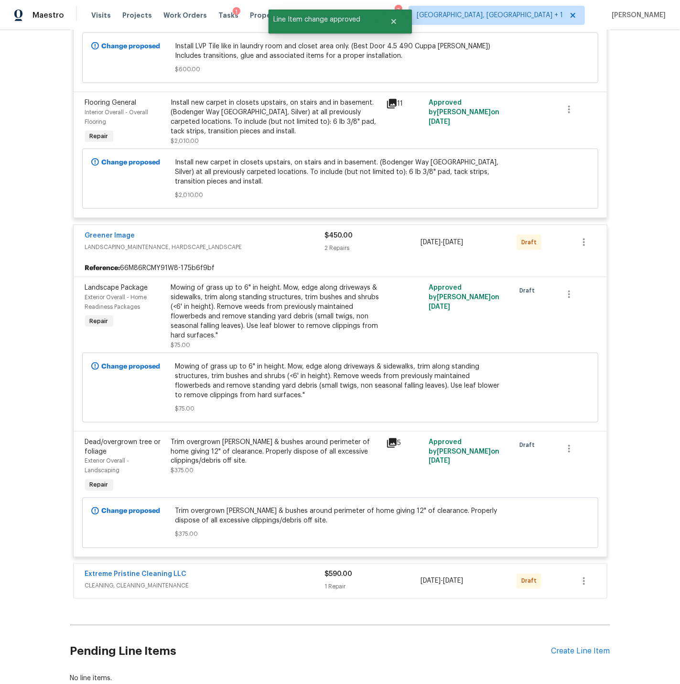
scroll to position [2698, 0]
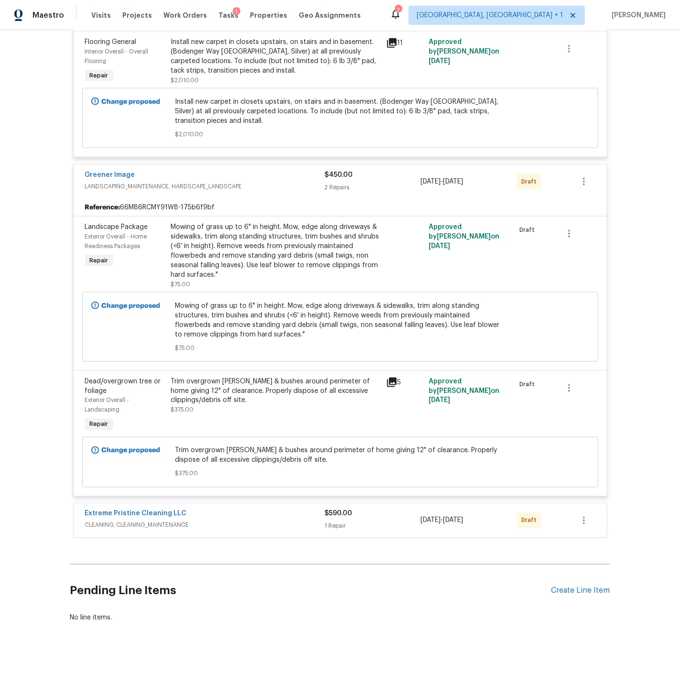
click at [233, 521] on span "CLEANING, CLEANING_MAINTENANCE" at bounding box center [205, 526] width 240 height 10
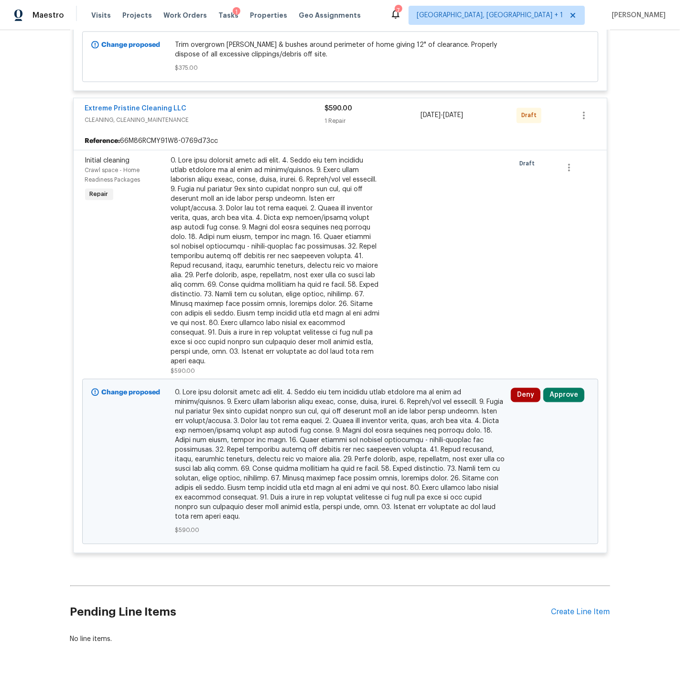
scroll to position [3115, 0]
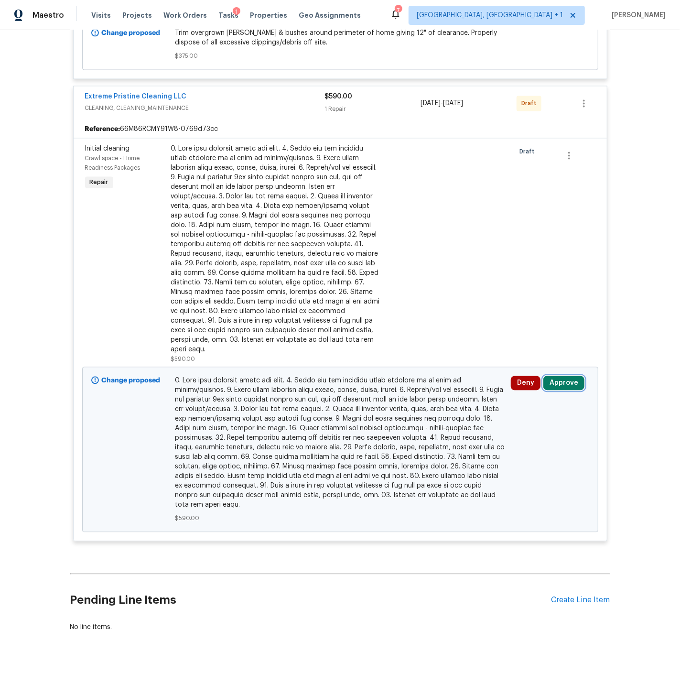
click at [564, 376] on button "Approve" at bounding box center [563, 383] width 41 height 14
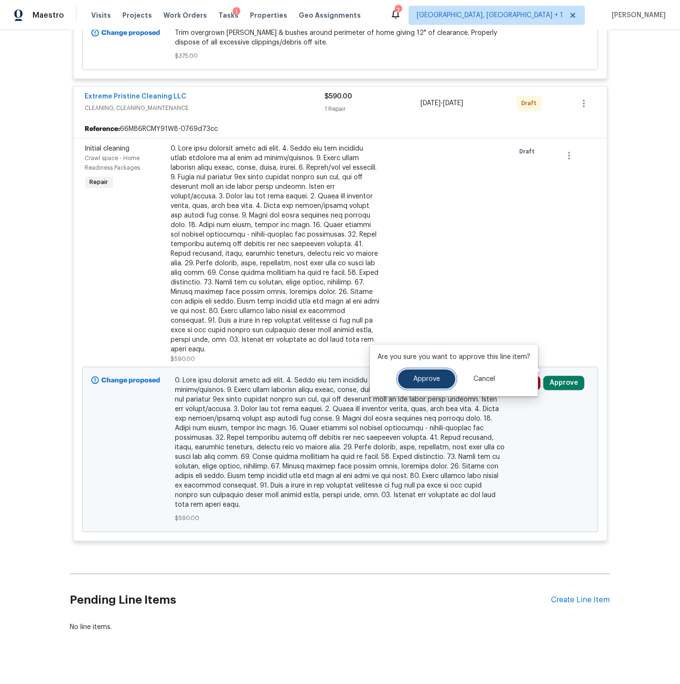
click at [430, 376] on span "Approve" at bounding box center [426, 379] width 27 height 7
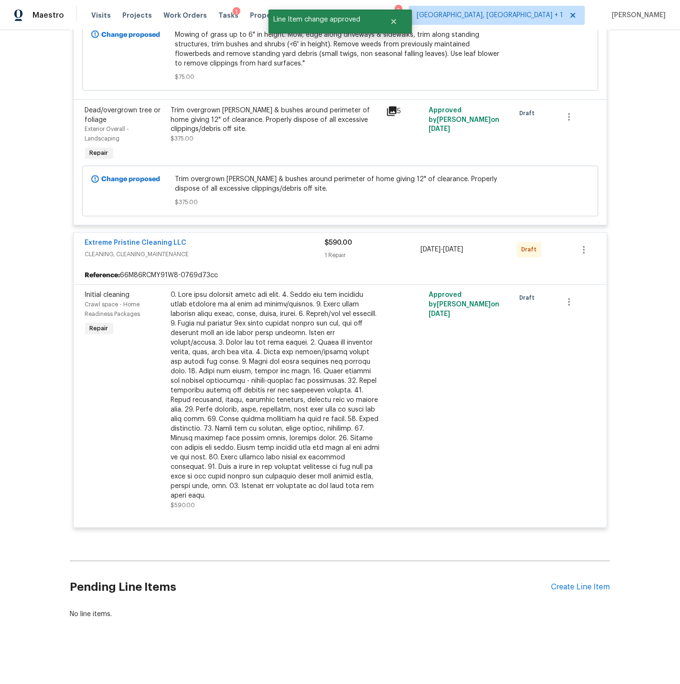
scroll to position [2956, 0]
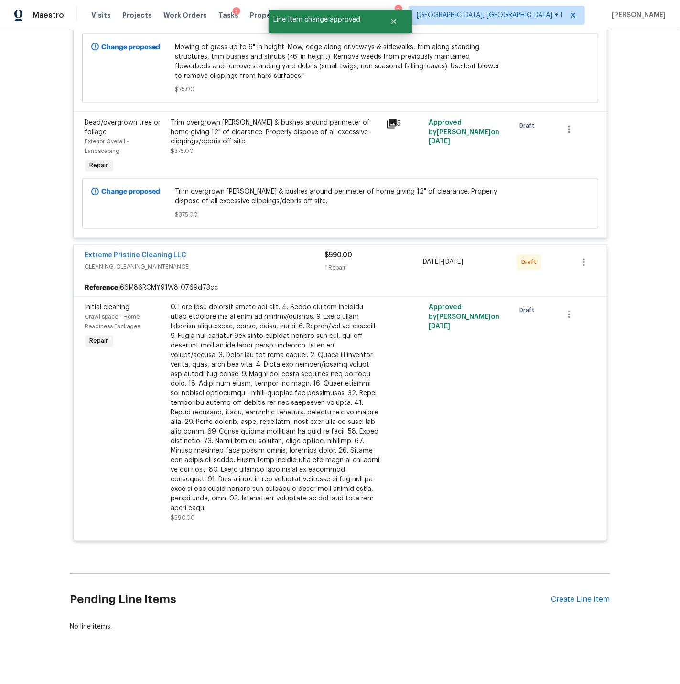
click at [254, 251] on div "Extreme Pristine Cleaning LLC" at bounding box center [205, 256] width 240 height 11
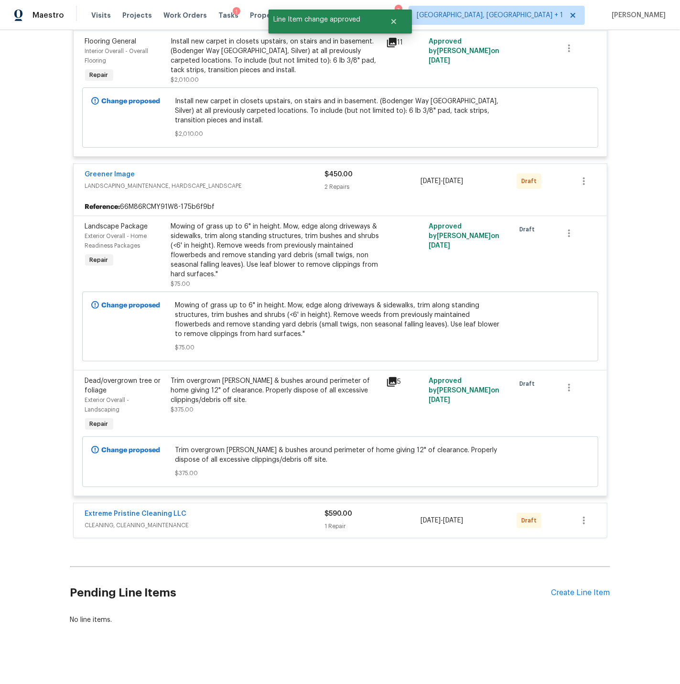
scroll to position [2698, 0]
click at [256, 170] on div "Greener Image" at bounding box center [205, 175] width 240 height 11
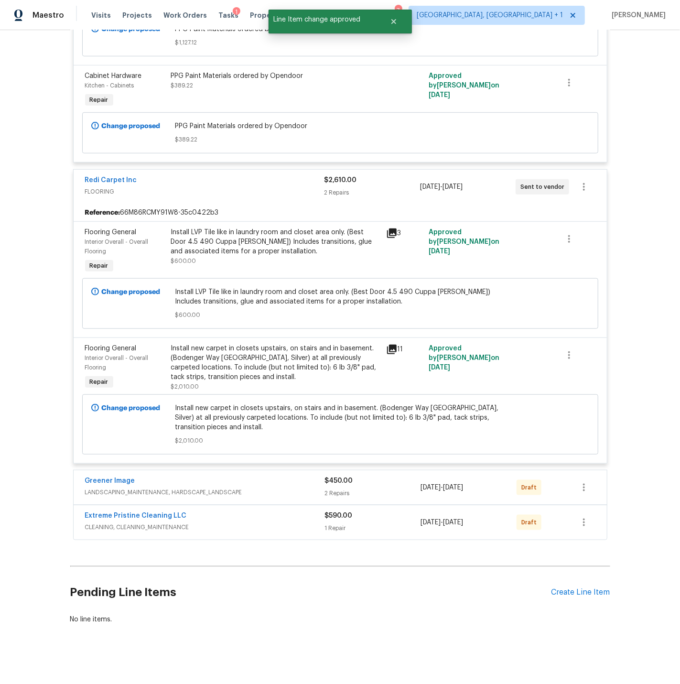
click at [238, 175] on div "Redi Carpet Inc" at bounding box center [204, 180] width 239 height 11
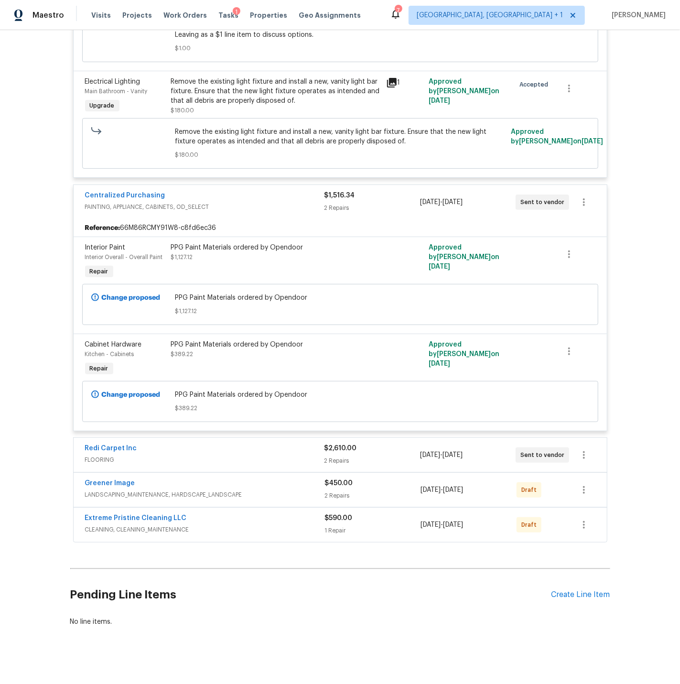
click at [243, 191] on div "Centralized Purchasing" at bounding box center [204, 196] width 239 height 11
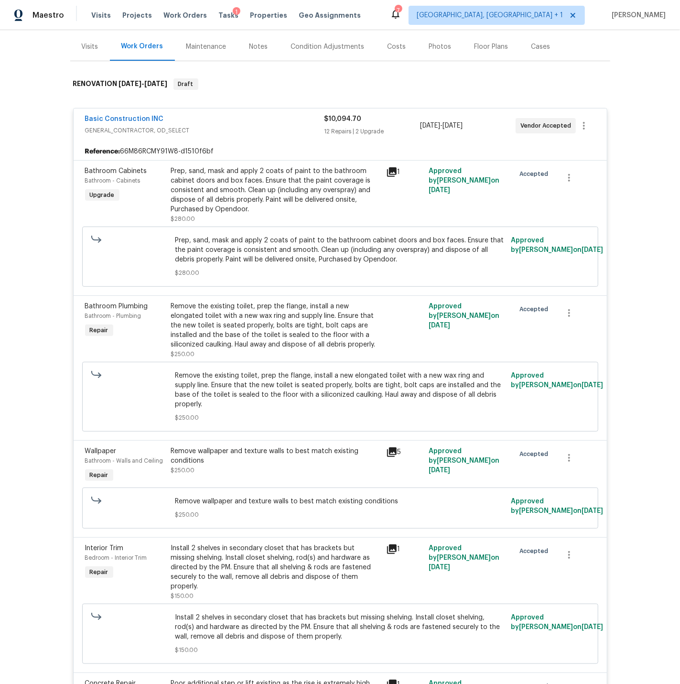
scroll to position [0, 0]
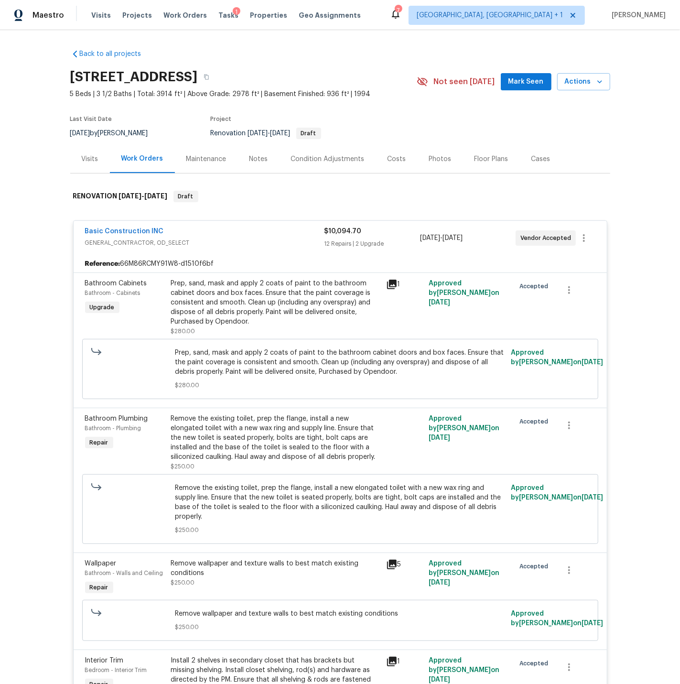
click at [237, 225] on div "Basic Construction INC GENERAL_CONTRACTOR, OD_SELECT $10,094.70 12 Repairs | 2 …" at bounding box center [340, 238] width 533 height 34
click at [220, 231] on div "Basic Construction INC" at bounding box center [204, 232] width 239 height 11
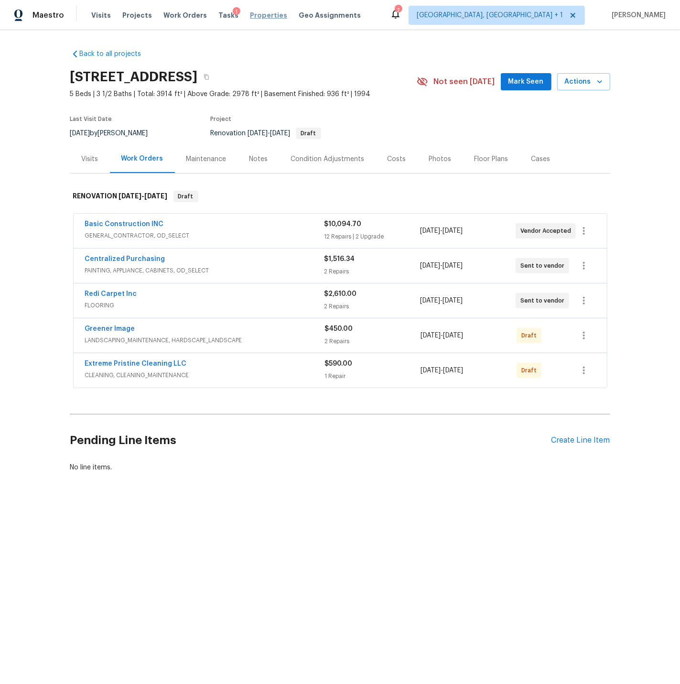
click at [251, 16] on span "Properties" at bounding box center [268, 16] width 37 height 10
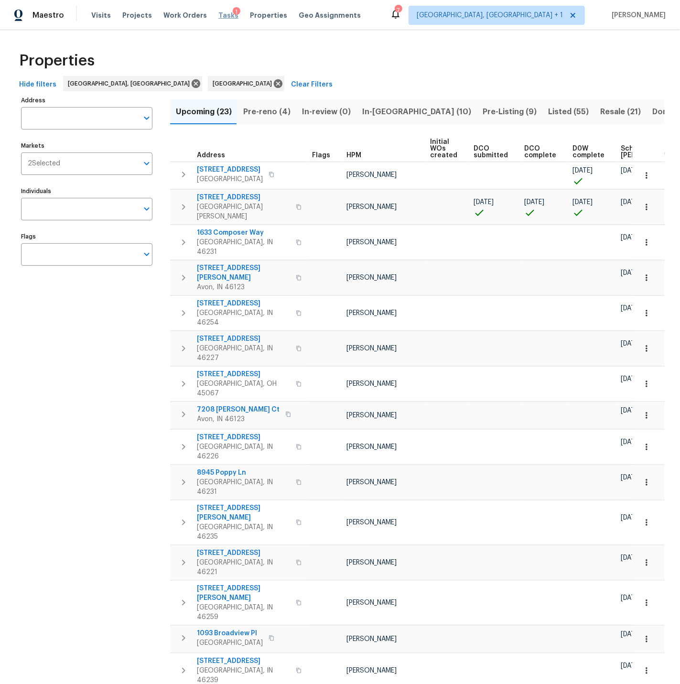
click at [218, 14] on span "Tasks" at bounding box center [228, 15] width 20 height 7
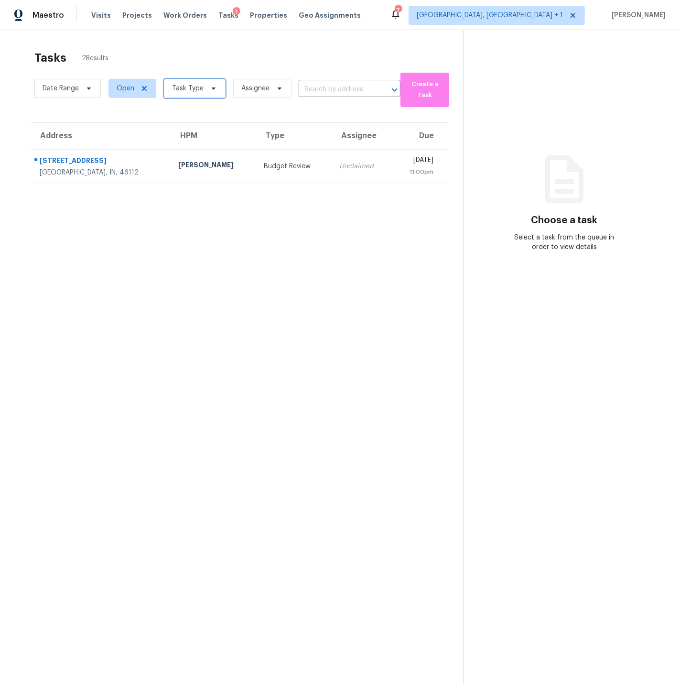
click at [187, 88] on span "Task Type" at bounding box center [188, 89] width 32 height 10
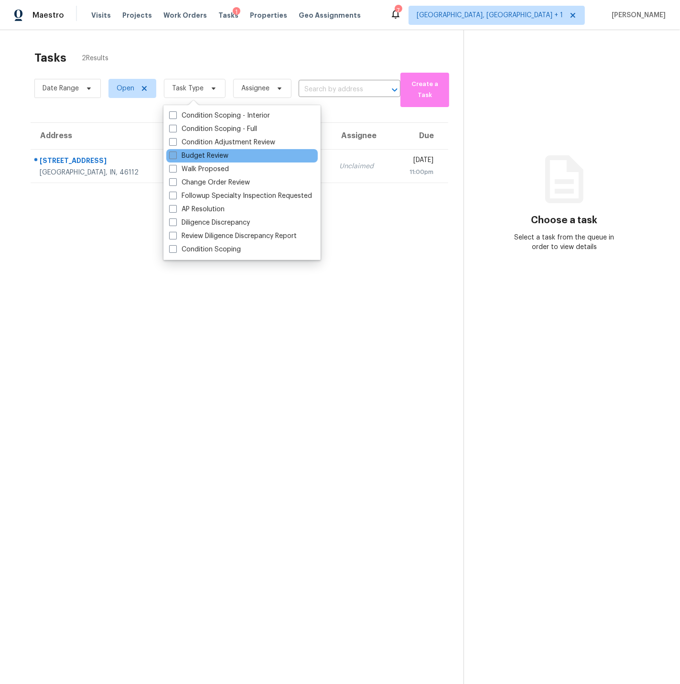
click at [174, 154] on span at bounding box center [173, 156] width 8 height 8
click at [174, 154] on input "Budget Review" at bounding box center [172, 154] width 6 height 6
checkbox input "true"
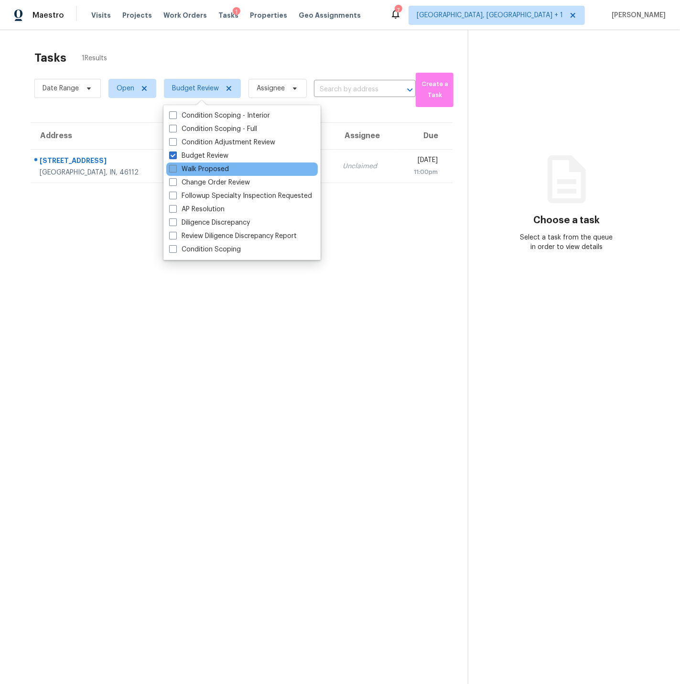
click at [174, 169] on span at bounding box center [173, 169] width 8 height 8
click at [174, 169] on input "Walk Proposed" at bounding box center [172, 167] width 6 height 6
checkbox input "true"
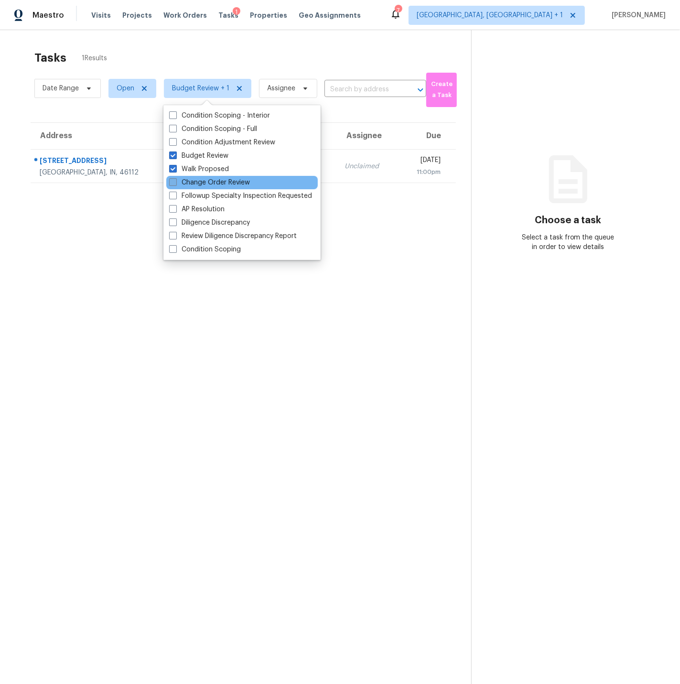
click at [174, 184] on span at bounding box center [173, 182] width 8 height 8
click at [174, 184] on input "Change Order Review" at bounding box center [172, 181] width 6 height 6
checkbox input "true"
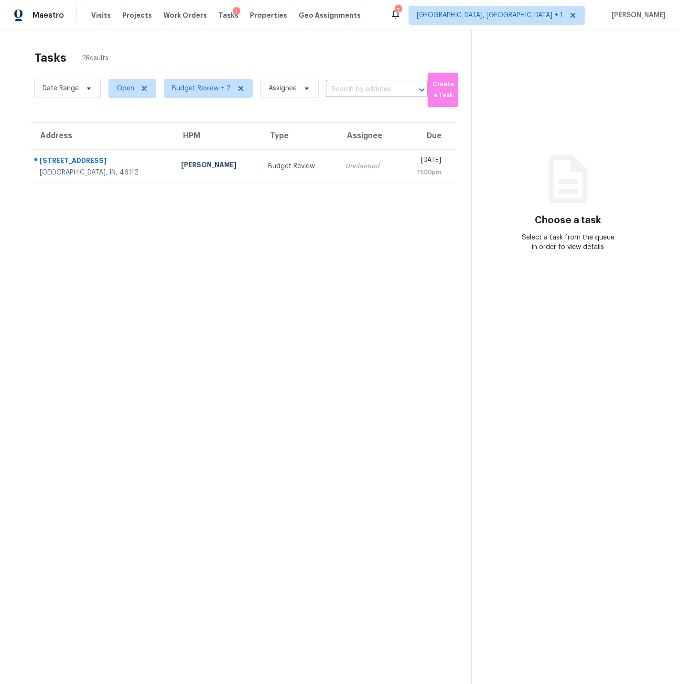
click at [234, 388] on section "Tasks 2 Results Date Range Open Budget Review + 2 Assignee ​ Create a Task Addr…" at bounding box center [243, 379] width 456 height 669
